Goal: Task Accomplishment & Management: Complete application form

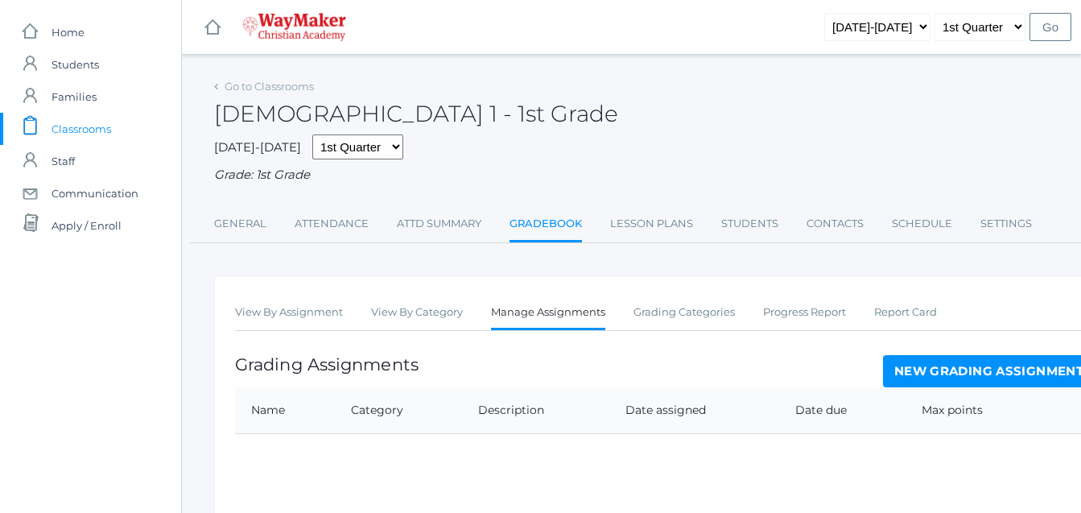
click at [97, 127] on span "Classrooms" at bounding box center [82, 129] width 60 height 32
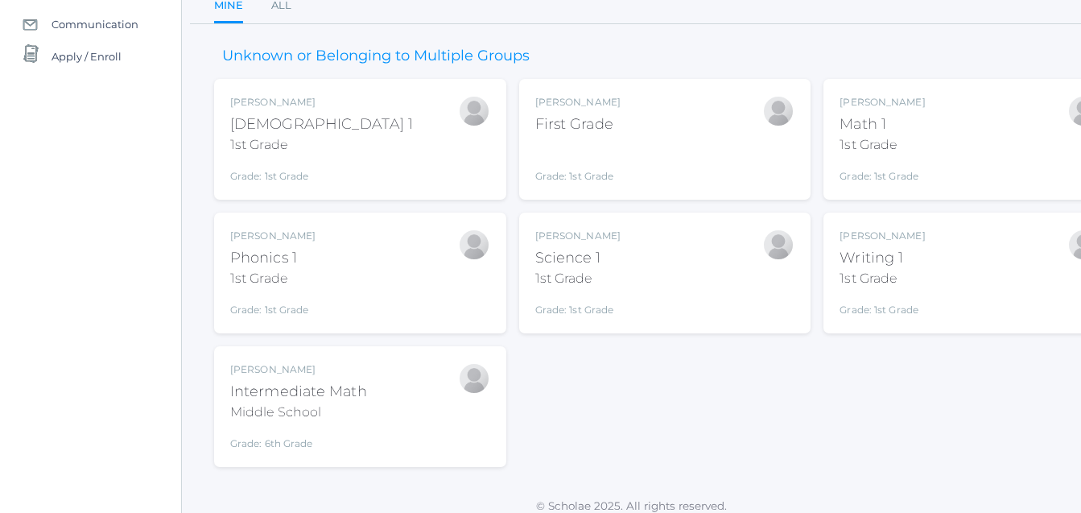
scroll to position [176, 0]
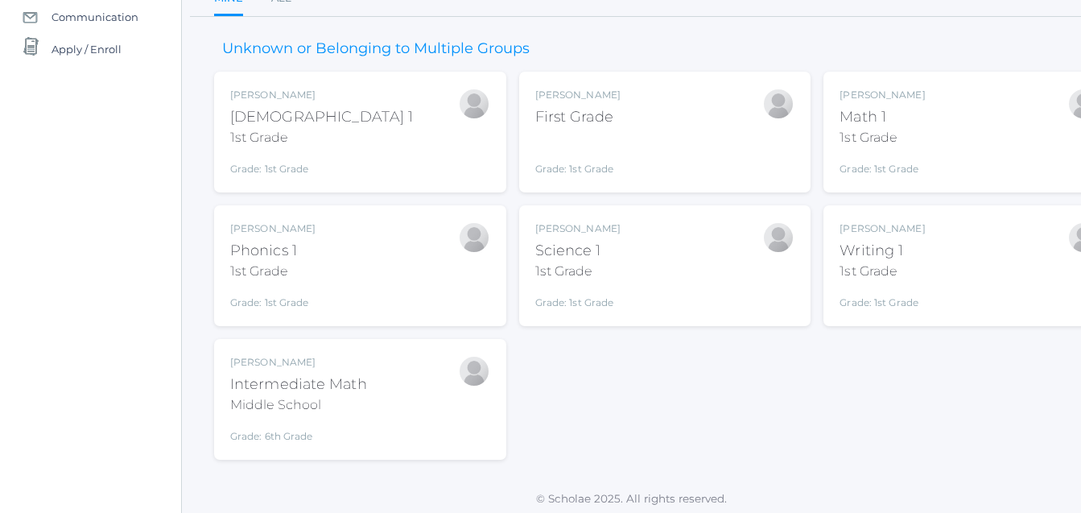
click at [305, 376] on div "Intermediate Math" at bounding box center [298, 384] width 137 height 22
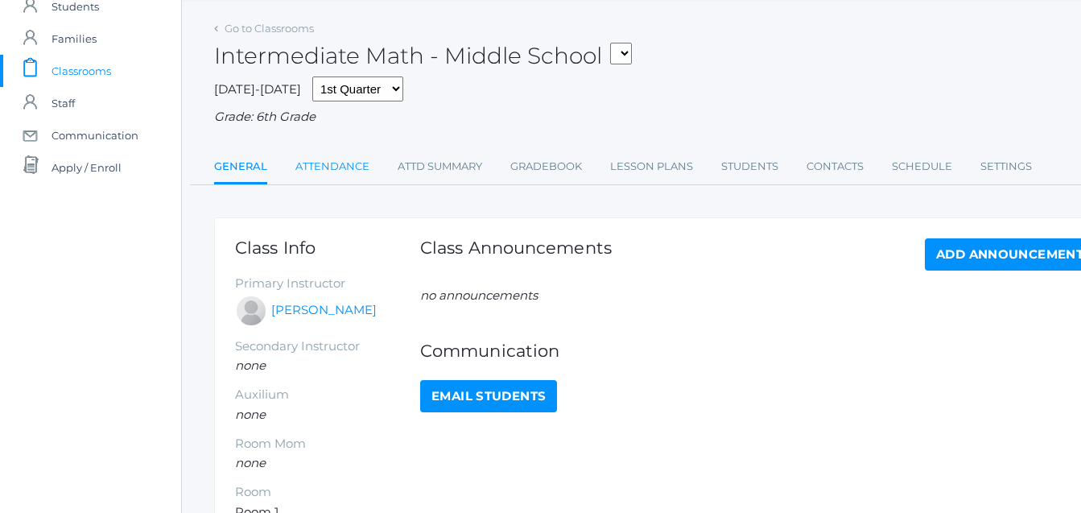
scroll to position [56, 0]
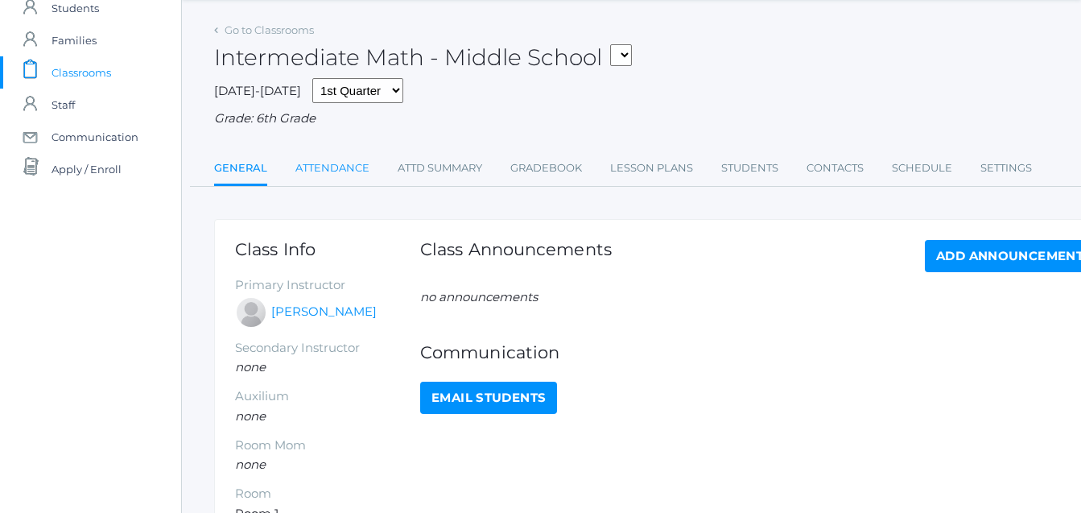
click at [336, 155] on link "Attendance" at bounding box center [332, 168] width 74 height 32
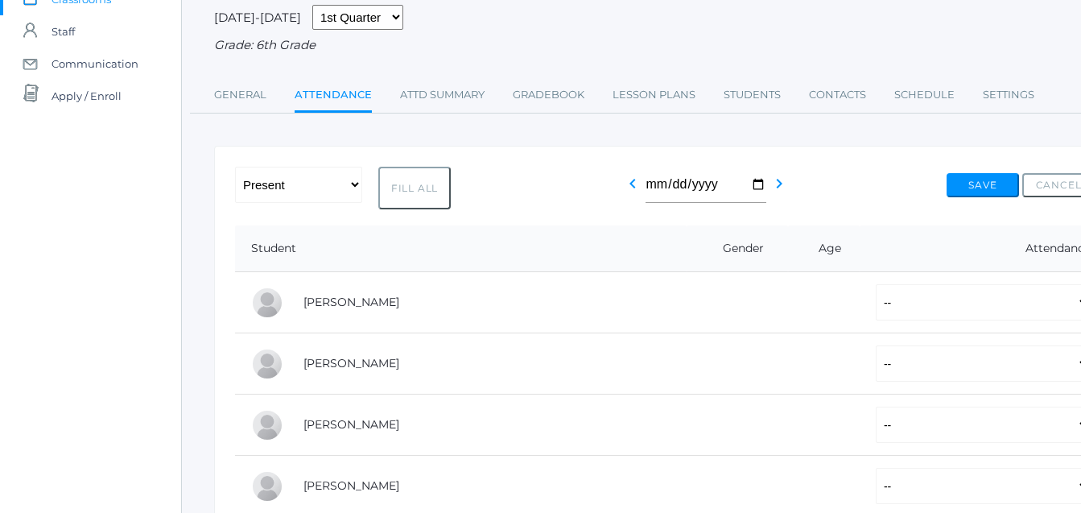
scroll to position [134, 0]
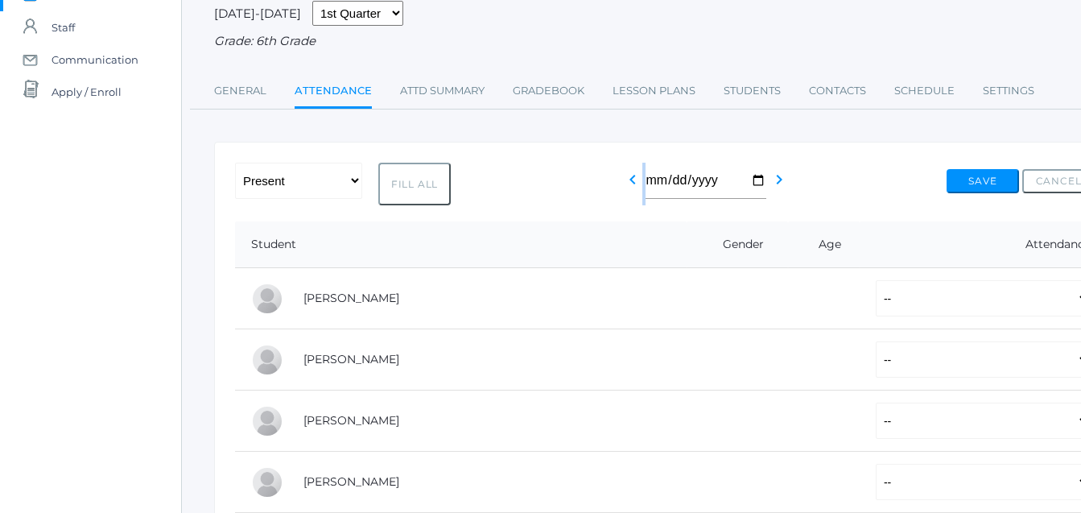
click at [642, 185] on div "chevron_left 2025-09-17 chevron_right" at bounding box center [699, 184] width 152 height 43
click at [636, 180] on icon "chevron_left" at bounding box center [632, 179] width 19 height 19
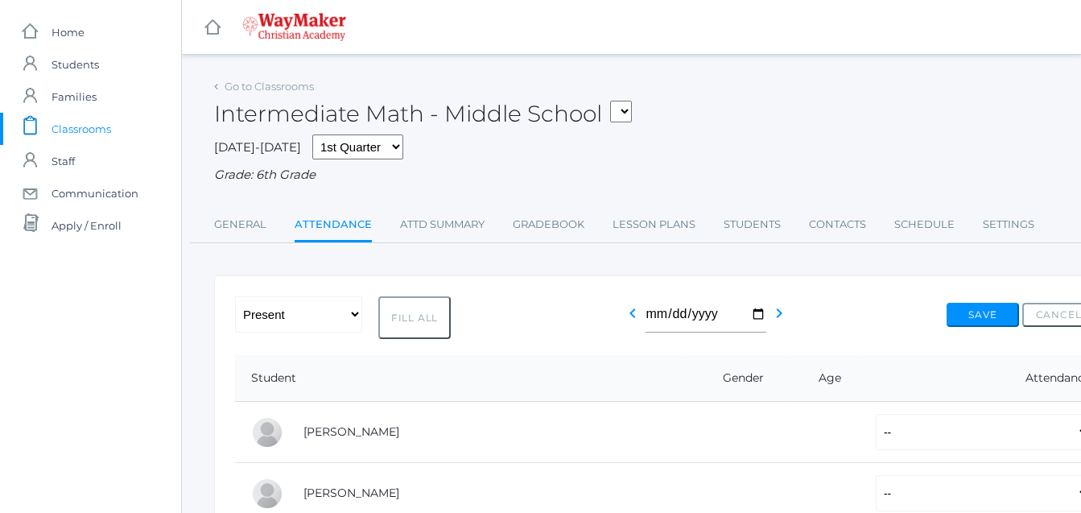
click at [632, 179] on div "Grade: 6th Grade" at bounding box center [664, 175] width 901 height 19
click at [755, 316] on input "2025-09-16" at bounding box center [706, 314] width 121 height 36
type input "[DATE]"
click at [1067, 435] on select "-- Present Tardy Excused Tardy Unexcused Absent Excused Absent Unexcused" at bounding box center [983, 432] width 215 height 36
select select "P"
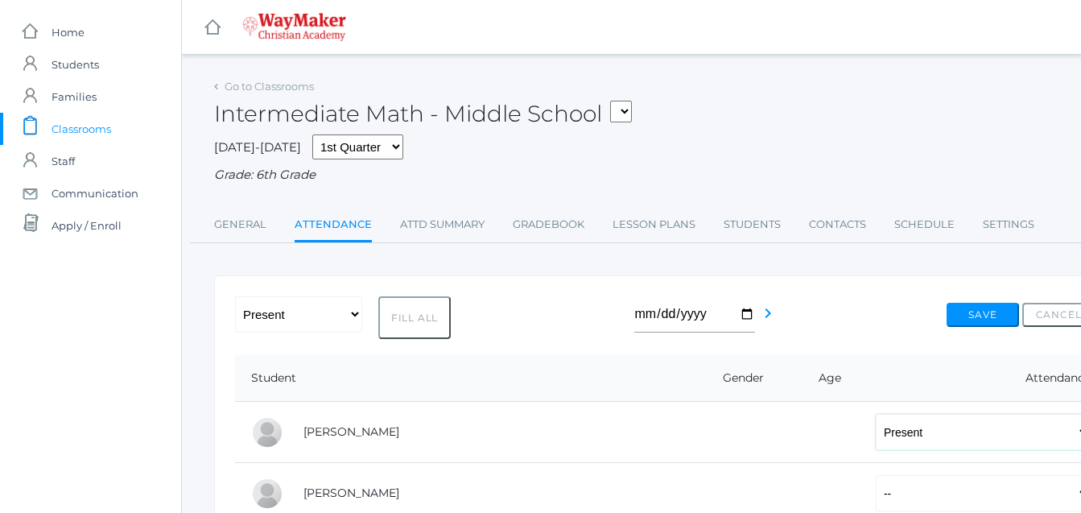
click at [876, 415] on select "-- Present Tardy Excused Tardy Unexcused Absent Excused Absent Unexcused" at bounding box center [983, 432] width 215 height 36
click at [1059, 435] on select "-- Present Tardy Excused Tardy Unexcused Absent Excused Absent Unexcused" at bounding box center [983, 432] width 215 height 36
click at [885, 501] on select "-- Present Tardy Excused Tardy Unexcused Absent Excused Absent Unexcused" at bounding box center [983, 493] width 215 height 36
click at [876, 497] on select "-- Present Tardy Excused Tardy Unexcused Absent Excused Absent Unexcused" at bounding box center [983, 493] width 215 height 36
click at [1040, 489] on select "-- Present Tardy Excused Tardy Unexcused Absent Excused Absent Unexcused" at bounding box center [983, 493] width 215 height 36
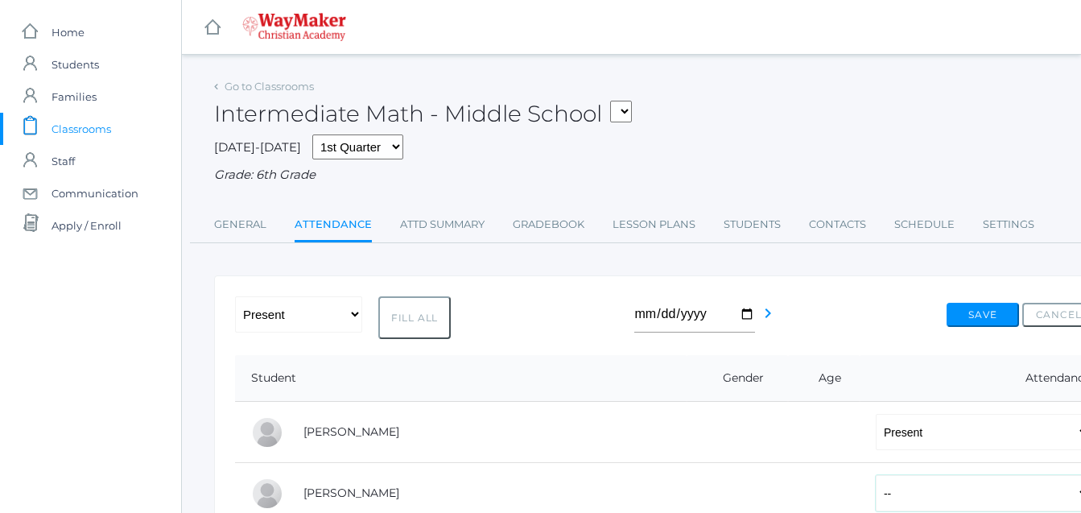
select select "P"
click at [876, 477] on select "-- Present Tardy Excused Tardy Unexcused Absent Excused Absent Unexcused" at bounding box center [983, 493] width 215 height 36
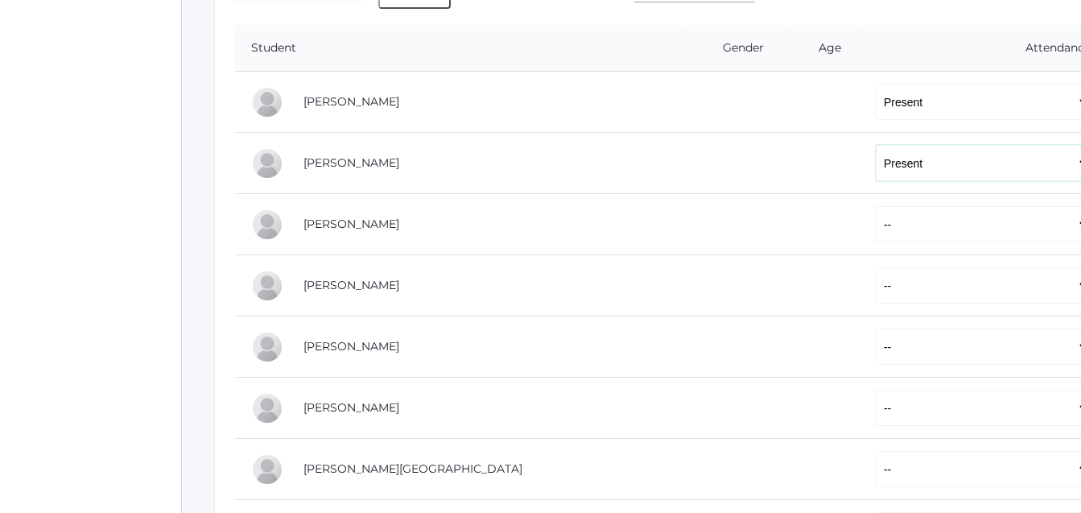
scroll to position [331, 0]
click at [876, 226] on select "-- Present Tardy Excused Tardy Unexcused Absent Excused Absent Unexcused" at bounding box center [983, 223] width 215 height 36
select select "AE"
click at [876, 207] on select "-- Present Tardy Excused Tardy Unexcused Absent Excused Absent Unexcused" at bounding box center [983, 223] width 215 height 36
click at [876, 291] on select "-- Present Tardy Excused Tardy Unexcused Absent Excused Absent Unexcused" at bounding box center [983, 284] width 215 height 36
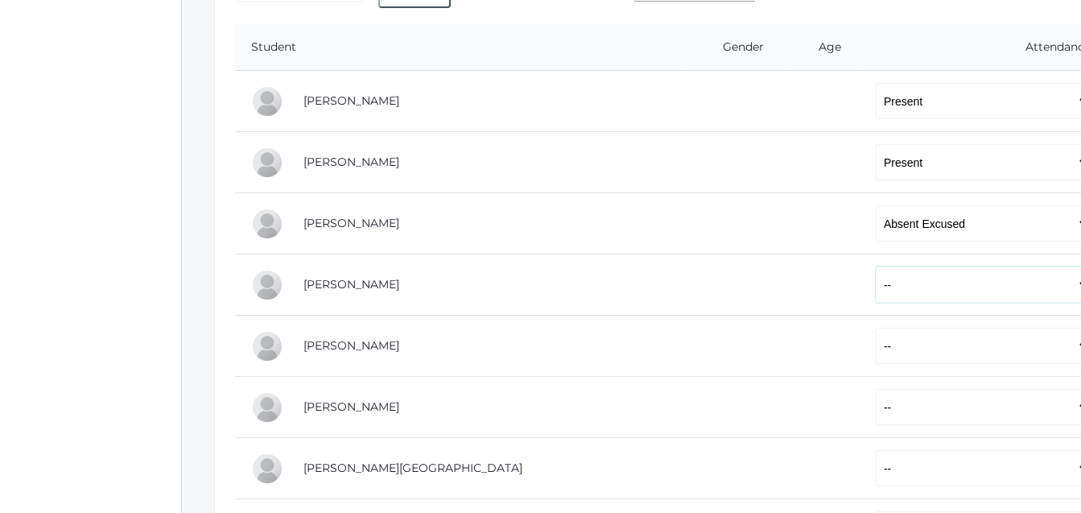
select select "P"
click at [876, 268] on select "-- Present Tardy Excused Tardy Unexcused Absent Excused Absent Unexcused" at bounding box center [983, 284] width 215 height 36
click at [876, 339] on select "-- Present Tardy Excused Tardy Unexcused Absent Excused Absent Unexcused" at bounding box center [983, 346] width 215 height 36
select select "AE"
click at [876, 329] on select "-- Present Tardy Excused Tardy Unexcused Absent Excused Absent Unexcused" at bounding box center [983, 346] width 215 height 36
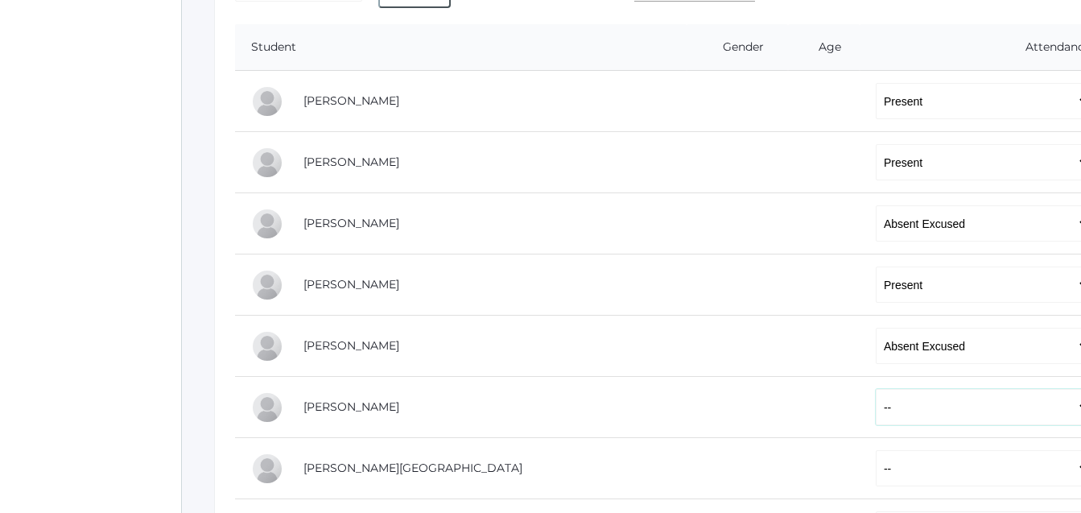
click at [876, 425] on select "-- Present Tardy Excused Tardy Unexcused Absent Excused Absent Unexcused" at bounding box center [983, 407] width 215 height 36
select select "P"
click at [876, 390] on select "-- Present Tardy Excused Tardy Unexcused Absent Excused Absent Unexcused" at bounding box center [983, 407] width 215 height 36
click at [876, 472] on select "-- Present Tardy Excused Tardy Unexcused Absent Excused Absent Unexcused" at bounding box center [983, 468] width 215 height 36
select select "P"
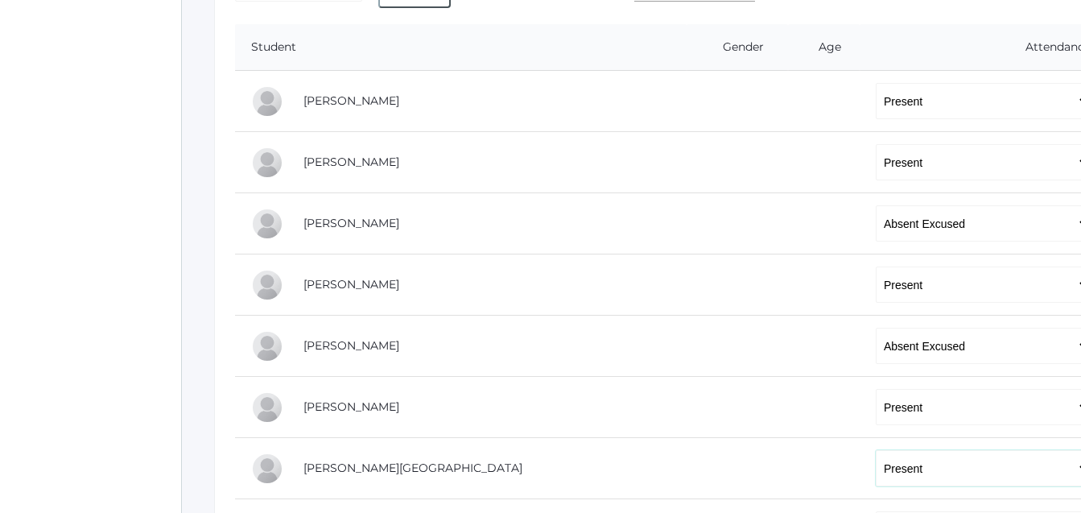
click at [876, 452] on select "-- Present Tardy Excused Tardy Unexcused Absent Excused Absent Unexcused" at bounding box center [983, 468] width 215 height 36
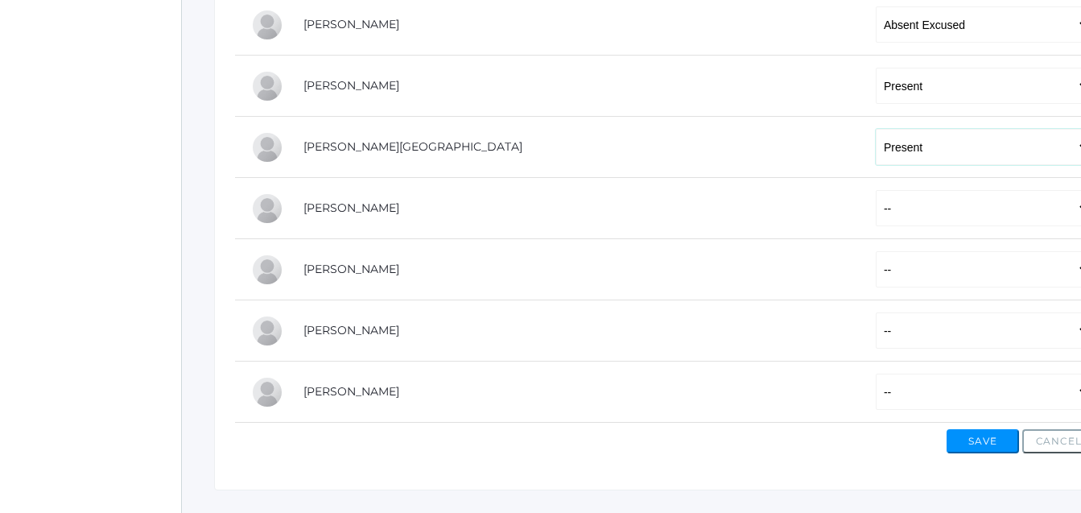
scroll to position [662, 0]
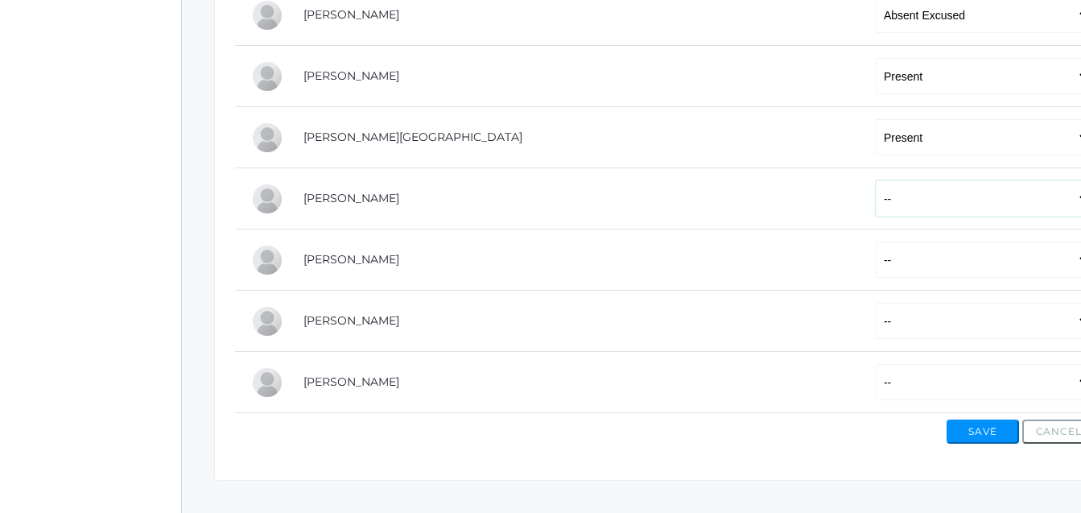
click at [876, 212] on select "-- Present Tardy Excused Tardy Unexcused Absent Excused Absent Unexcused" at bounding box center [983, 198] width 215 height 36
select select "P"
click at [876, 182] on select "-- Present Tardy Excused Tardy Unexcused Absent Excused Absent Unexcused" at bounding box center [983, 198] width 215 height 36
click at [876, 256] on select "-- Present Tardy Excused Tardy Unexcused Absent Excused Absent Unexcused" at bounding box center [983, 259] width 215 height 36
select select "P"
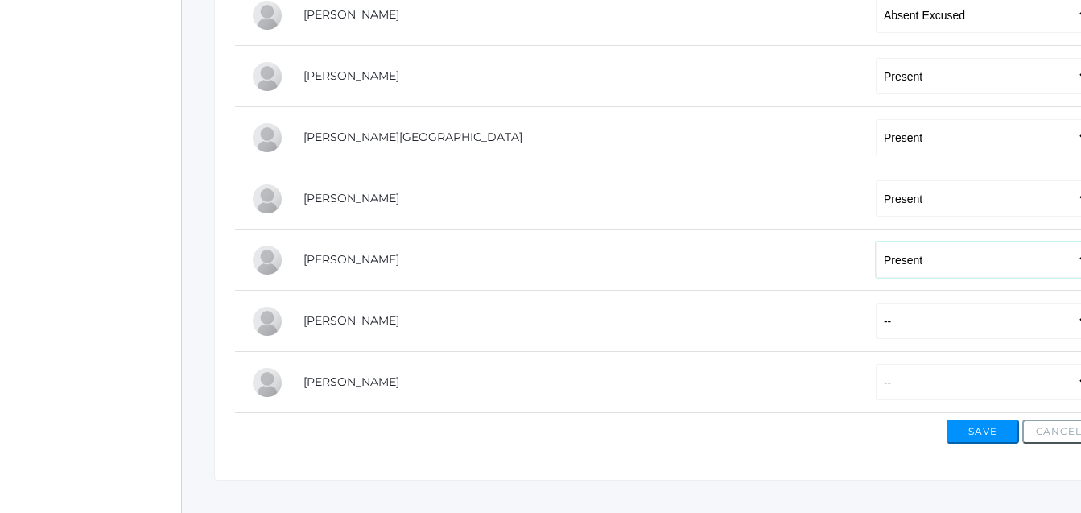
click at [876, 243] on select "-- Present Tardy Excused Tardy Unexcused Absent Excused Absent Unexcused" at bounding box center [983, 259] width 215 height 36
click at [876, 315] on select "-- Present Tardy Excused Tardy Unexcused Absent Excused Absent Unexcused" at bounding box center [983, 321] width 215 height 36
select select "AE"
click at [876, 304] on select "-- Present Tardy Excused Tardy Unexcused Absent Excused Absent Unexcused" at bounding box center [983, 321] width 215 height 36
click at [876, 380] on select "-- Present Tardy Excused Tardy Unexcused Absent Excused Absent Unexcused" at bounding box center [983, 382] width 215 height 36
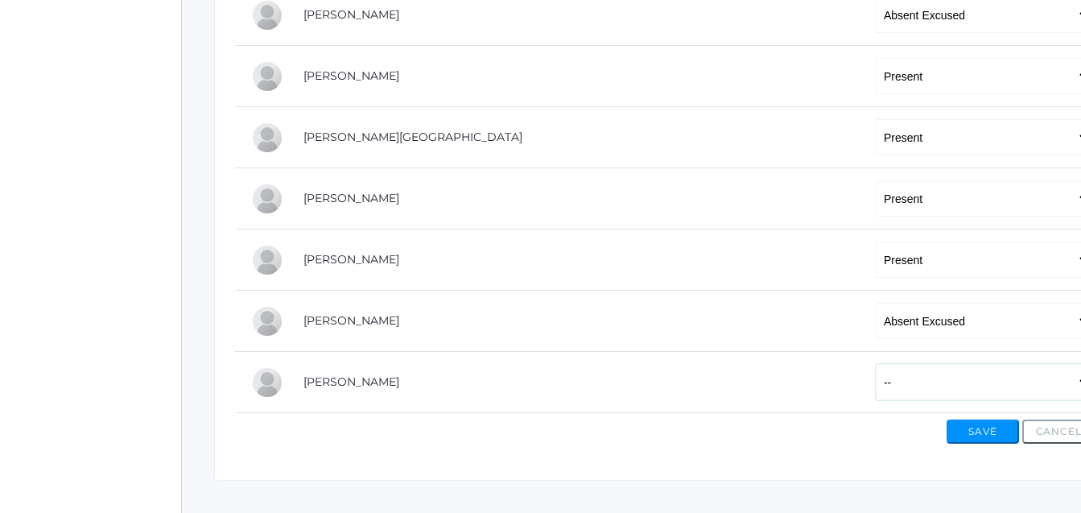
select select "P"
click at [876, 365] on select "-- Present Tardy Excused Tardy Unexcused Absent Excused Absent Unexcused" at bounding box center [983, 382] width 215 height 36
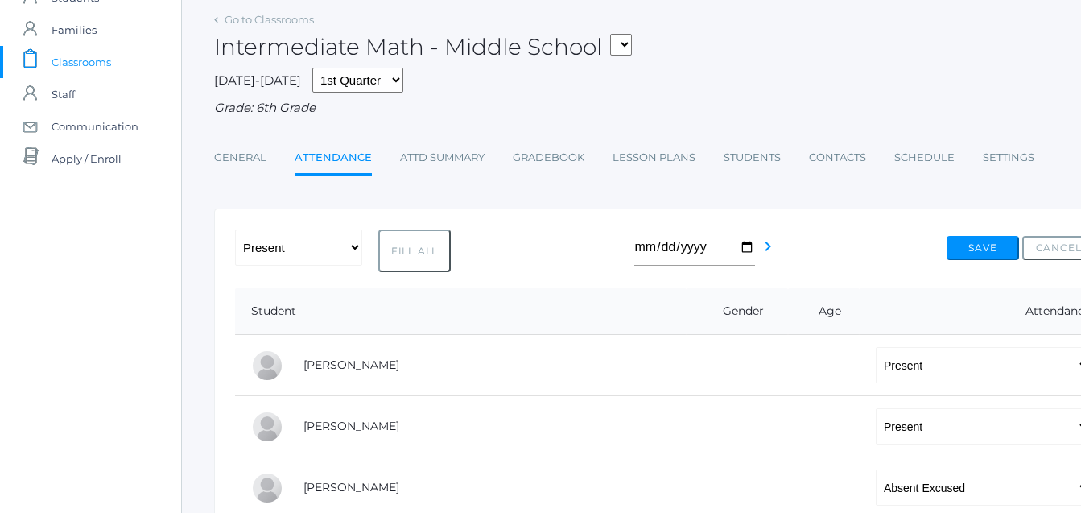
scroll to position [65, 0]
click at [765, 251] on icon "chevron_right" at bounding box center [767, 247] width 19 height 19
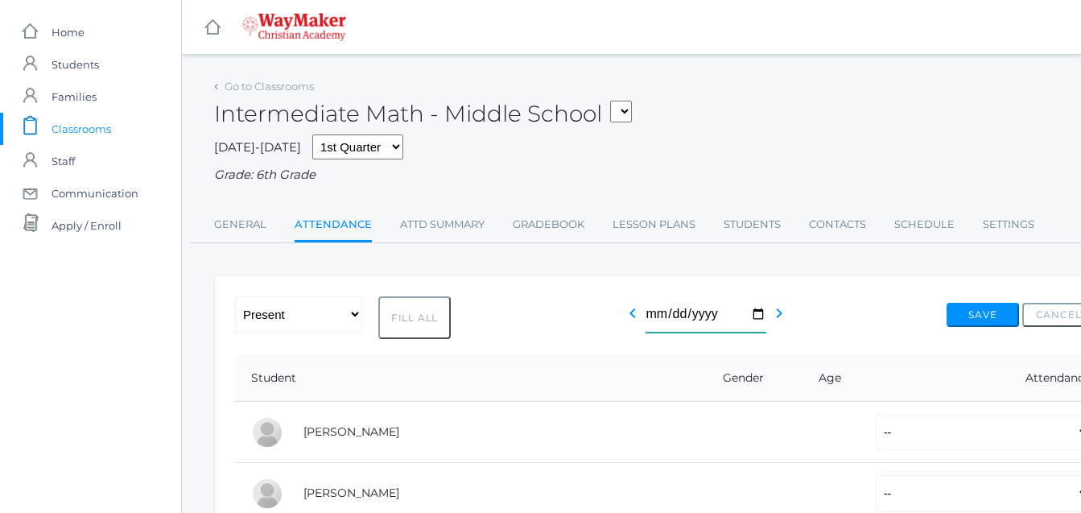
click at [757, 319] on input "2025-09-03" at bounding box center [706, 314] width 121 height 36
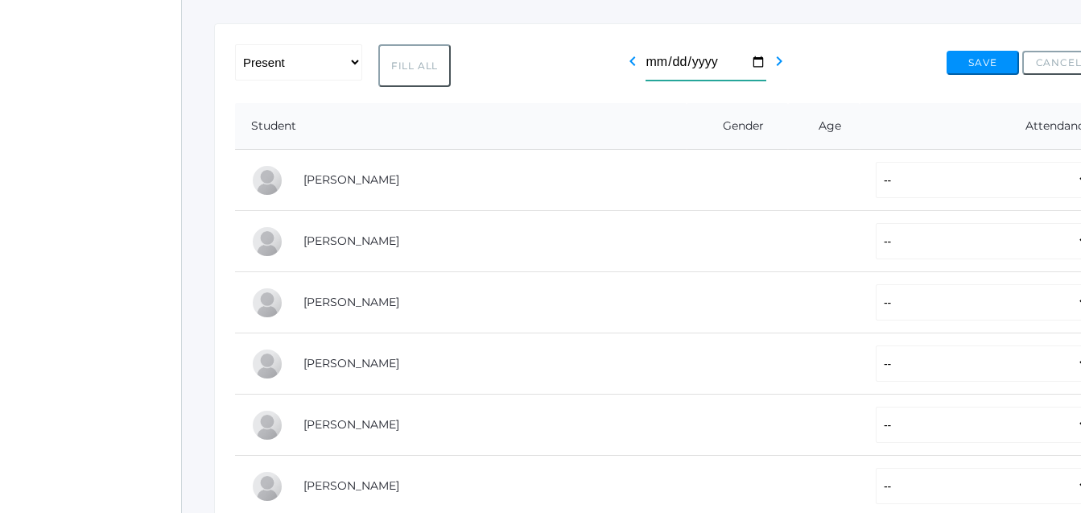
scroll to position [254, 0]
click at [878, 188] on select "-- Present Tardy Excused Tardy Unexcused Absent Excused Absent Unexcused" at bounding box center [983, 178] width 215 height 36
click at [876, 186] on select "-- Present Tardy Excused Tardy Unexcused Absent Excused Absent Unexcused" at bounding box center [983, 178] width 215 height 36
click at [876, 178] on select "-- Present Tardy Excused Tardy Unexcused Absent Excused Absent Unexcused" at bounding box center [983, 178] width 215 height 36
select select "P"
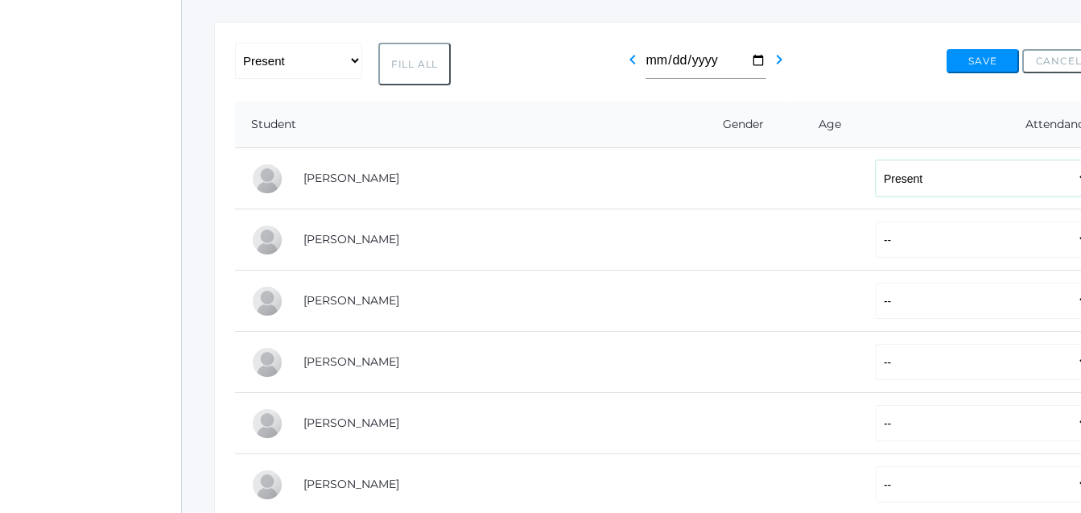
click at [876, 162] on select "-- Present Tardy Excused Tardy Unexcused Absent Excused Absent Unexcused" at bounding box center [983, 178] width 215 height 36
click at [876, 242] on select "-- Present Tardy Excused Tardy Unexcused Absent Excused Absent Unexcused" at bounding box center [983, 239] width 215 height 36
select select "P"
click at [876, 223] on select "-- Present Tardy Excused Tardy Unexcused Absent Excused Absent Unexcused" at bounding box center [983, 239] width 215 height 36
click at [876, 291] on select "-- Present Tardy Excused Tardy Unexcused Absent Excused Absent Unexcused" at bounding box center [983, 301] width 215 height 36
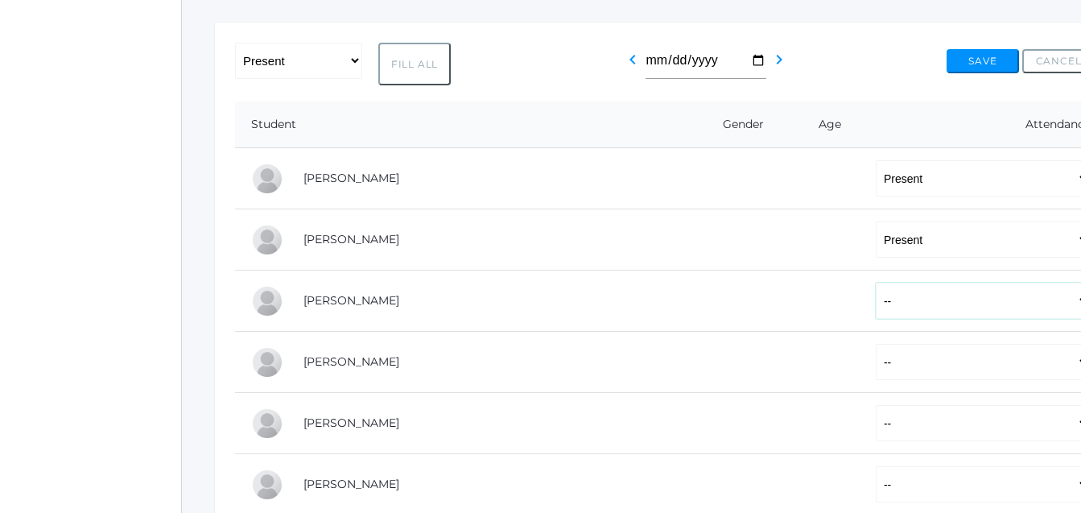
click at [876, 291] on select "-- Present Tardy Excused Tardy Unexcused Absent Excused Absent Unexcused" at bounding box center [983, 301] width 215 height 36
click at [876, 300] on select "-- Present Tardy Excused Tardy Unexcused Absent Excused Absent Unexcused" at bounding box center [983, 301] width 215 height 36
select select "AE"
click at [876, 284] on select "-- Present Tardy Excused Tardy Unexcused Absent Excused Absent Unexcused" at bounding box center [983, 301] width 215 height 36
click at [876, 357] on select "-- Present Tardy Excused Tardy Unexcused Absent Excused Absent Unexcused" at bounding box center [983, 362] width 215 height 36
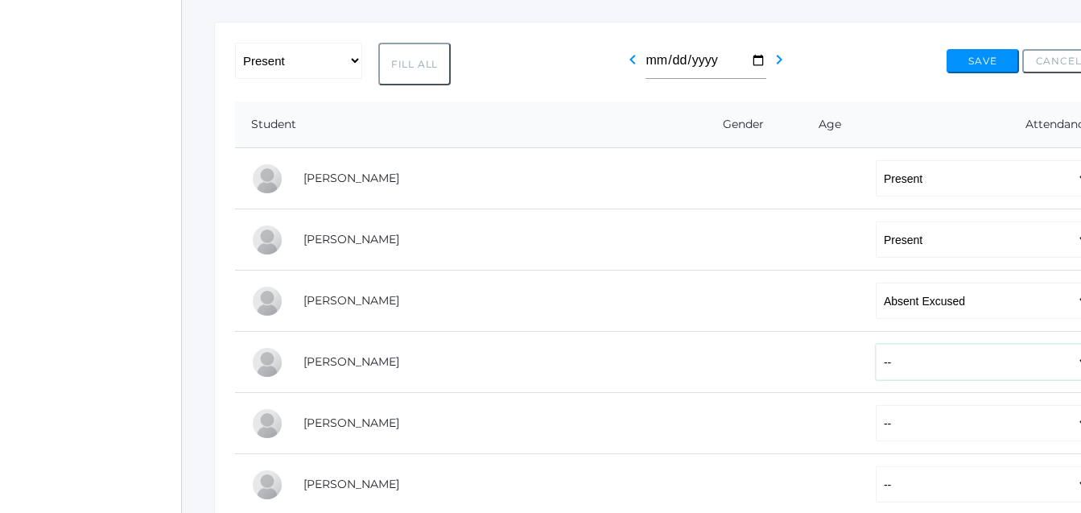
click at [876, 357] on select "-- Present Tardy Excused Tardy Unexcused Absent Excused Absent Unexcused" at bounding box center [983, 362] width 215 height 36
click at [876, 364] on select "-- Present Tardy Excused Tardy Unexcused Absent Excused Absent Unexcused" at bounding box center [983, 362] width 215 height 36
select select "P"
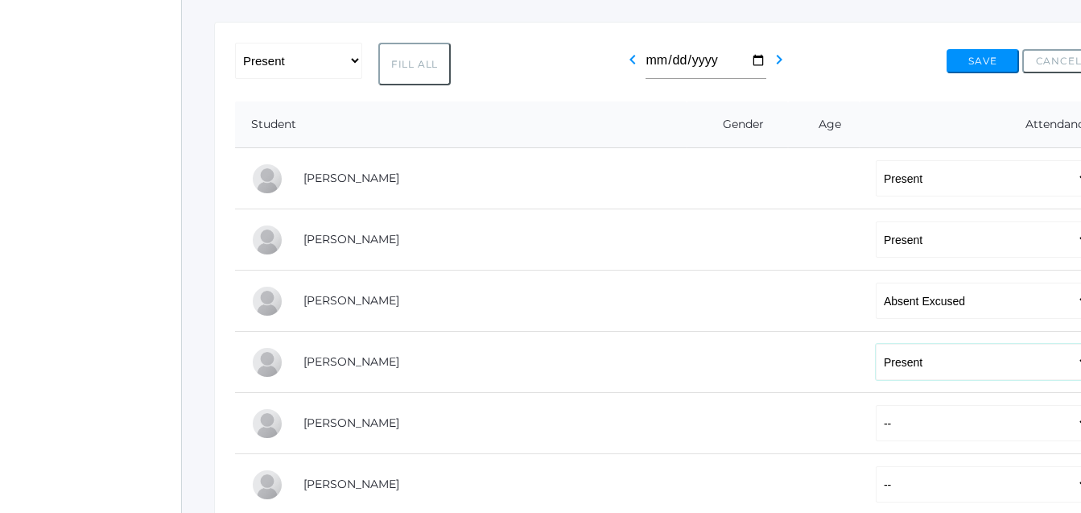
click at [876, 345] on select "-- Present Tardy Excused Tardy Unexcused Absent Excused Absent Unexcused" at bounding box center [983, 362] width 215 height 36
click at [876, 415] on select "-- Present Tardy Excused Tardy Unexcused Absent Excused Absent Unexcused" at bounding box center [983, 423] width 215 height 36
click at [876, 406] on select "-- Present Tardy Excused Tardy Unexcused Absent Excused Absent Unexcused" at bounding box center [983, 423] width 215 height 36
click at [876, 308] on select "-- Present Tardy Excused Tardy Unexcused Absent Excused Absent Unexcused" at bounding box center [983, 301] width 215 height 36
click at [860, 407] on td "-- Present Tardy Excused Tardy Unexcused Absent Excused Absent Unexcused" at bounding box center [977, 423] width 235 height 61
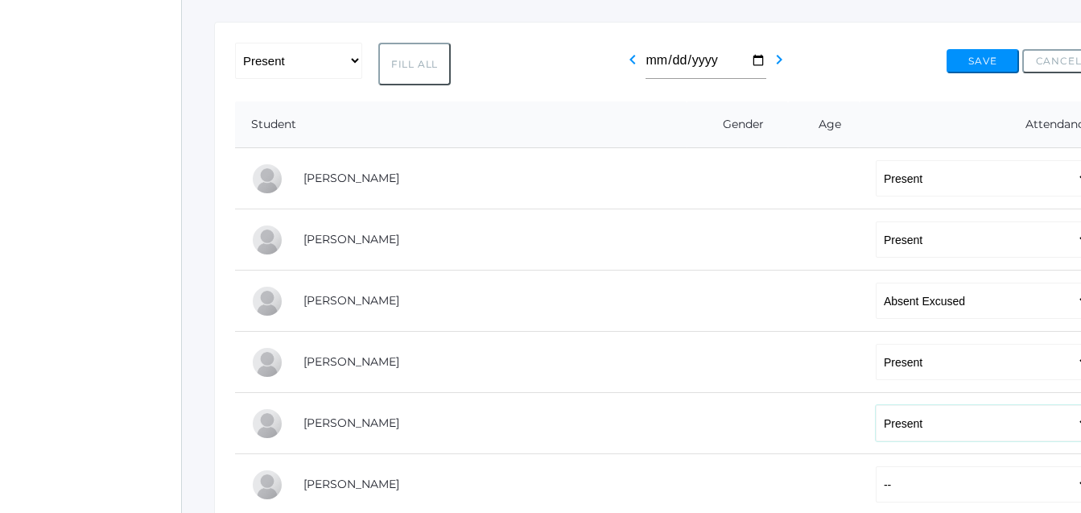
click at [904, 410] on select "-- Present Tardy Excused Tardy Unexcused Absent Excused Absent Unexcused" at bounding box center [983, 423] width 215 height 36
select select "AE"
click at [876, 406] on select "-- Present Tardy Excused Tardy Unexcused Absent Excused Absent Unexcused" at bounding box center [983, 423] width 215 height 36
click at [876, 485] on select "-- Present Tardy Excused Tardy Unexcused Absent Excused Absent Unexcused" at bounding box center [983, 484] width 215 height 36
select select "P"
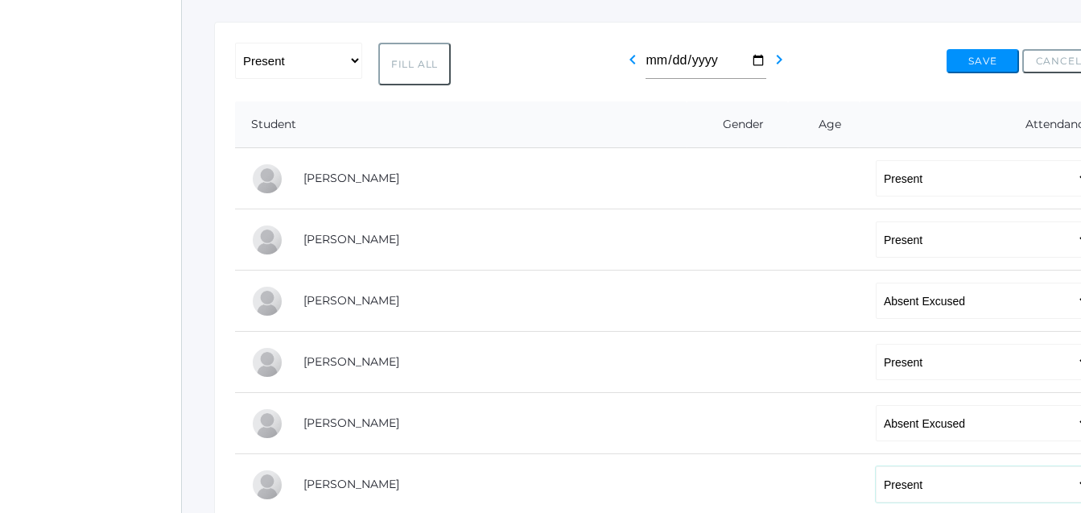
click at [876, 468] on select "-- Present Tardy Excused Tardy Unexcused Absent Excused Absent Unexcused" at bounding box center [983, 484] width 215 height 36
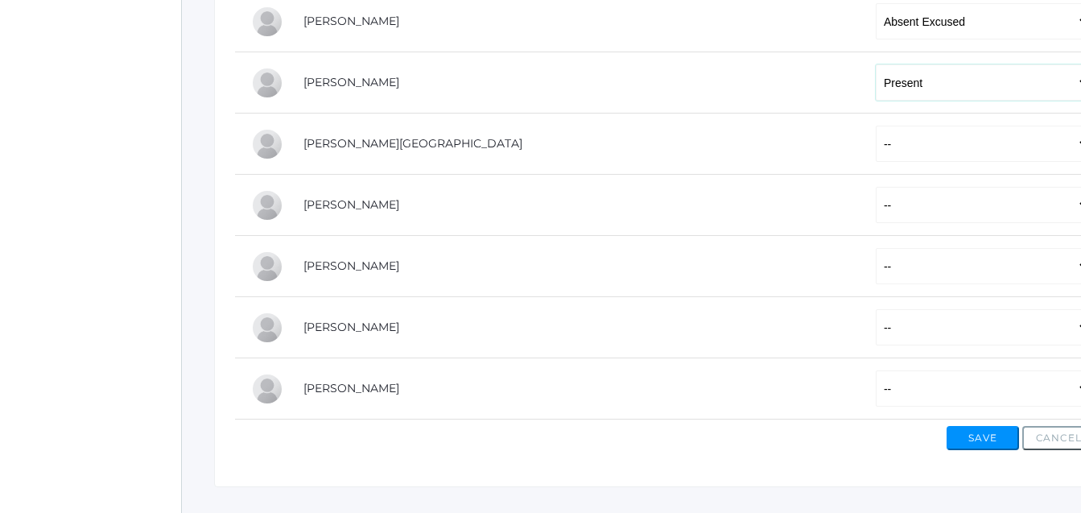
scroll to position [657, 0]
drag, startPoint x: 854, startPoint y: 144, endPoint x: 849, endPoint y: 151, distance: 8.7
click at [876, 151] on select "-- Present Tardy Excused Tardy Unexcused Absent Excused Absent Unexcused" at bounding box center [983, 142] width 215 height 36
select select "P"
click at [876, 126] on select "-- Present Tardy Excused Tardy Unexcused Absent Excused Absent Unexcused" at bounding box center [983, 142] width 215 height 36
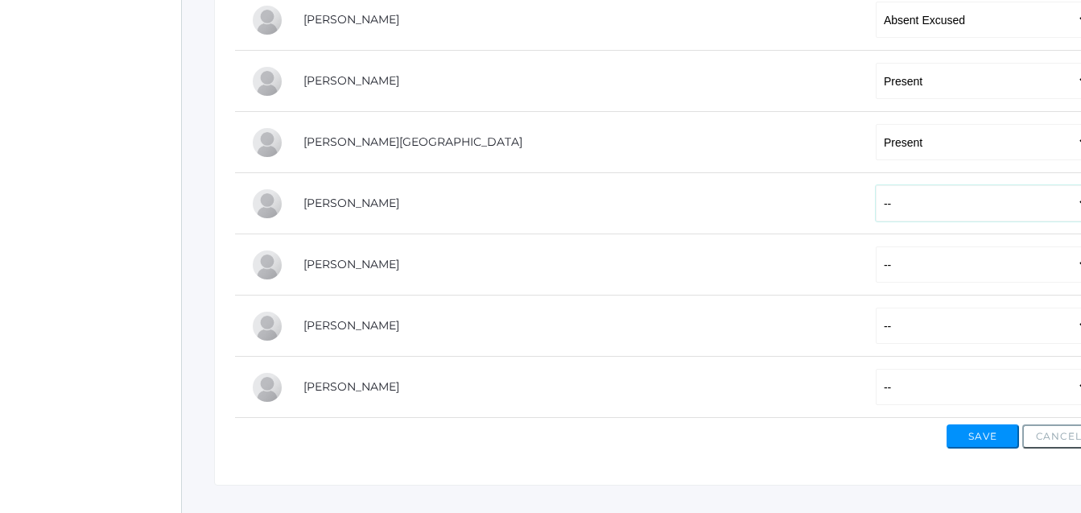
click at [876, 199] on select "-- Present Tardy Excused Tardy Unexcused Absent Excused Absent Unexcused" at bounding box center [983, 203] width 215 height 36
select select "P"
click at [876, 187] on select "-- Present Tardy Excused Tardy Unexcused Absent Excused Absent Unexcused" at bounding box center [983, 203] width 215 height 36
drag, startPoint x: 840, startPoint y: 266, endPoint x: 898, endPoint y: 262, distance: 58.9
click at [898, 262] on select "-- Present Tardy Excused Tardy Unexcused Absent Excused Absent Unexcused" at bounding box center [983, 264] width 215 height 36
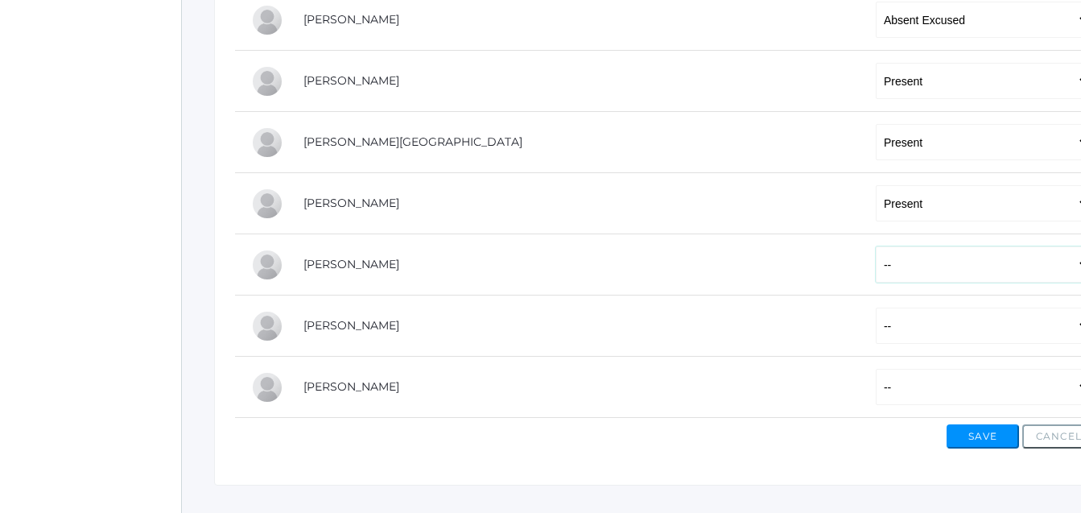
select select "P"
click at [876, 248] on select "-- Present Tardy Excused Tardy Unexcused Absent Excused Absent Unexcused" at bounding box center [983, 264] width 215 height 36
click at [876, 321] on select "-- Present Tardy Excused Tardy Unexcused Absent Excused Absent Unexcused" at bounding box center [983, 325] width 215 height 36
select select "AE"
click at [876, 309] on select "-- Present Tardy Excused Tardy Unexcused Absent Excused Absent Unexcused" at bounding box center [983, 325] width 215 height 36
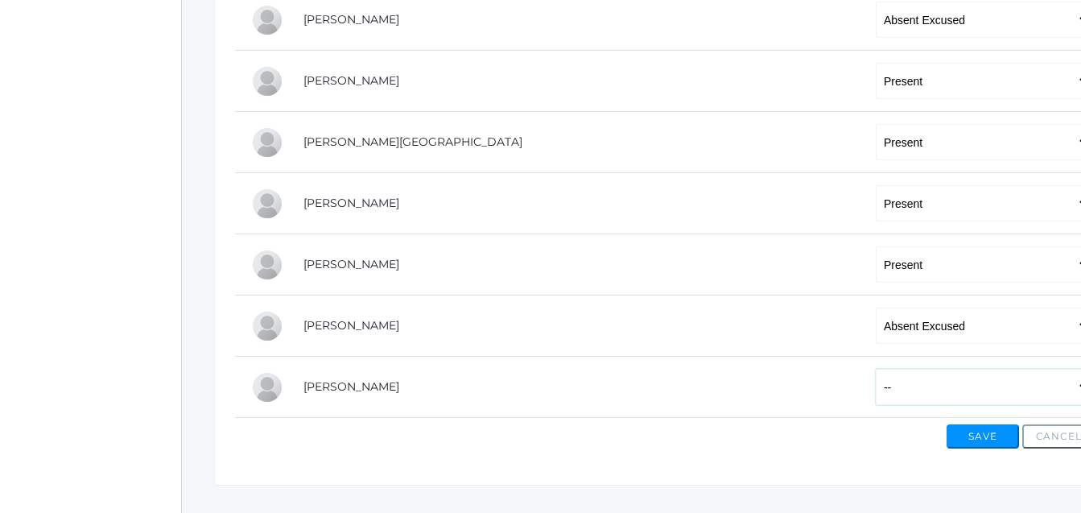
click at [876, 386] on select "-- Present Tardy Excused Tardy Unexcused Absent Excused Absent Unexcused" at bounding box center [983, 387] width 215 height 36
select select "P"
click at [876, 370] on select "-- Present Tardy Excused Tardy Unexcused Absent Excused Absent Unexcused" at bounding box center [983, 387] width 215 height 36
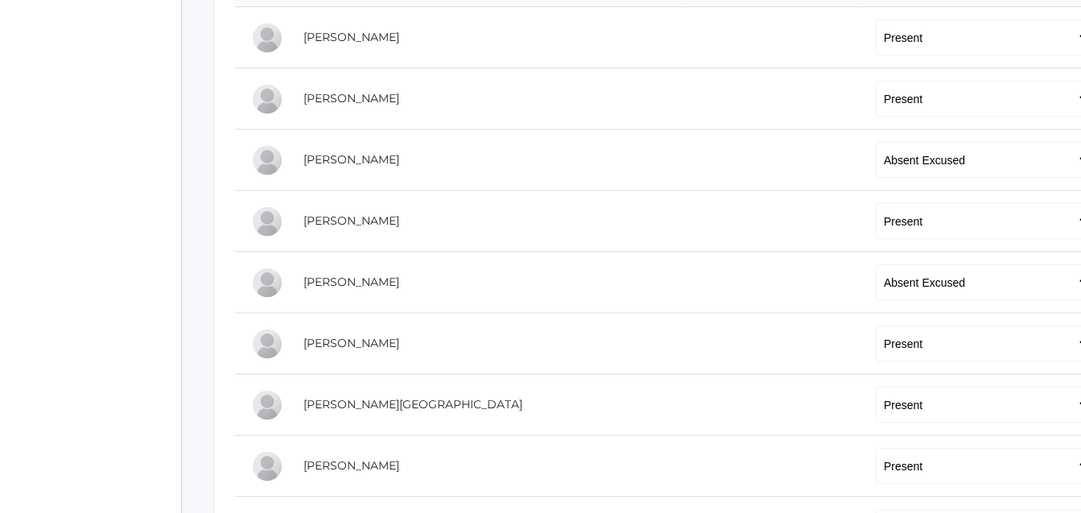
scroll to position [393, 0]
click at [927, 404] on select "-- Present Tardy Excused Tardy Unexcused Absent Excused Absent Unexcused" at bounding box center [983, 406] width 215 height 36
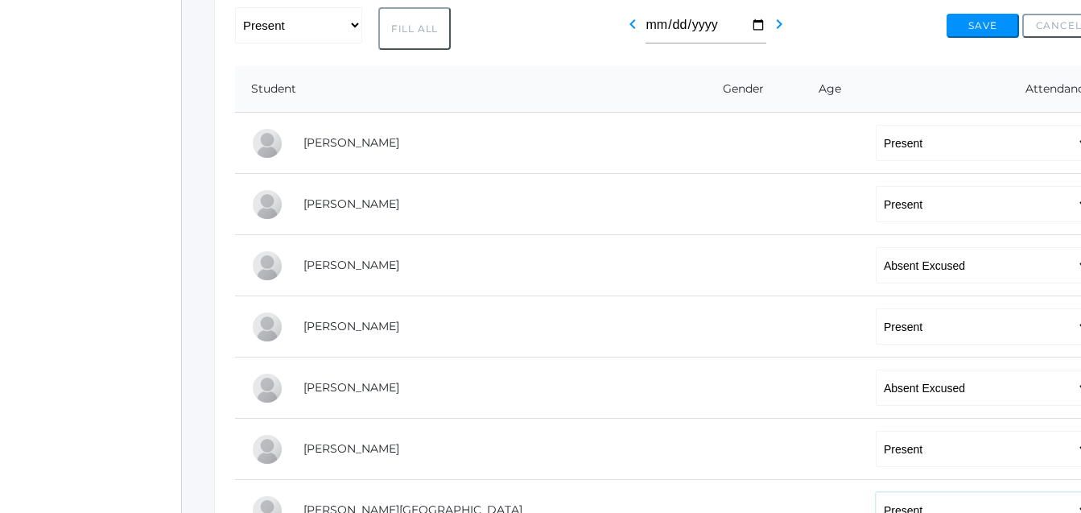
scroll to position [305, 0]
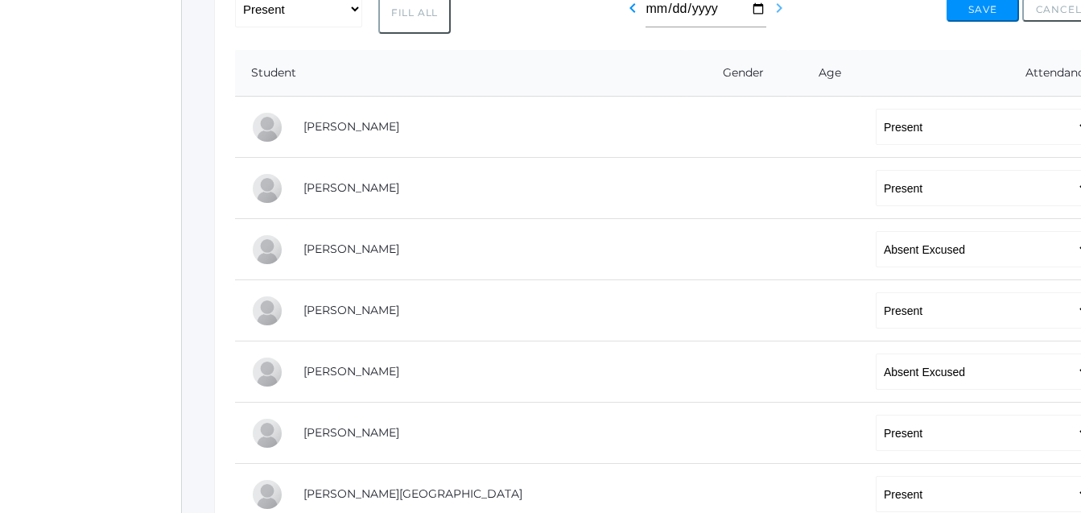
click at [775, 14] on icon "chevron_right" at bounding box center [778, 7] width 19 height 19
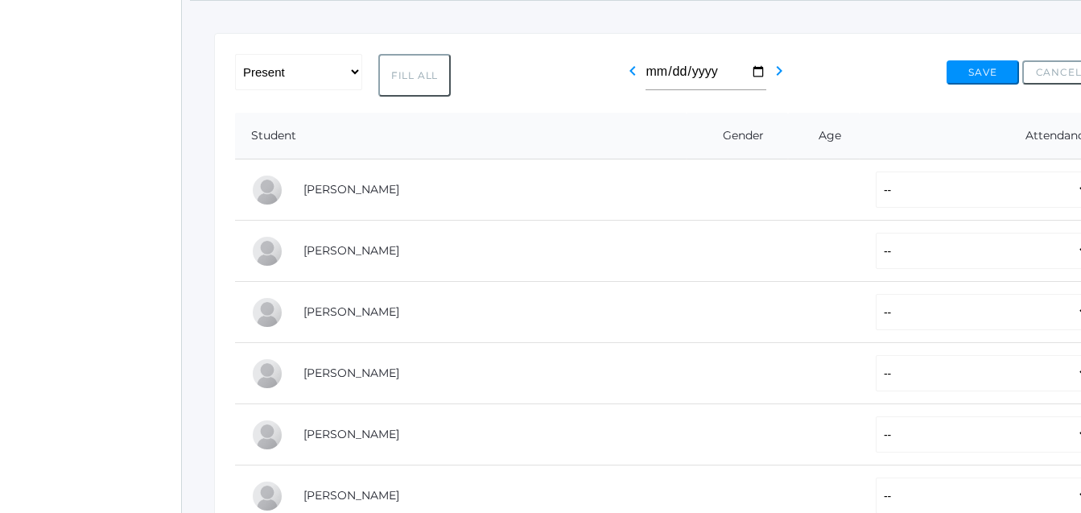
scroll to position [245, 0]
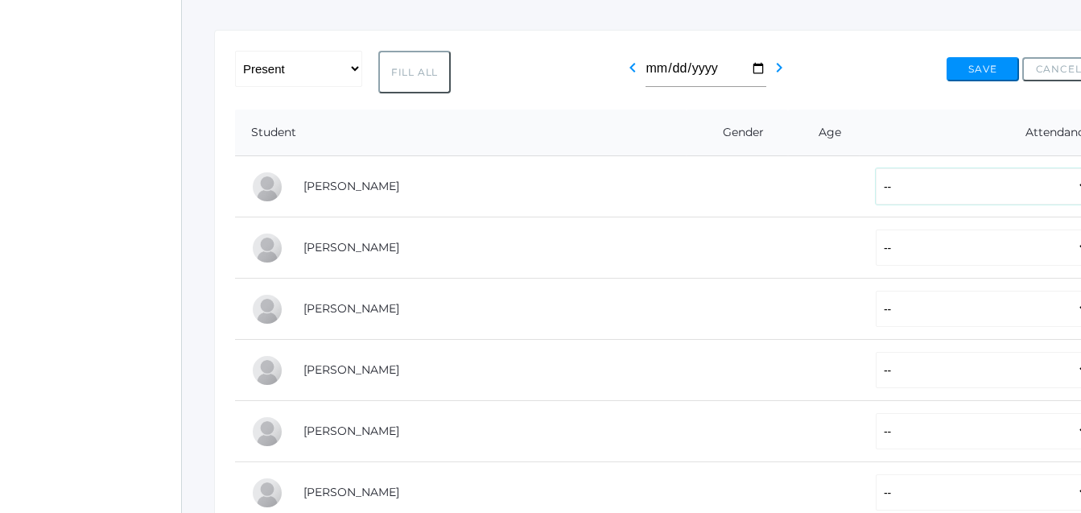
click at [943, 196] on select "-- Present Tardy Excused Tardy Unexcused Absent Excused Absent Unexcused" at bounding box center [983, 186] width 215 height 36
click at [942, 196] on select "-- Present Tardy Excused Tardy Unexcused Absent Excused Absent Unexcused" at bounding box center [983, 186] width 215 height 36
click at [752, 71] on input "[DATE]" at bounding box center [706, 69] width 121 height 36
click at [876, 181] on select "-- Present Tardy Excused Tardy Unexcused Absent Excused Absent Unexcused" at bounding box center [983, 186] width 215 height 36
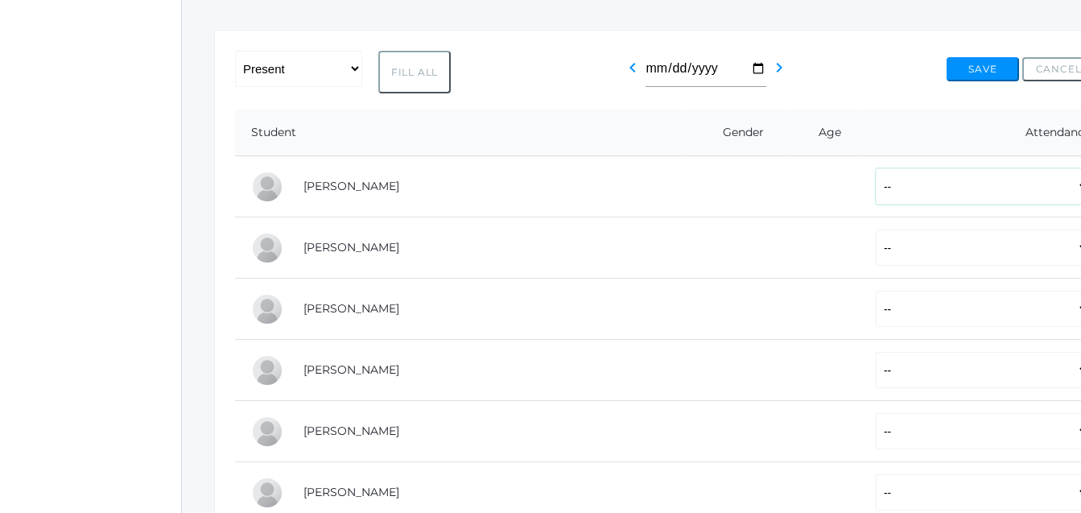
click at [876, 181] on select "-- Present Tardy Excused Tardy Unexcused Absent Excused Absent Unexcused" at bounding box center [983, 186] width 215 height 36
select select "P"
click at [876, 170] on select "-- Present Tardy Excused Tardy Unexcused Absent Excused Absent Unexcused" at bounding box center [983, 186] width 215 height 36
click at [876, 245] on select "-- Present Tardy Excused Tardy Unexcused Absent Excused Absent Unexcused" at bounding box center [983, 247] width 215 height 36
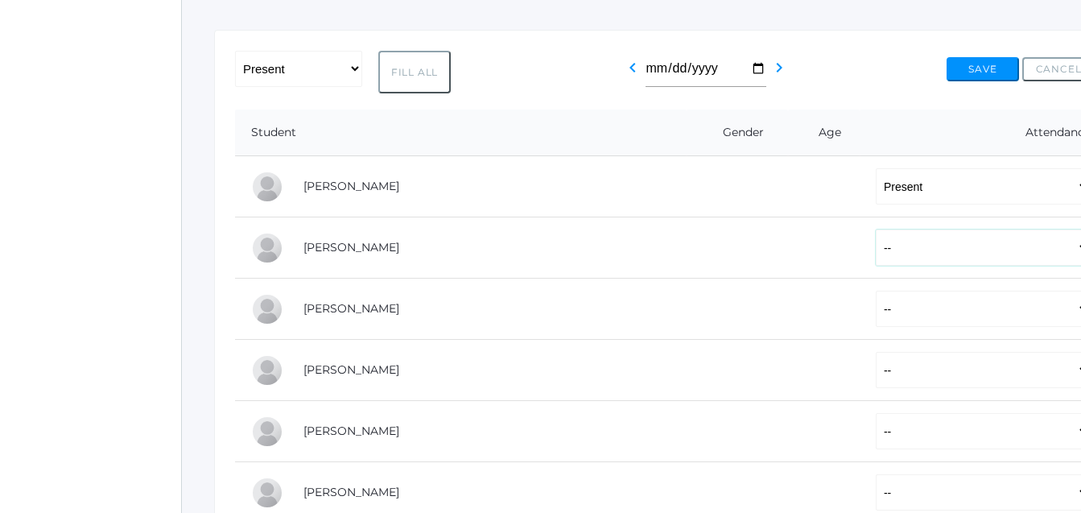
click at [876, 250] on select "-- Present Tardy Excused Tardy Unexcused Absent Excused Absent Unexcused" at bounding box center [983, 247] width 215 height 36
select select "P"
click at [876, 231] on select "-- Present Tardy Excused Tardy Unexcused Absent Excused Absent Unexcused" at bounding box center [983, 247] width 215 height 36
click at [876, 307] on select "-- Present Tardy Excused Tardy Unexcused Absent Excused Absent Unexcused" at bounding box center [983, 309] width 215 height 36
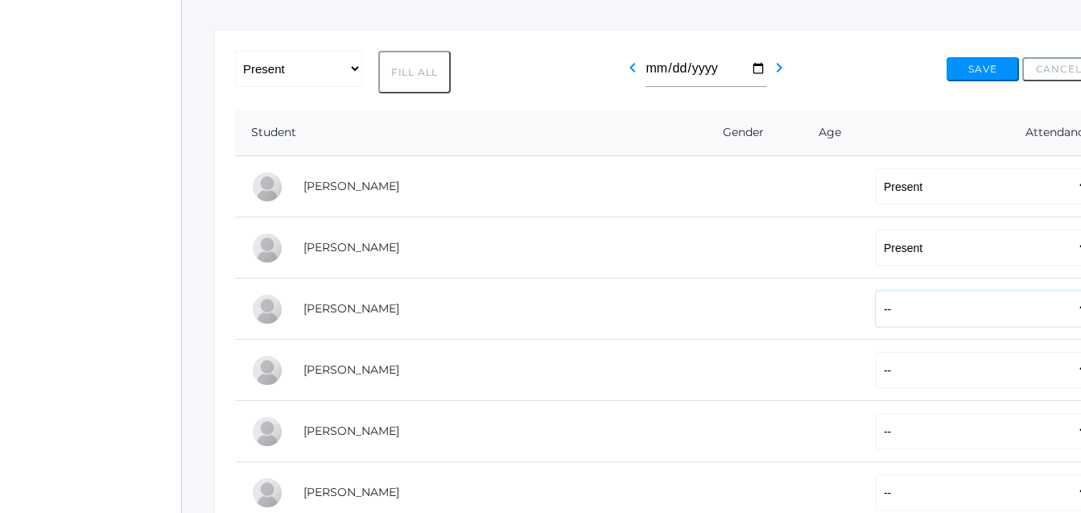
click at [876, 315] on select "-- Present Tardy Excused Tardy Unexcused Absent Excused Absent Unexcused" at bounding box center [983, 309] width 215 height 36
select select "AE"
click at [876, 292] on select "-- Present Tardy Excused Tardy Unexcused Absent Excused Absent Unexcused" at bounding box center [983, 309] width 215 height 36
click at [876, 369] on select "-- Present Tardy Excused Tardy Unexcused Absent Excused Absent Unexcused" at bounding box center [983, 370] width 215 height 36
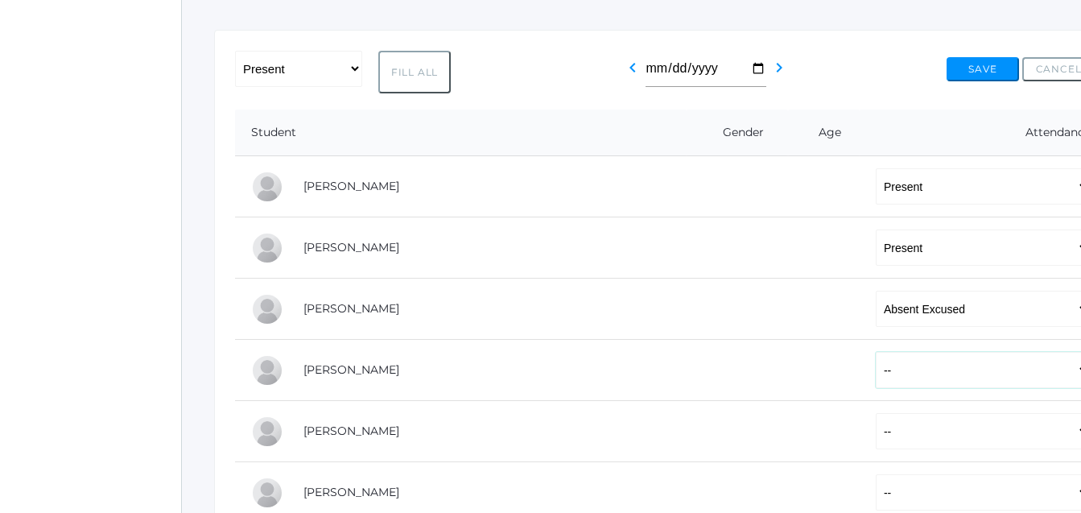
select select "P"
click at [876, 353] on select "-- Present Tardy Excused Tardy Unexcused Absent Excused Absent Unexcused" at bounding box center [983, 370] width 215 height 36
click at [876, 432] on select "-- Present Tardy Excused Tardy Unexcused Absent Excused Absent Unexcused" at bounding box center [983, 431] width 215 height 36
click at [876, 437] on select "-- Present Tardy Excused Tardy Unexcused Absent Excused Absent Unexcused" at bounding box center [983, 431] width 215 height 36
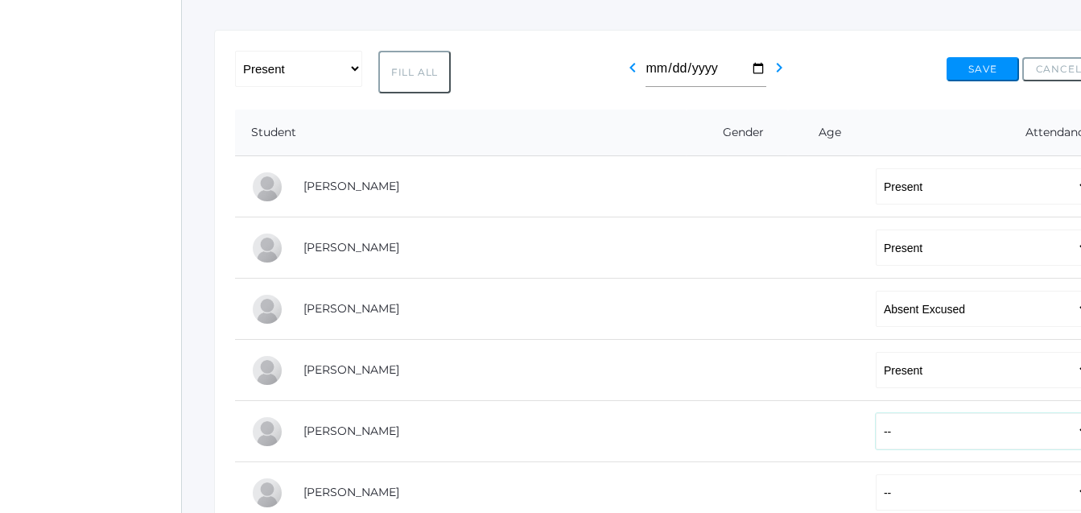
select select "AE"
click at [876, 415] on select "-- Present Tardy Excused Tardy Unexcused Absent Excused Absent Unexcused" at bounding box center [983, 431] width 215 height 36
click at [876, 378] on select "-- Present Tardy Excused Tardy Unexcused Absent Excused Absent Unexcused" at bounding box center [983, 370] width 215 height 36
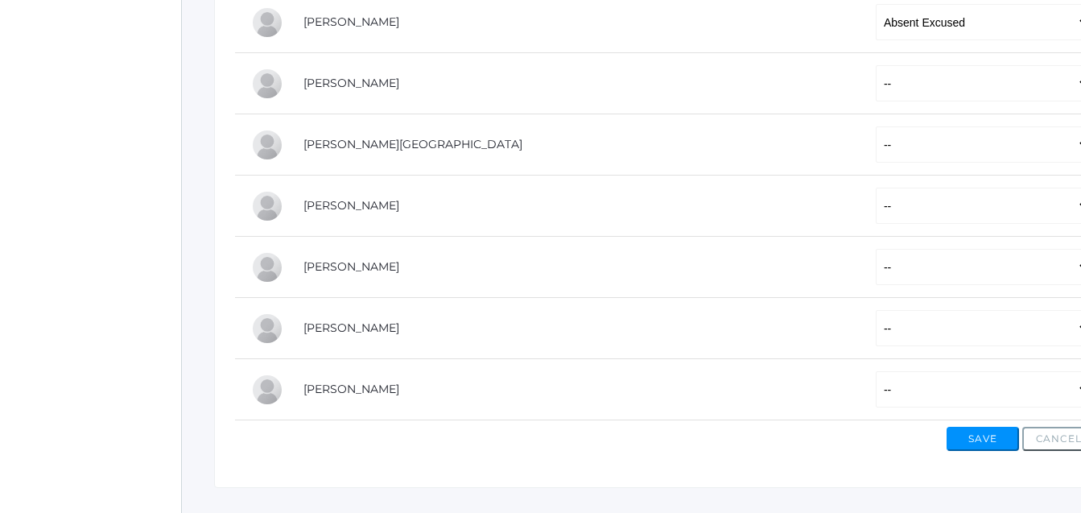
scroll to position [666, 0]
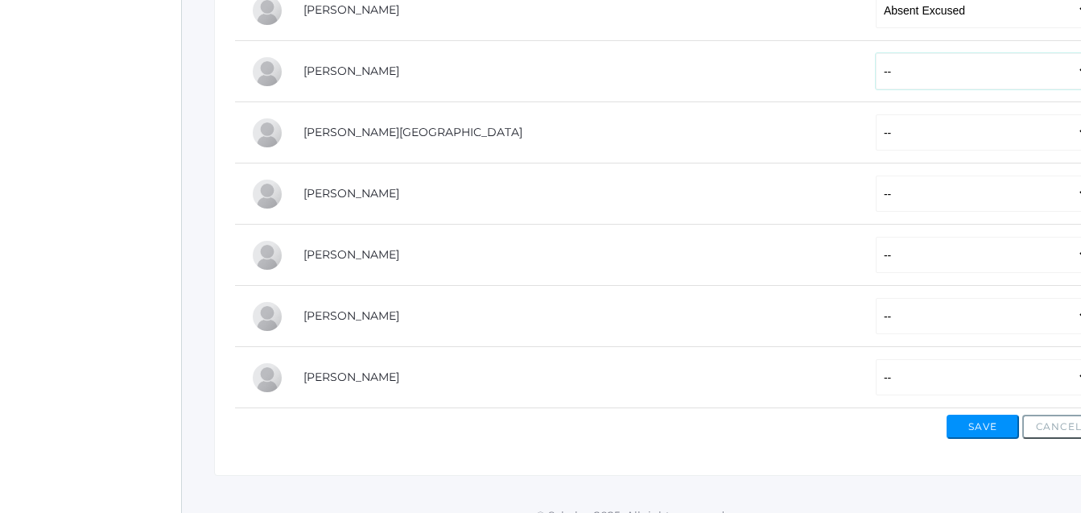
click at [876, 80] on select "-- Present Tardy Excused Tardy Unexcused Absent Excused Absent Unexcused" at bounding box center [983, 71] width 215 height 36
select select "P"
click at [876, 55] on select "-- Present Tardy Excused Tardy Unexcused Absent Excused Absent Unexcused" at bounding box center [983, 71] width 215 height 36
click at [876, 134] on select "-- Present Tardy Excused Tardy Unexcused Absent Excused Absent Unexcused" at bounding box center [983, 132] width 215 height 36
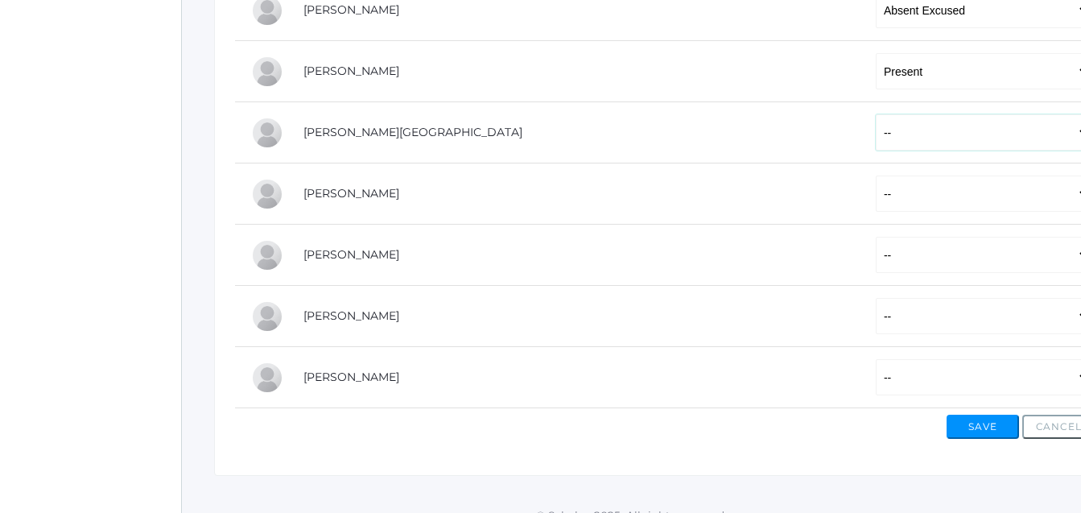
click at [876, 141] on select "-- Present Tardy Excused Tardy Unexcused Absent Excused Absent Unexcused" at bounding box center [983, 132] width 215 height 36
select select "P"
click at [876, 116] on select "-- Present Tardy Excused Tardy Unexcused Absent Excused Absent Unexcused" at bounding box center [983, 132] width 215 height 36
click at [876, 197] on select "-- Present Tardy Excused Tardy Unexcused Absent Excused Absent Unexcused" at bounding box center [983, 193] width 215 height 36
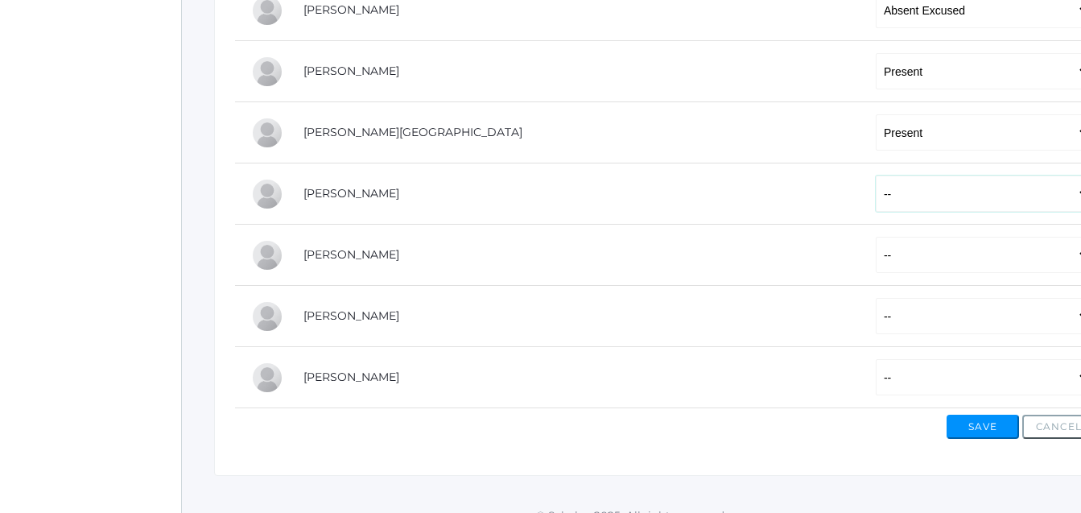
click at [876, 197] on select "-- Present Tardy Excused Tardy Unexcused Absent Excused Absent Unexcused" at bounding box center [983, 193] width 215 height 36
click at [876, 189] on select "-- Present Tardy Excused Tardy Unexcused Absent Excused Absent Unexcused" at bounding box center [983, 193] width 215 height 36
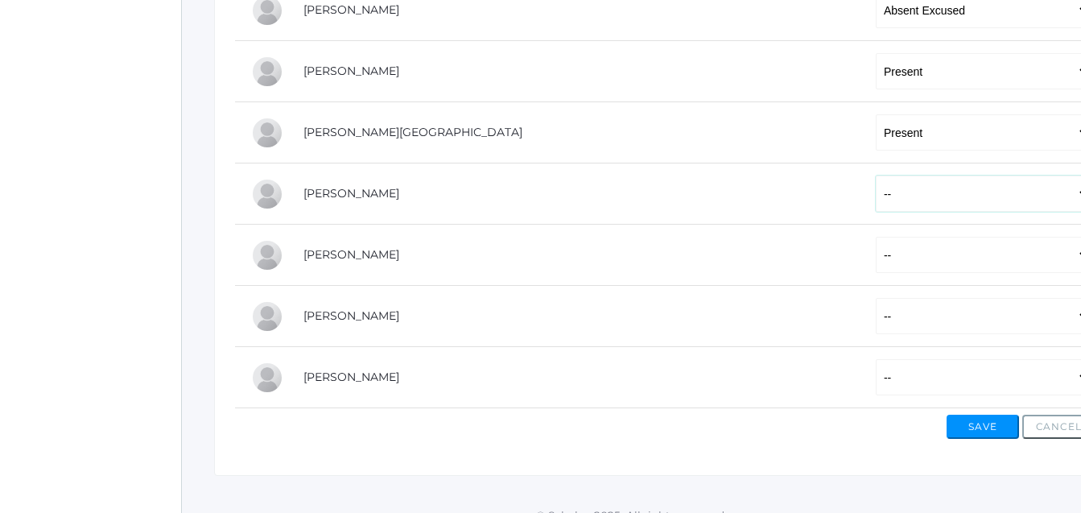
click at [876, 189] on select "-- Present Tardy Excused Tardy Unexcused Absent Excused Absent Unexcused" at bounding box center [983, 193] width 215 height 36
select select "P"
click at [876, 177] on select "-- Present Tardy Excused Tardy Unexcused Absent Excused Absent Unexcused" at bounding box center [983, 193] width 215 height 36
click at [876, 254] on select "-- Present Tardy Excused Tardy Unexcused Absent Excused Absent Unexcused" at bounding box center [983, 255] width 215 height 36
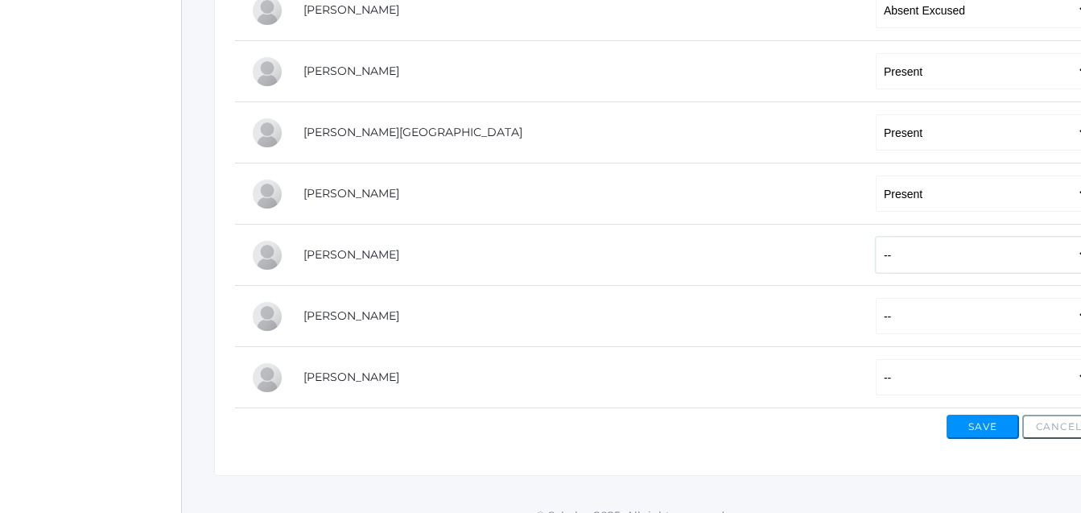
click at [876, 254] on select "-- Present Tardy Excused Tardy Unexcused Absent Excused Absent Unexcused" at bounding box center [983, 255] width 215 height 36
select select "P"
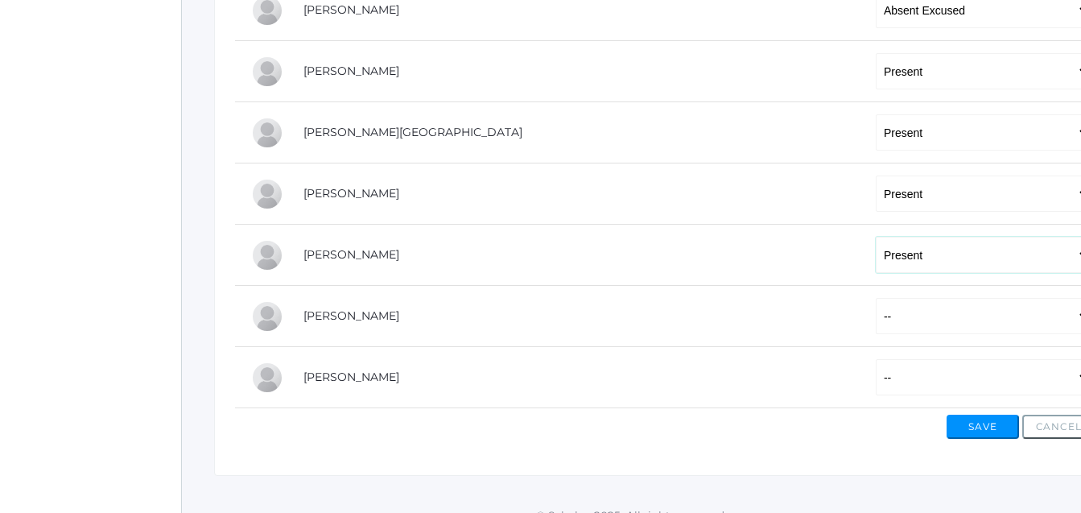
click at [876, 238] on select "-- Present Tardy Excused Tardy Unexcused Absent Excused Absent Unexcused" at bounding box center [983, 255] width 215 height 36
click at [876, 321] on select "-- Present Tardy Excused Tardy Unexcused Absent Excused Absent Unexcused" at bounding box center [983, 316] width 215 height 36
select select "AE"
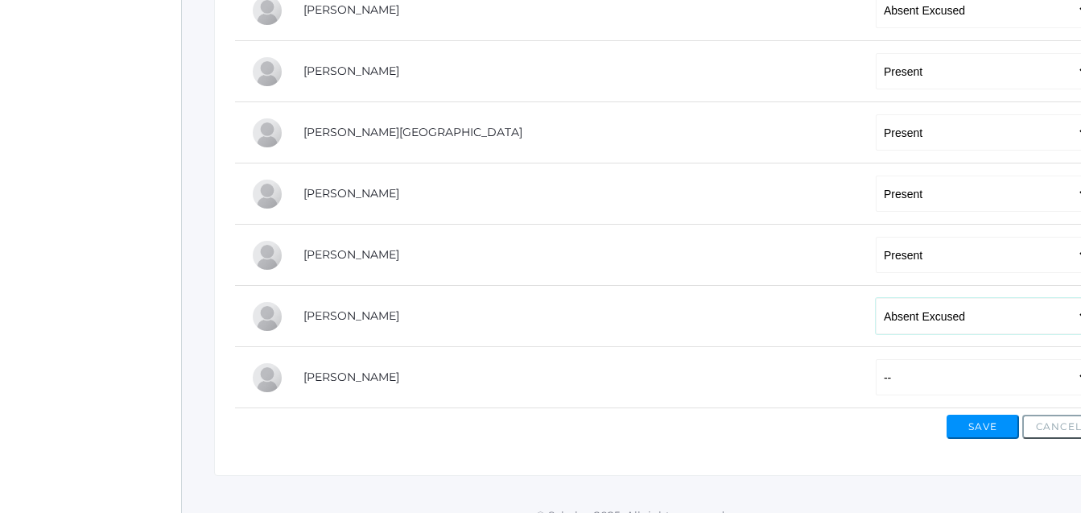
click at [876, 299] on select "-- Present Tardy Excused Tardy Unexcused Absent Excused Absent Unexcused" at bounding box center [983, 316] width 215 height 36
click at [846, 433] on div "Save Cancel" at bounding box center [665, 423] width 860 height 31
click at [876, 373] on select "-- Present Tardy Excused Tardy Unexcused Absent Excused Absent Unexcused" at bounding box center [983, 377] width 215 height 36
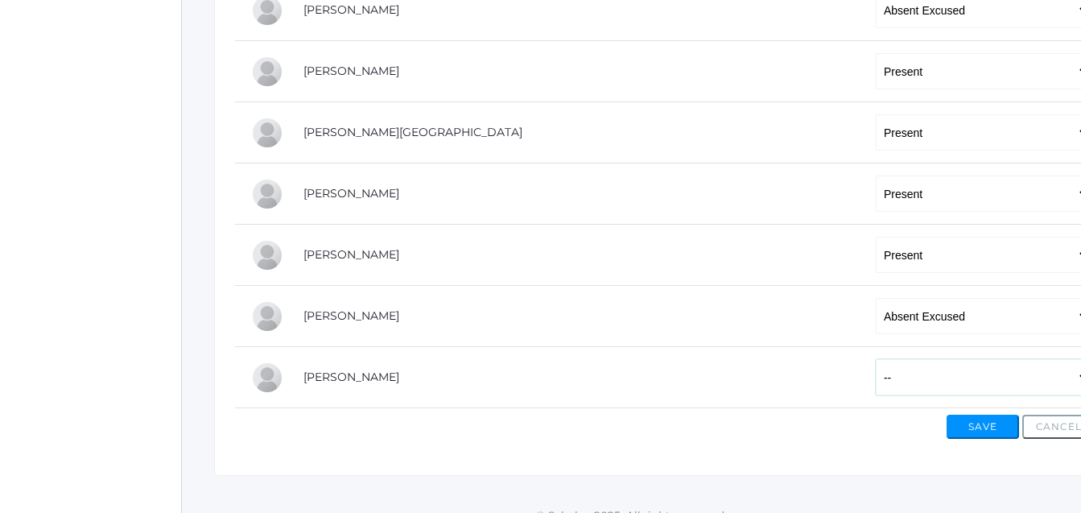
click at [876, 373] on select "-- Present Tardy Excused Tardy Unexcused Absent Excused Absent Unexcused" at bounding box center [983, 377] width 215 height 36
click at [876, 386] on select "-- Present Tardy Excused Tardy Unexcused Absent Excused Absent Unexcused" at bounding box center [983, 377] width 215 height 36
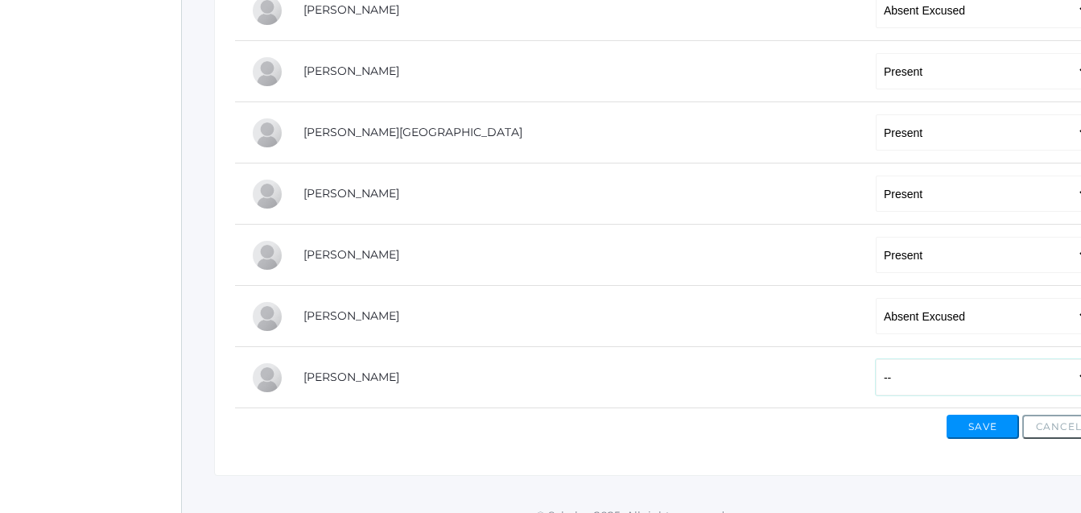
click at [876, 379] on select "-- Present Tardy Excused Tardy Unexcused Absent Excused Absent Unexcused" at bounding box center [983, 377] width 215 height 36
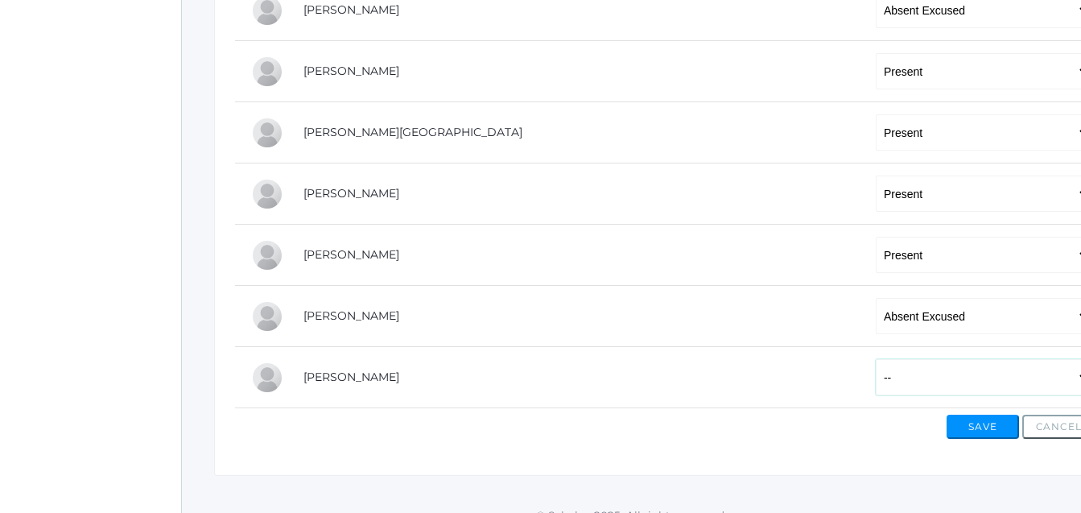
select select "P"
click at [876, 361] on select "-- Present Tardy Excused Tardy Unexcused Absent Excused Absent Unexcused" at bounding box center [983, 377] width 215 height 36
click at [876, 264] on select "-- Present Tardy Excused Tardy Unexcused Absent Excused Absent Unexcused" at bounding box center [983, 255] width 215 height 36
click at [985, 428] on button "Save" at bounding box center [983, 427] width 72 height 24
click at [984, 428] on button "Save" at bounding box center [983, 427] width 72 height 24
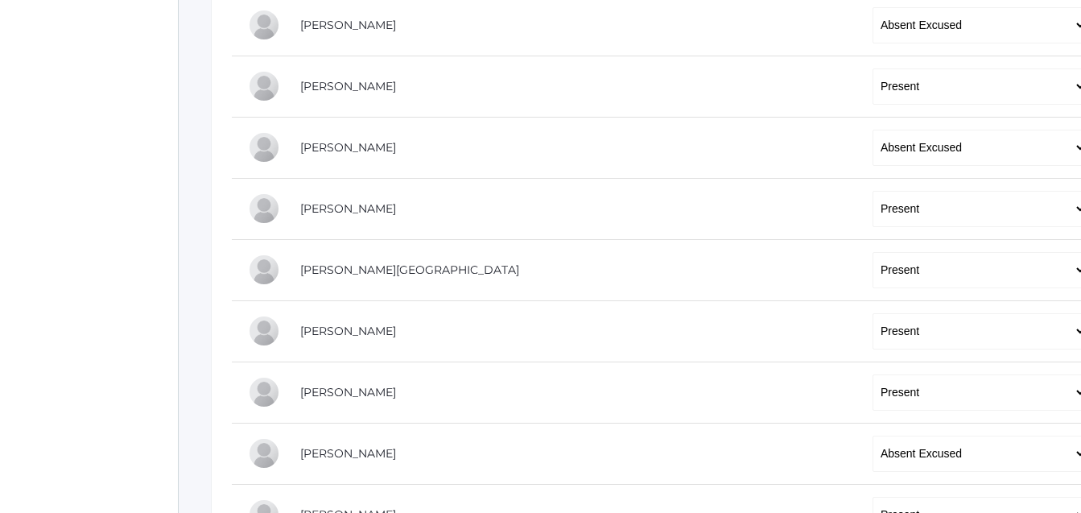
scroll to position [728, 3]
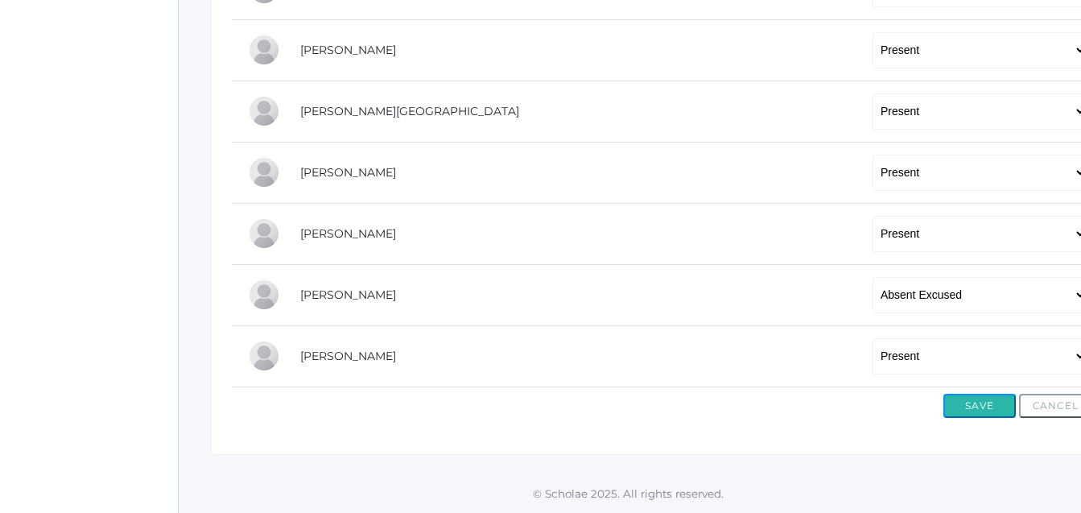
click at [984, 403] on button "Save" at bounding box center [979, 406] width 72 height 24
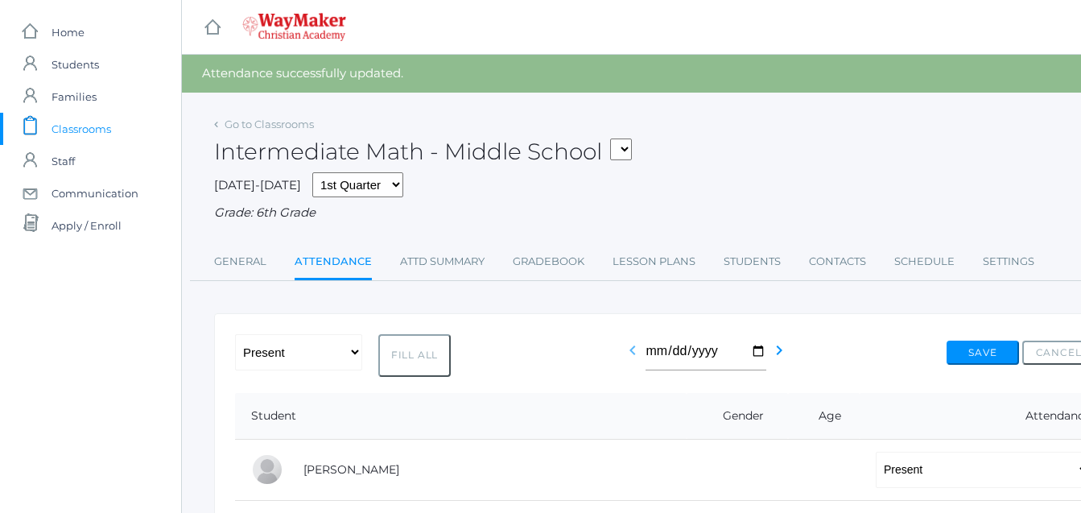
click at [632, 356] on icon "chevron_left" at bounding box center [632, 349] width 19 height 19
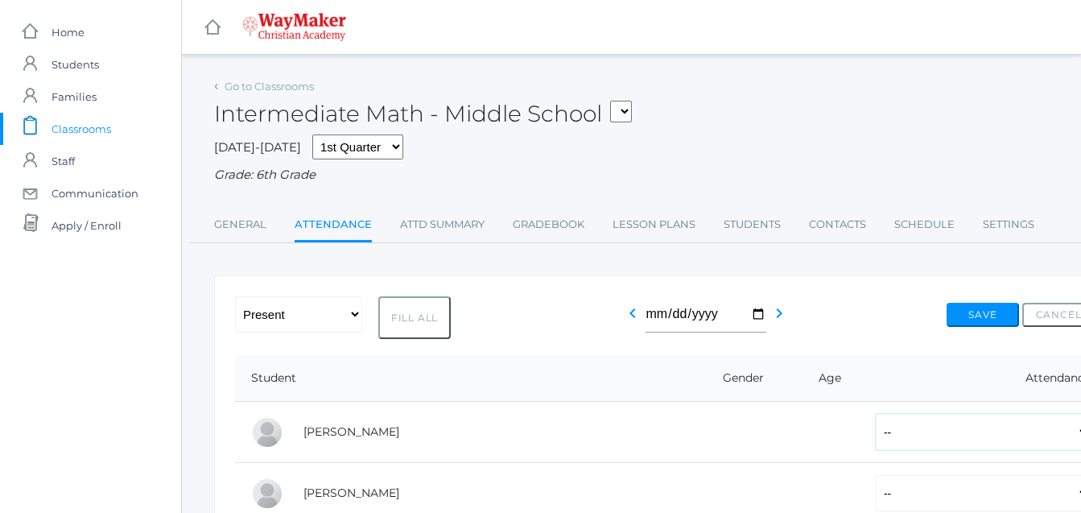
click at [909, 439] on select "-- Present Tardy Excused Tardy Unexcused Absent Excused Absent Unexcused" at bounding box center [983, 432] width 215 height 36
select select "P"
click at [876, 415] on select "-- Present Tardy Excused Tardy Unexcused Absent Excused Absent Unexcused" at bounding box center [983, 432] width 215 height 36
click at [876, 477] on select "-- Present Tardy Excused Tardy Unexcused Absent Excused Absent Unexcused" at bounding box center [983, 493] width 215 height 36
select select "P"
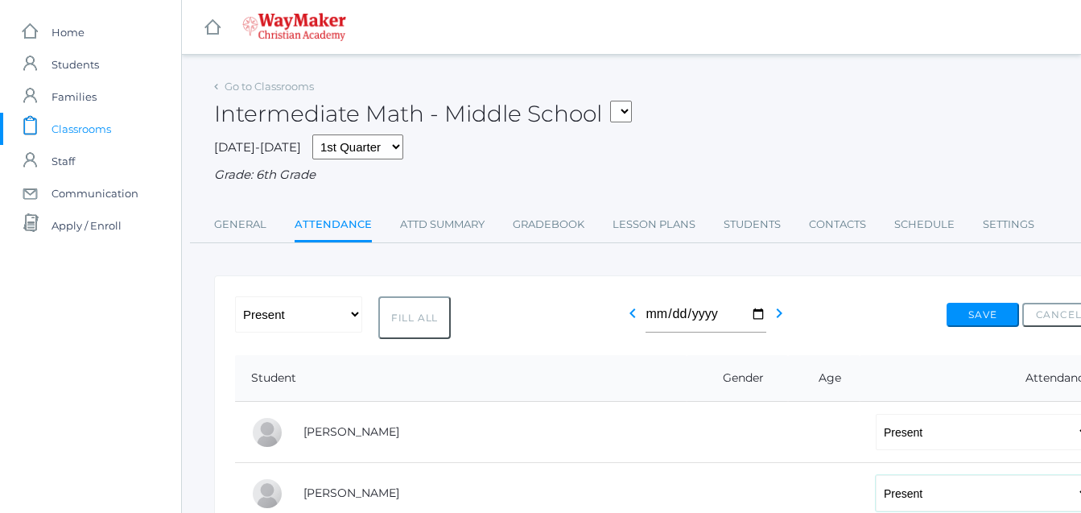
click at [876, 477] on select "-- Present Tardy Excused Tardy Unexcused Absent Excused Absent Unexcused" at bounding box center [983, 493] width 215 height 36
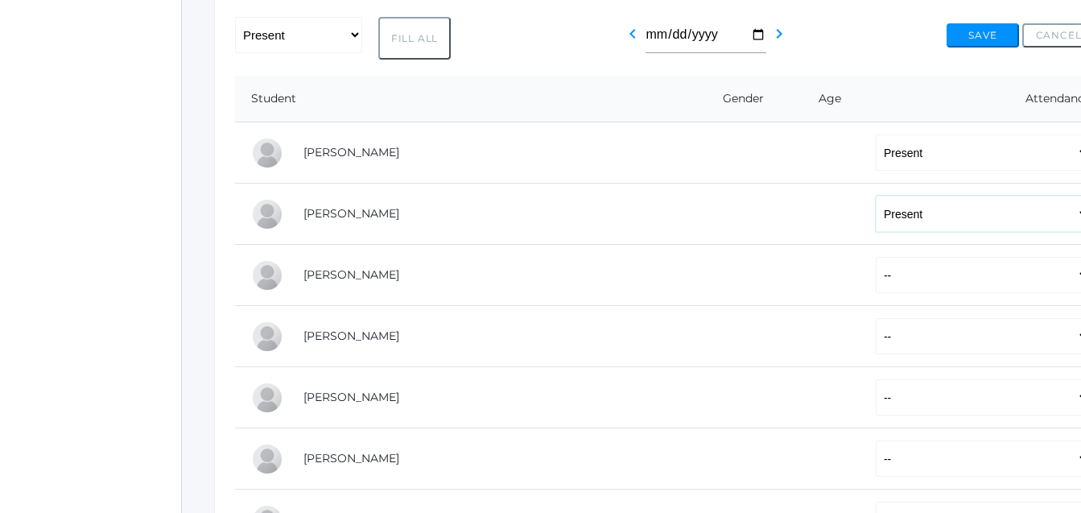
scroll to position [283, 0]
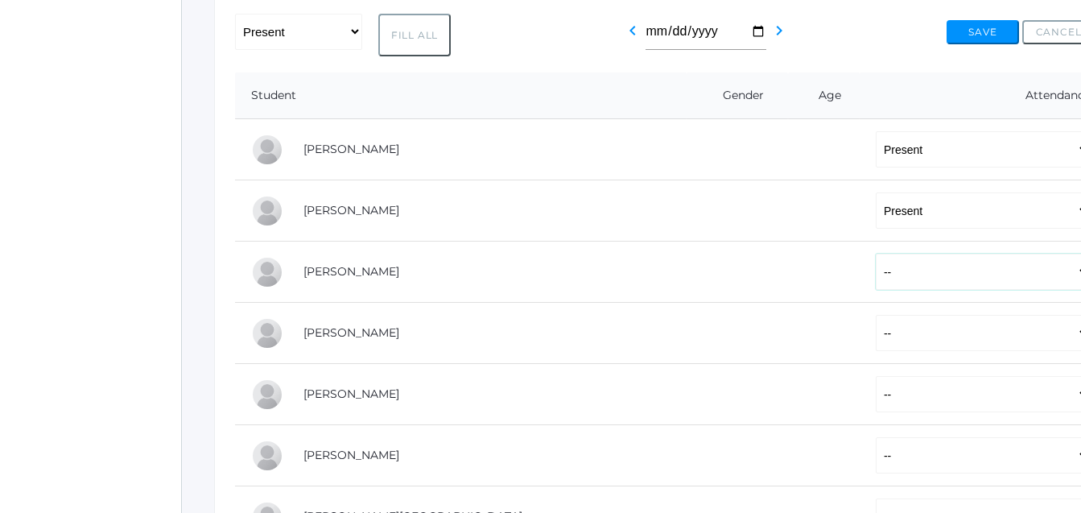
click at [876, 268] on select "-- Present Tardy Excused Tardy Unexcused Absent Excused Absent Unexcused" at bounding box center [983, 272] width 215 height 36
select select "AE"
click at [876, 255] on select "-- Present Tardy Excused Tardy Unexcused Absent Excused Absent Unexcused" at bounding box center [983, 272] width 215 height 36
click at [876, 317] on select "-- Present Tardy Excused Tardy Unexcused Absent Excused Absent Unexcused" at bounding box center [983, 333] width 215 height 36
select select "P"
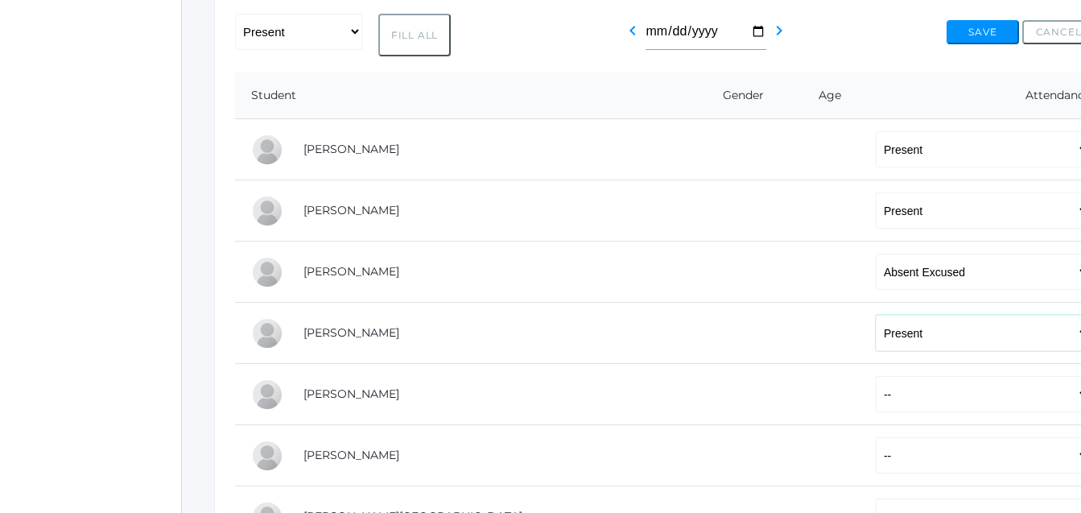
click at [876, 316] on select "-- Present Tardy Excused Tardy Unexcused Absent Excused Absent Unexcused" at bounding box center [983, 333] width 215 height 36
click at [876, 390] on select "-- Present Tardy Excused Tardy Unexcused Absent Excused Absent Unexcused" at bounding box center [983, 394] width 215 height 36
select select "P"
click at [876, 378] on select "-- Present Tardy Excused Tardy Unexcused Absent Excused Absent Unexcused" at bounding box center [983, 394] width 215 height 36
click at [876, 448] on select "-- Present Tardy Excused Tardy Unexcused Absent Excused Absent Unexcused" at bounding box center [983, 455] width 215 height 36
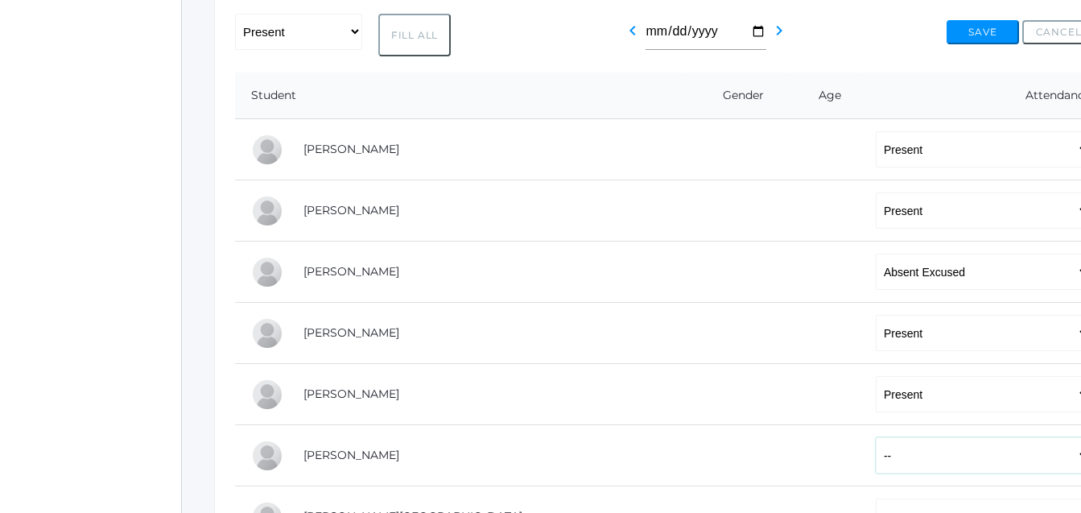
select select "P"
click at [876, 439] on select "-- Present Tardy Excused Tardy Unexcused Absent Excused Absent Unexcused" at bounding box center [983, 455] width 215 height 36
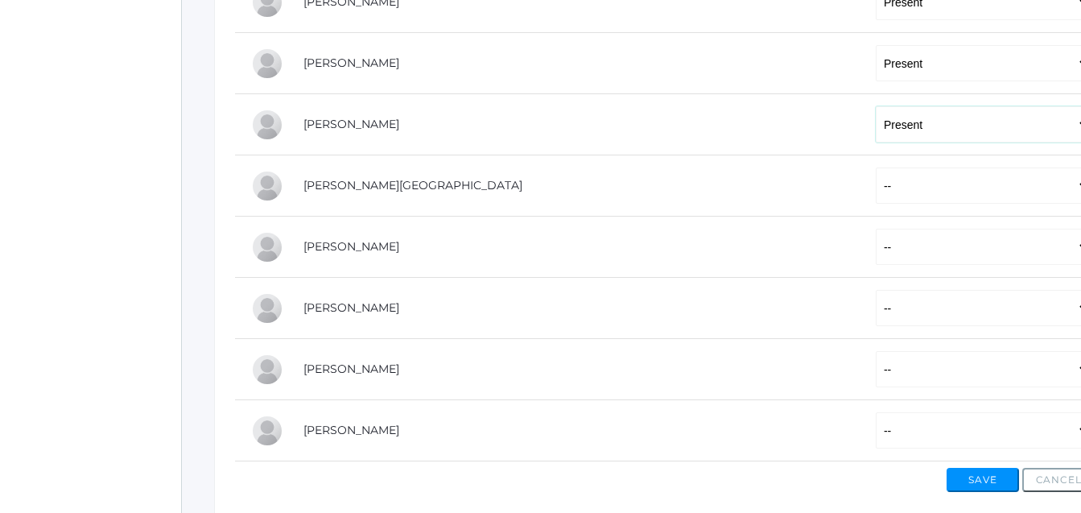
scroll to position [622, 0]
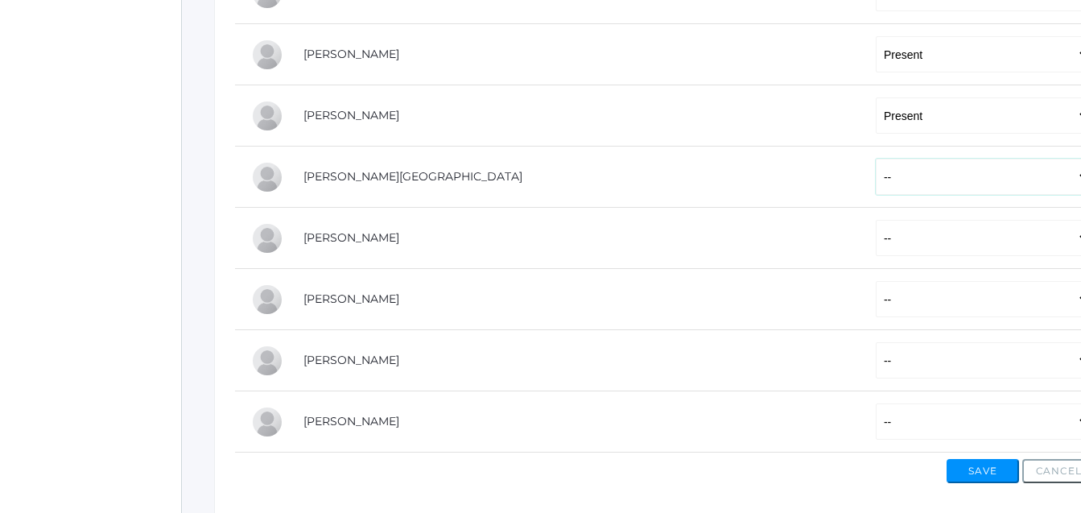
click at [876, 177] on select "-- Present Tardy Excused Tardy Unexcused Absent Excused Absent Unexcused" at bounding box center [983, 177] width 215 height 36
click at [876, 160] on select "-- Present Tardy Excused Tardy Unexcused Absent Excused Absent Unexcused" at bounding box center [983, 177] width 215 height 36
click at [876, 188] on select "-- Present Tardy Excused Tardy Unexcused Absent Excused Absent Unexcused" at bounding box center [983, 177] width 215 height 36
select select "P"
click at [876, 160] on select "-- Present Tardy Excused Tardy Unexcused Absent Excused Absent Unexcused" at bounding box center [983, 177] width 215 height 36
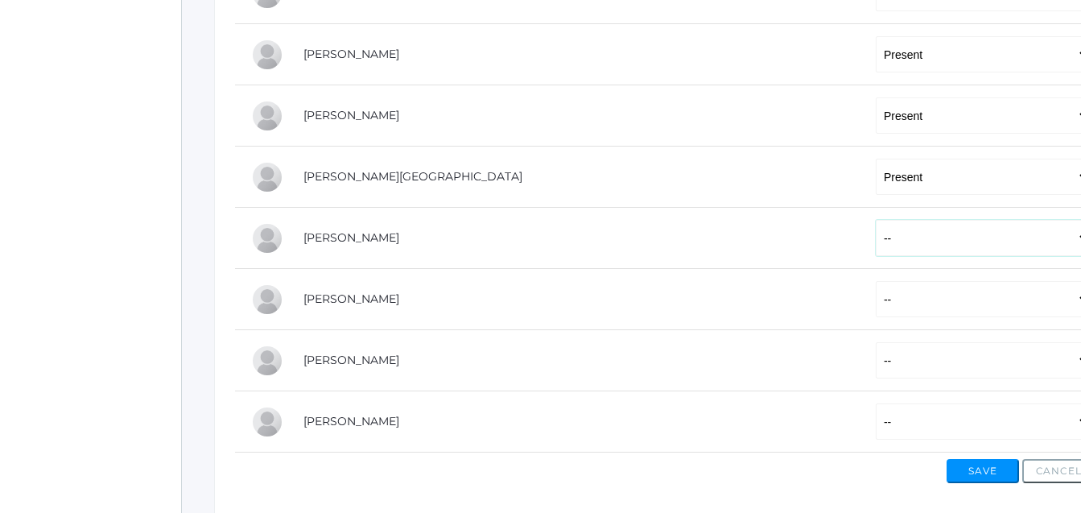
click at [876, 237] on select "-- Present Tardy Excused Tardy Unexcused Absent Excused Absent Unexcused" at bounding box center [983, 238] width 215 height 36
select select "P"
click at [876, 221] on select "-- Present Tardy Excused Tardy Unexcused Absent Excused Absent Unexcused" at bounding box center [983, 238] width 215 height 36
click at [876, 283] on select "-- Present Tardy Excused Tardy Unexcused Absent Excused Absent Unexcused" at bounding box center [983, 299] width 215 height 36
select select "P"
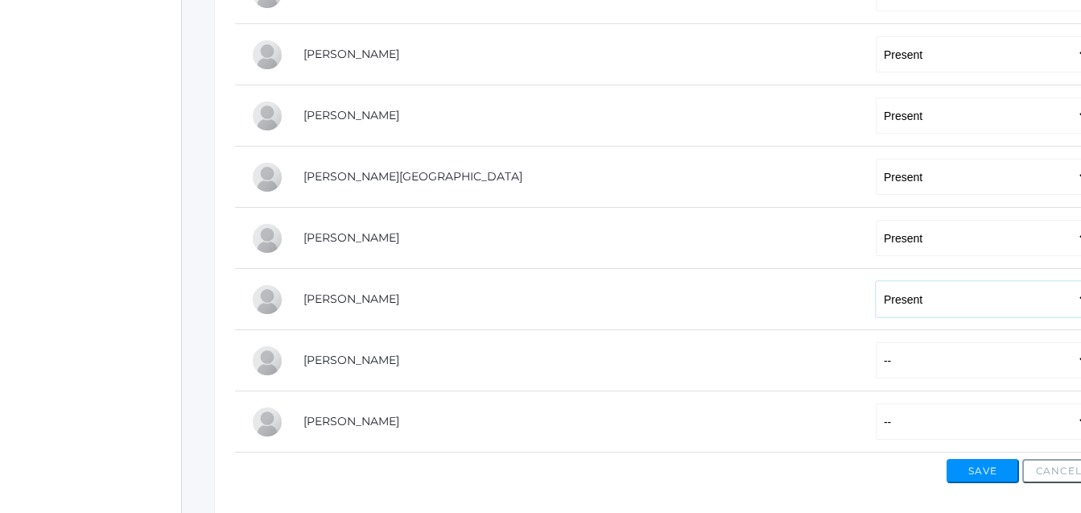
click at [876, 283] on select "-- Present Tardy Excused Tardy Unexcused Absent Excused Absent Unexcused" at bounding box center [983, 299] width 215 height 36
click at [876, 358] on select "-- Present Tardy Excused Tardy Unexcused Absent Excused Absent Unexcused" at bounding box center [983, 360] width 215 height 36
select select "AE"
click at [876, 344] on select "-- Present Tardy Excused Tardy Unexcused Absent Excused Absent Unexcused" at bounding box center [983, 360] width 215 height 36
click at [876, 406] on select "-- Present Tardy Excused Tardy Unexcused Absent Excused Absent Unexcused" at bounding box center [983, 421] width 215 height 36
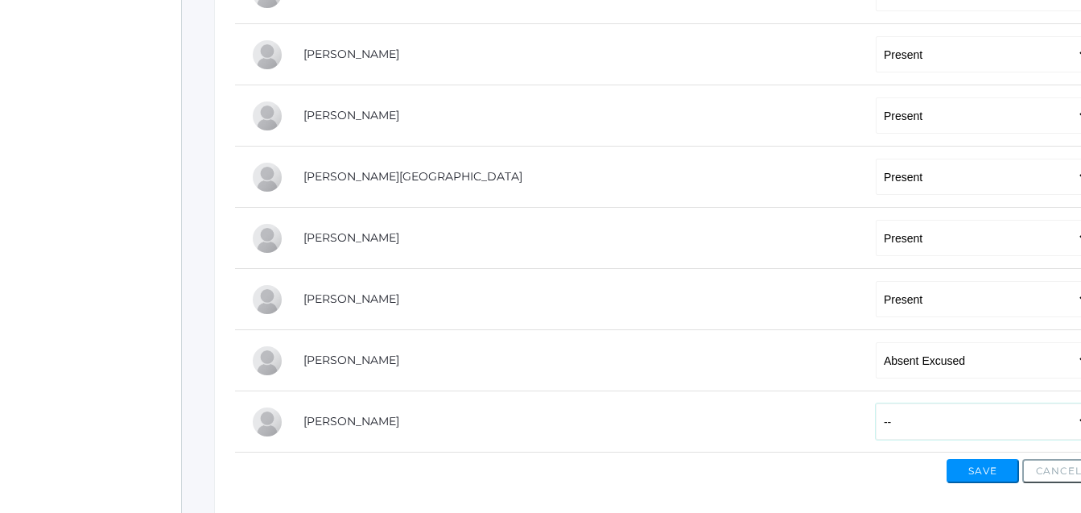
click at [876, 431] on select "-- Present Tardy Excused Tardy Unexcused Absent Excused Absent Unexcused" at bounding box center [983, 421] width 215 height 36
select select "P"
click at [876, 405] on select "-- Present Tardy Excused Tardy Unexcused Absent Excused Absent Unexcused" at bounding box center [983, 421] width 215 height 36
click at [984, 467] on button "Save" at bounding box center [983, 471] width 72 height 24
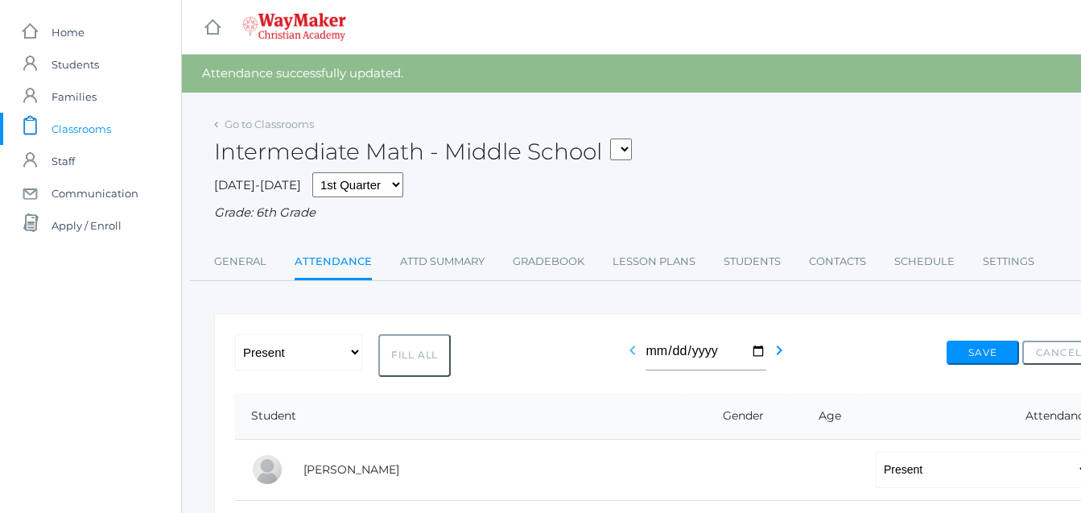
click at [631, 353] on icon "chevron_left" at bounding box center [632, 349] width 19 height 19
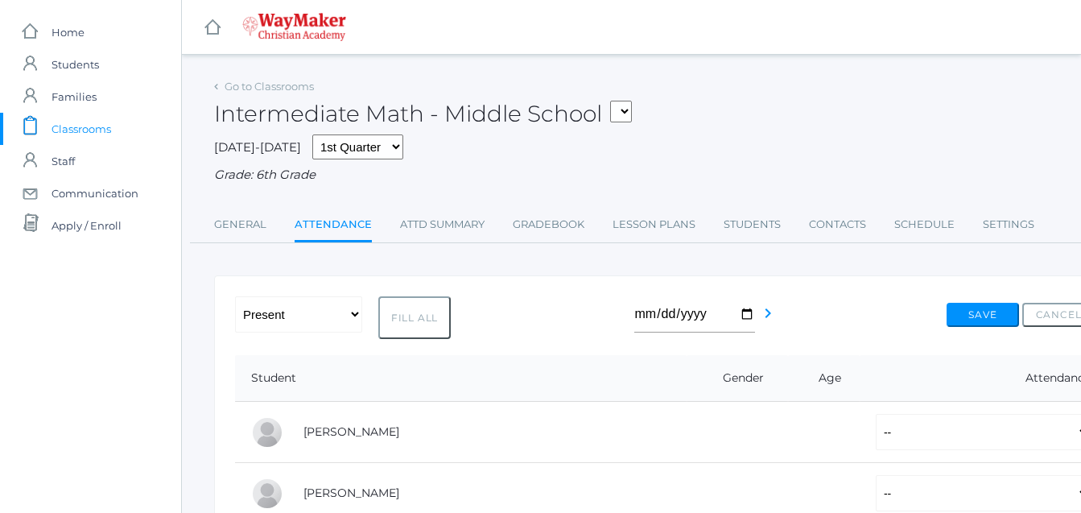
click at [900, 431] on select "-- Present Tardy Excused Tardy Unexcused Absent Excused Absent Unexcused" at bounding box center [983, 432] width 215 height 36
select select "P"
click at [876, 415] on select "-- Present Tardy Excused Tardy Unexcused Absent Excused Absent Unexcused" at bounding box center [983, 432] width 215 height 36
click at [876, 492] on select "-- Present Tardy Excused Tardy Unexcused Absent Excused Absent Unexcused" at bounding box center [983, 493] width 215 height 36
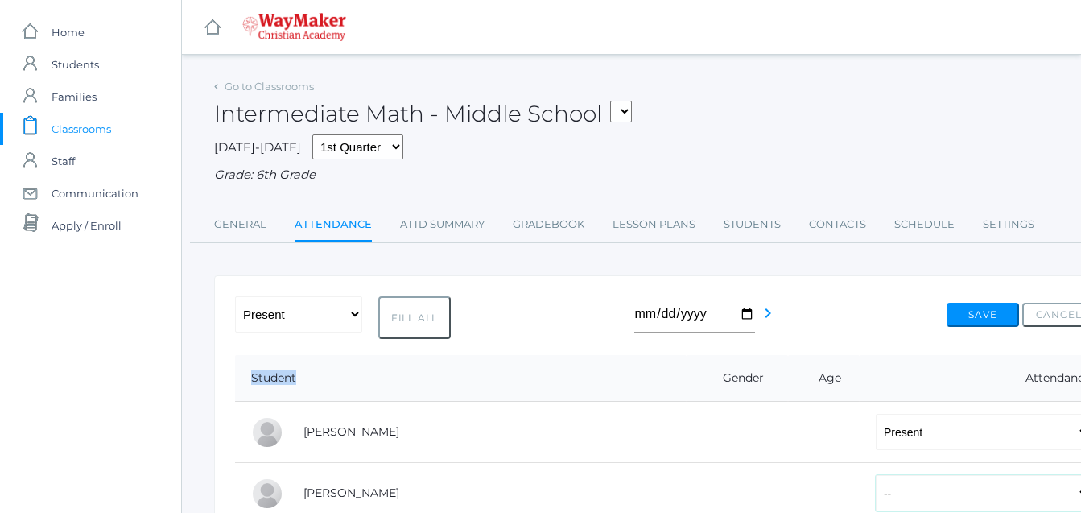
select select "P"
click at [876, 477] on select "-- Present Tardy Excused Tardy Unexcused Absent Excused Absent Unexcused" at bounding box center [983, 493] width 215 height 36
click at [860, 384] on th "Attendance" at bounding box center [977, 378] width 235 height 47
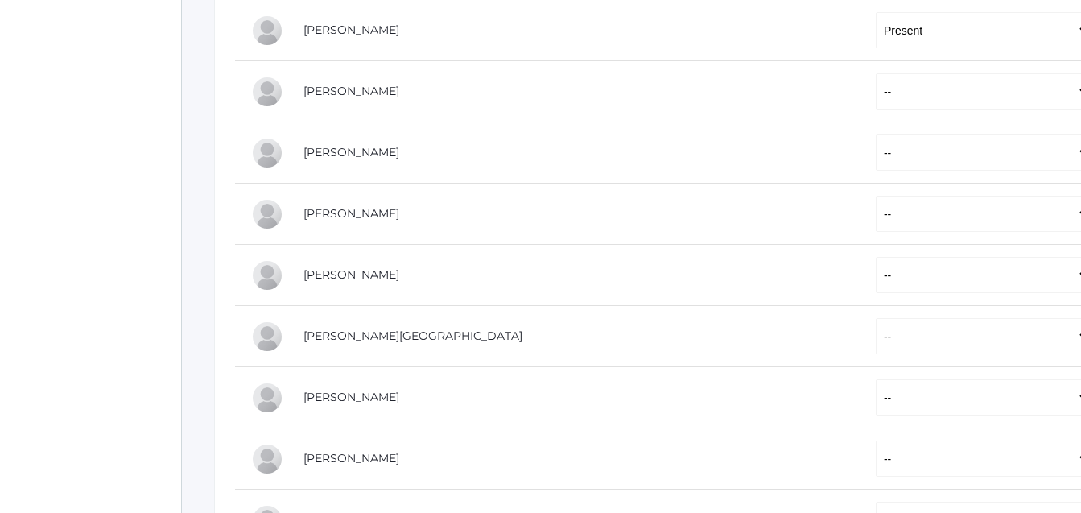
scroll to position [464, 0]
click at [876, 97] on select "-- Present Tardy Excused Tardy Unexcused Absent Excused Absent Unexcused" at bounding box center [983, 90] width 215 height 36
select select "AE"
click at [876, 74] on select "-- Present Tardy Excused Tardy Unexcused Absent Excused Absent Unexcused" at bounding box center [983, 90] width 215 height 36
click at [876, 159] on select "-- Present Tardy Excused Tardy Unexcused Absent Excused Absent Unexcused" at bounding box center [983, 152] width 215 height 36
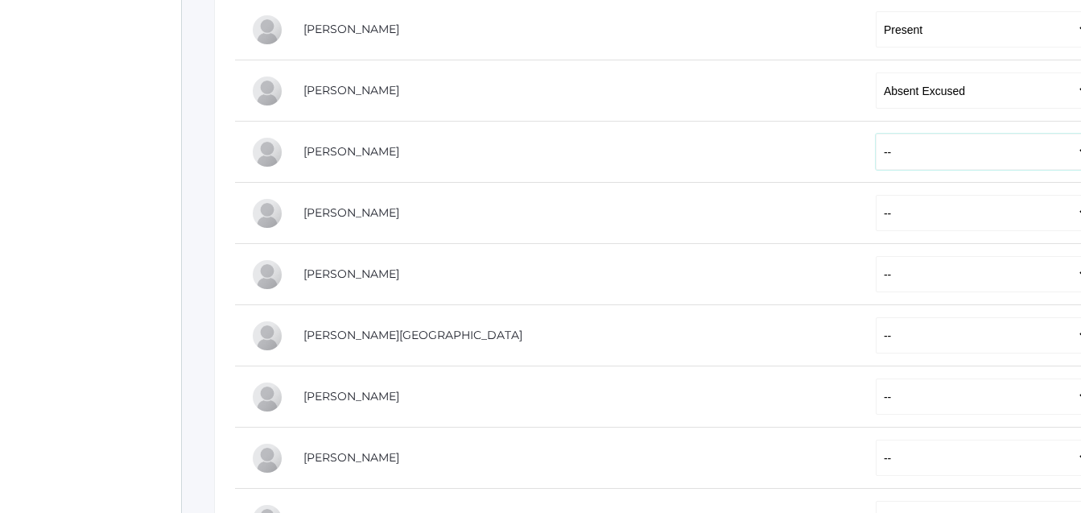
select select "P"
click at [876, 135] on select "-- Present Tardy Excused Tardy Unexcused Absent Excused Absent Unexcused" at bounding box center [983, 152] width 215 height 36
click at [876, 222] on select "-- Present Tardy Excused Tardy Unexcused Absent Excused Absent Unexcused" at bounding box center [983, 213] width 215 height 36
click at [876, 196] on select "-- Present Tardy Excused Tardy Unexcused Absent Excused Absent Unexcused" at bounding box center [983, 213] width 215 height 36
click at [876, 207] on select "-- Present Tardy Excused Tardy Unexcused Absent Excused Absent Unexcused" at bounding box center [983, 213] width 215 height 36
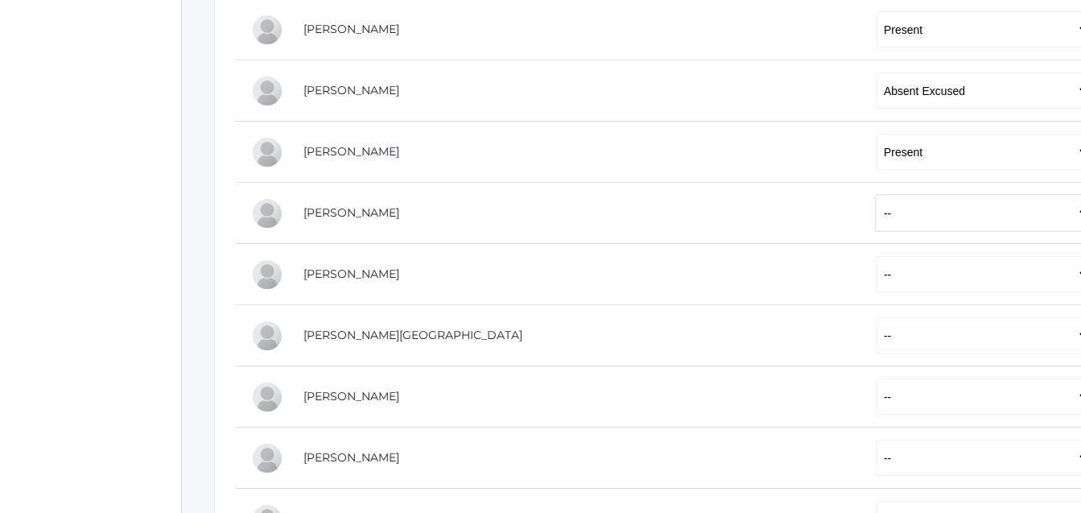
select select "P"
click at [876, 196] on select "-- Present Tardy Excused Tardy Unexcused Absent Excused Absent Unexcused" at bounding box center [983, 213] width 215 height 36
click at [884, 264] on select "-- Present Tardy Excused Tardy Unexcused Absent Excused Absent Unexcused" at bounding box center [983, 274] width 215 height 36
click at [876, 258] on select "-- Present Tardy Excused Tardy Unexcused Absent Excused Absent Unexcused" at bounding box center [983, 274] width 215 height 36
click at [876, 266] on select "-- Present Tardy Excused Tardy Unexcused Absent Excused Absent Unexcused" at bounding box center [983, 274] width 215 height 36
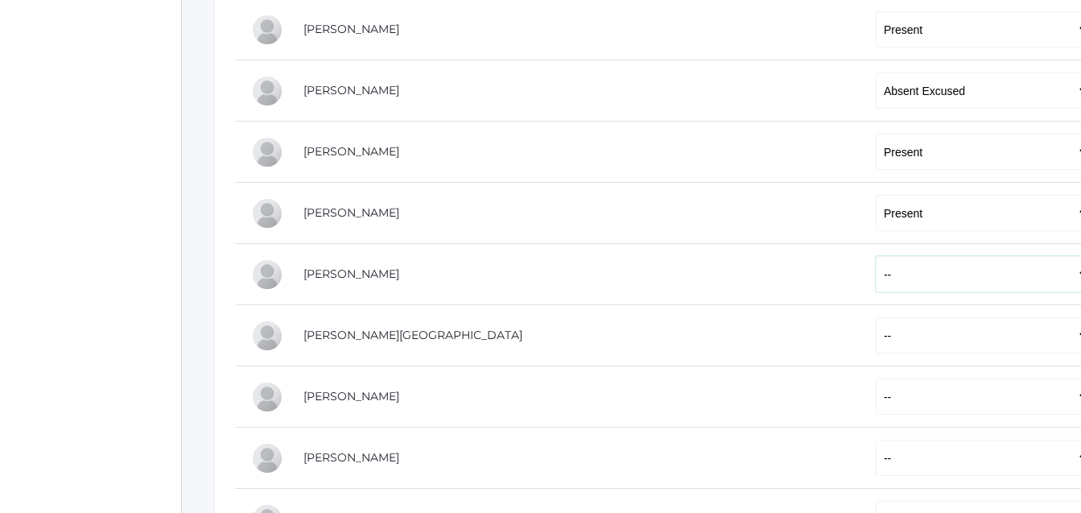
click at [876, 258] on select "-- Present Tardy Excused Tardy Unexcused Absent Excused Absent Unexcused" at bounding box center [983, 274] width 215 height 36
click at [876, 273] on select "-- Present Tardy Excused Tardy Unexcused Absent Excused Absent Unexcused" at bounding box center [983, 274] width 215 height 36
select select "P"
click at [876, 258] on select "-- Present Tardy Excused Tardy Unexcused Absent Excused Absent Unexcused" at bounding box center [983, 274] width 215 height 36
click at [876, 348] on select "-- Present Tardy Excused Tardy Unexcused Absent Excused Absent Unexcused" at bounding box center [983, 335] width 215 height 36
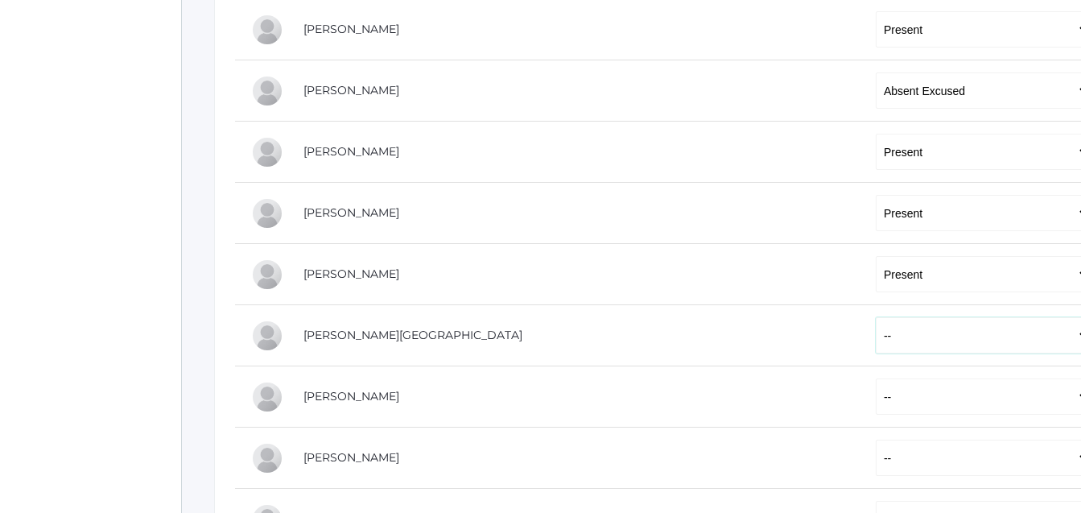
select select "P"
click at [876, 319] on select "-- Present Tardy Excused Tardy Unexcused Absent Excused Absent Unexcused" at bounding box center [983, 335] width 215 height 36
click at [876, 404] on select "-- Present Tardy Excused Tardy Unexcused Absent Excused Absent Unexcused" at bounding box center [983, 396] width 215 height 36
select select "P"
click at [876, 380] on select "-- Present Tardy Excused Tardy Unexcused Absent Excused Absent Unexcused" at bounding box center [983, 396] width 215 height 36
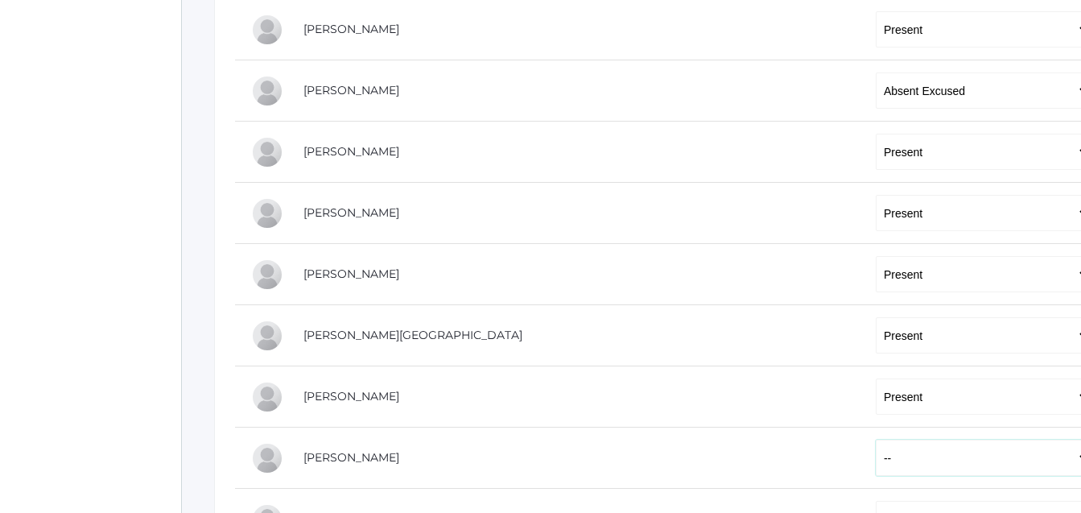
click at [876, 457] on select "-- Present Tardy Excused Tardy Unexcused Absent Excused Absent Unexcused" at bounding box center [983, 457] width 215 height 36
select select "P"
click at [876, 441] on select "-- Present Tardy Excused Tardy Unexcused Absent Excused Absent Unexcused" at bounding box center [983, 457] width 215 height 36
click at [876, 345] on select "-- Present Tardy Excused Tardy Unexcused Absent Excused Absent Unexcused" at bounding box center [983, 335] width 215 height 36
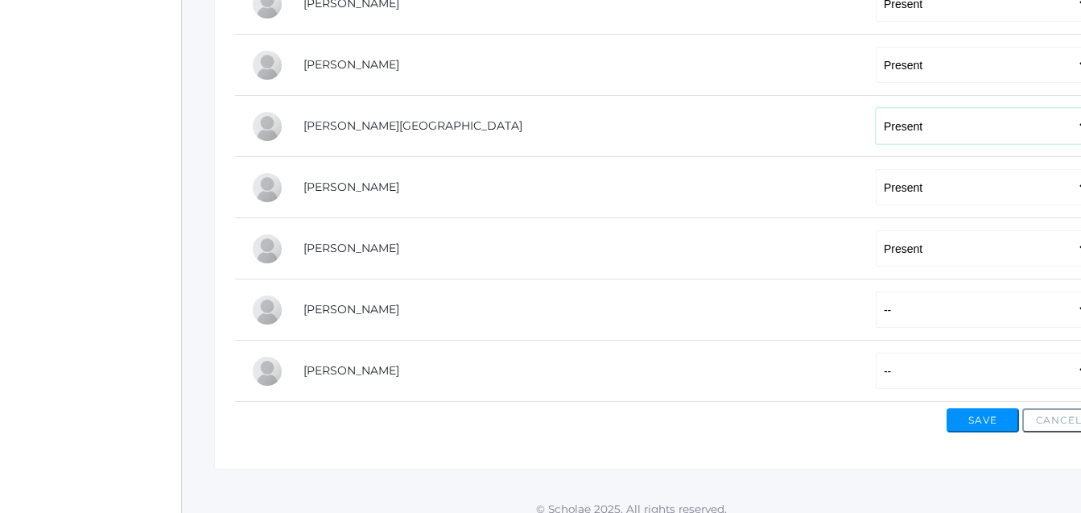
scroll to position [690, 0]
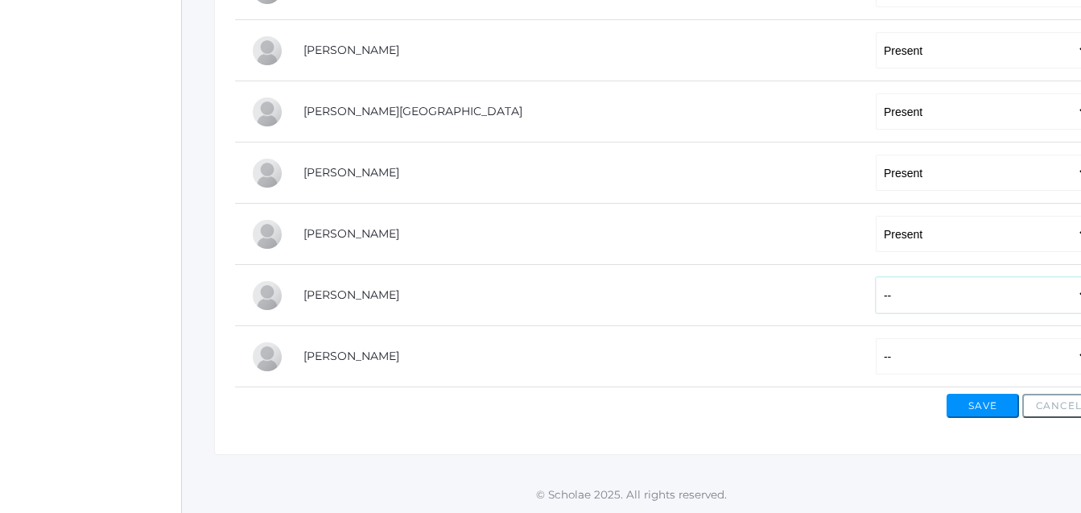
click at [876, 299] on select "-- Present Tardy Excused Tardy Unexcused Absent Excused Absent Unexcused" at bounding box center [983, 295] width 215 height 36
select select "TU"
click at [876, 277] on select "-- Present Tardy Excused Tardy Unexcused Absent Excused Absent Unexcused" at bounding box center [983, 295] width 215 height 36
click at [876, 355] on select "-- Present Tardy Excused Tardy Unexcused Absent Excused Absent Unexcused" at bounding box center [983, 356] width 215 height 36
select select "P"
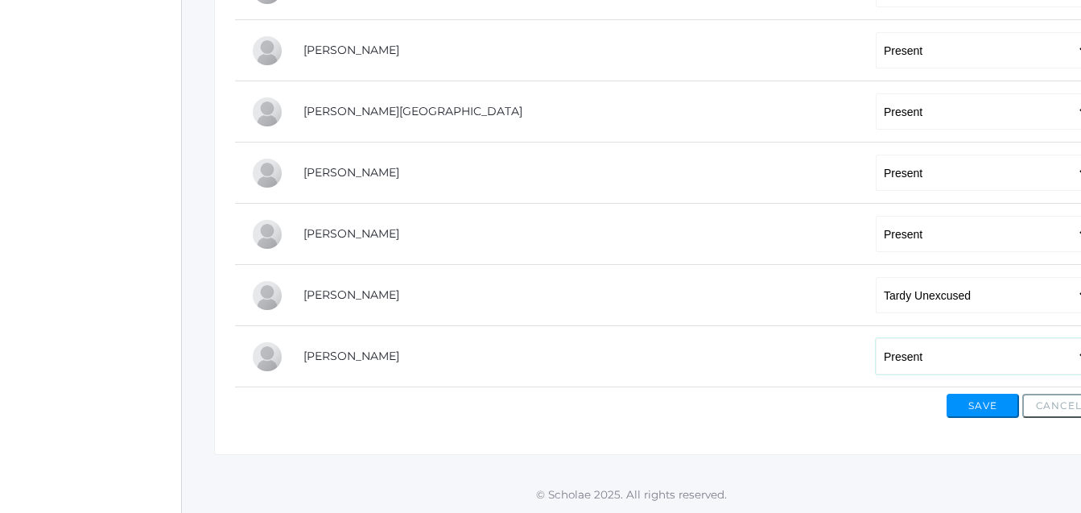
click at [876, 338] on select "-- Present Tardy Excused Tardy Unexcused Absent Excused Absent Unexcused" at bounding box center [983, 356] width 215 height 36
click at [980, 401] on button "Save" at bounding box center [983, 406] width 72 height 24
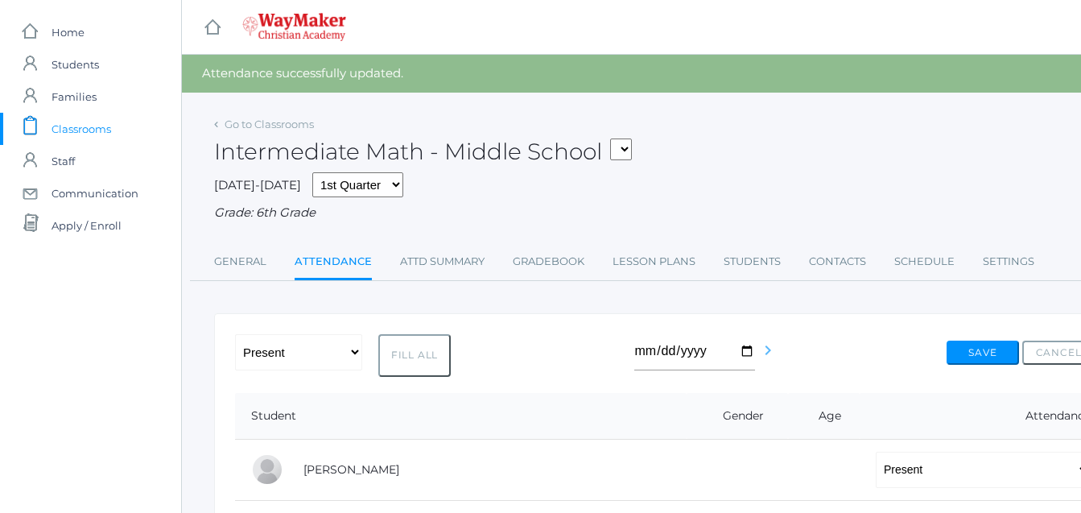
click at [765, 350] on icon "chevron_right" at bounding box center [767, 349] width 19 height 19
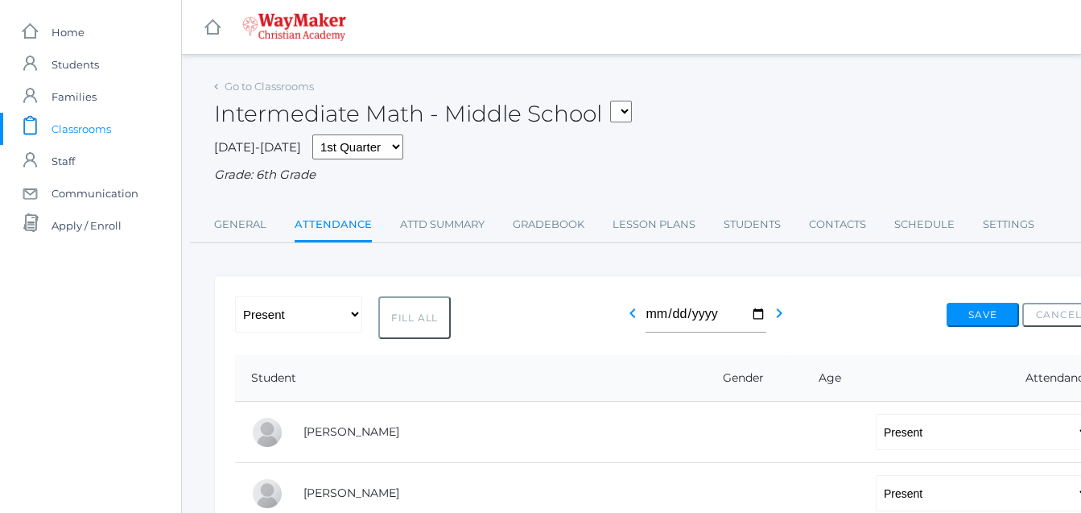
click at [776, 315] on icon "chevron_right" at bounding box center [778, 312] width 19 height 19
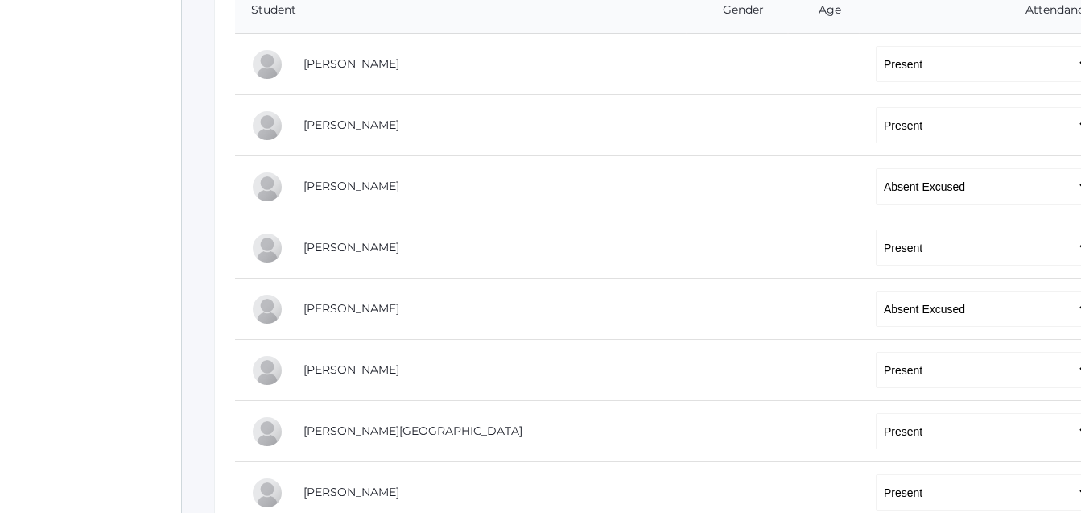
scroll to position [372, 0]
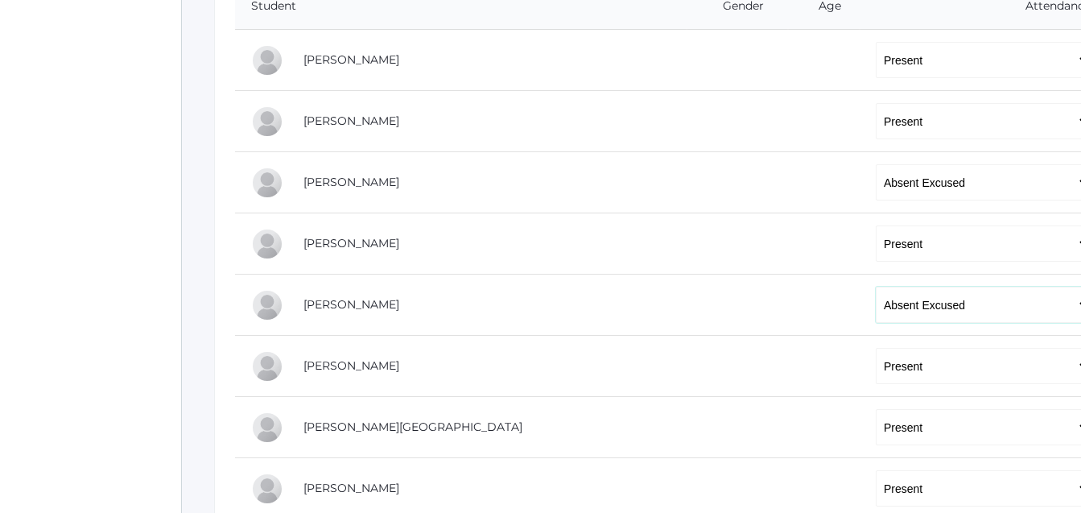
click at [876, 311] on select "-- Present Tardy Excused Tardy Unexcused Absent Excused Absent Unexcused" at bounding box center [983, 305] width 215 height 36
click at [876, 314] on select "-- Present Tardy Excused Tardy Unexcused Absent Excused Absent Unexcused" at bounding box center [983, 305] width 215 height 36
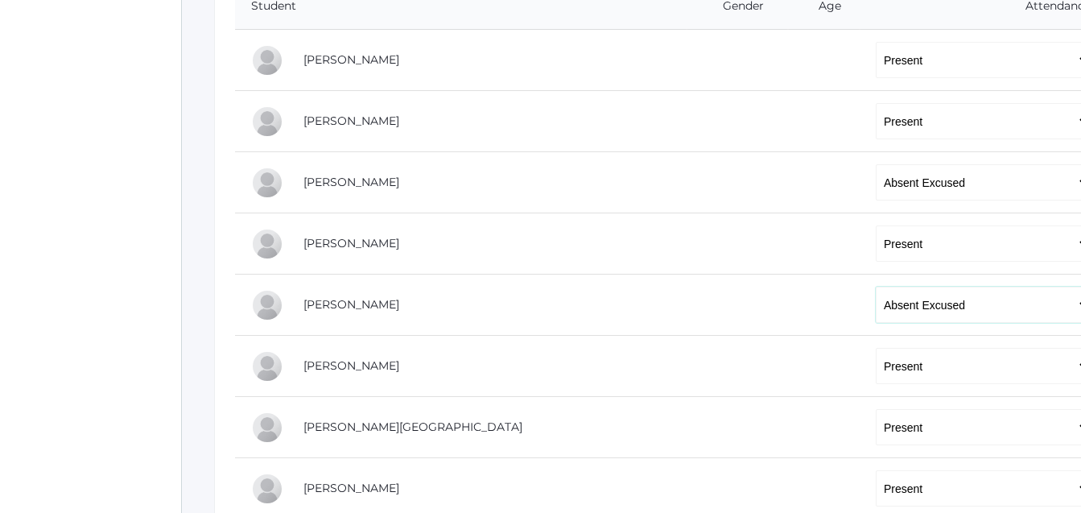
select select "P"
click at [876, 288] on select "-- Present Tardy Excused Tardy Unexcused Absent Excused Absent Unexcused" at bounding box center [983, 305] width 215 height 36
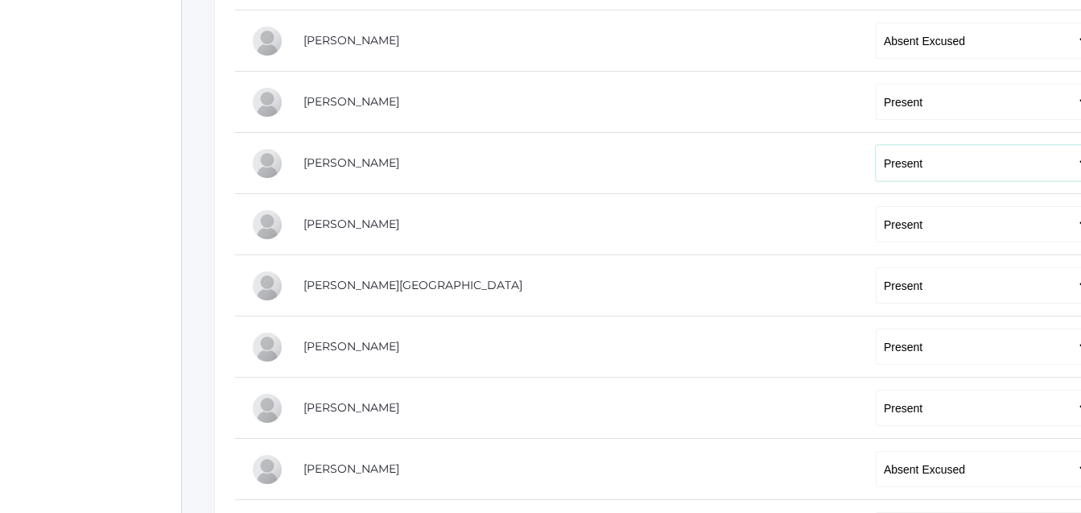
scroll to position [690, 0]
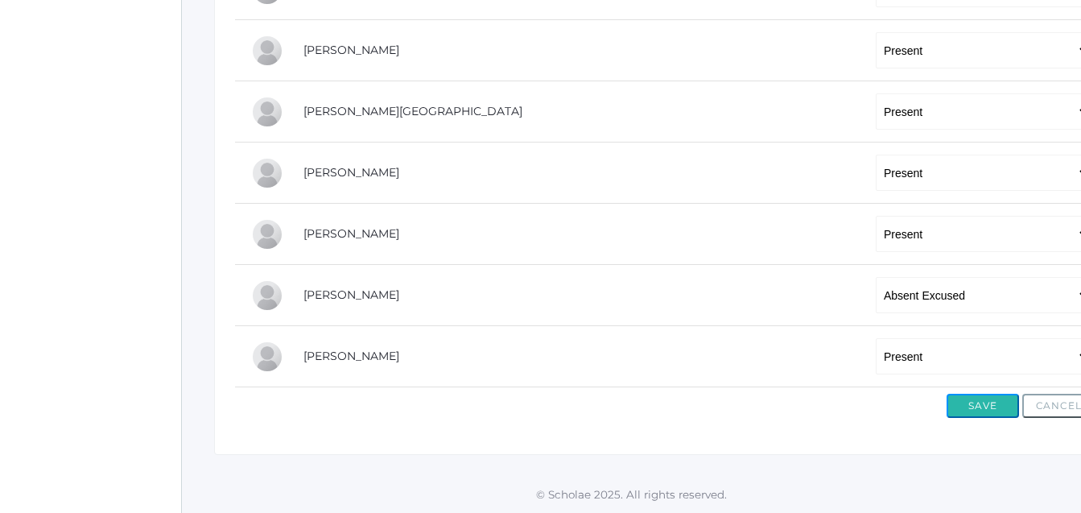
click at [974, 405] on button "Save" at bounding box center [983, 406] width 72 height 24
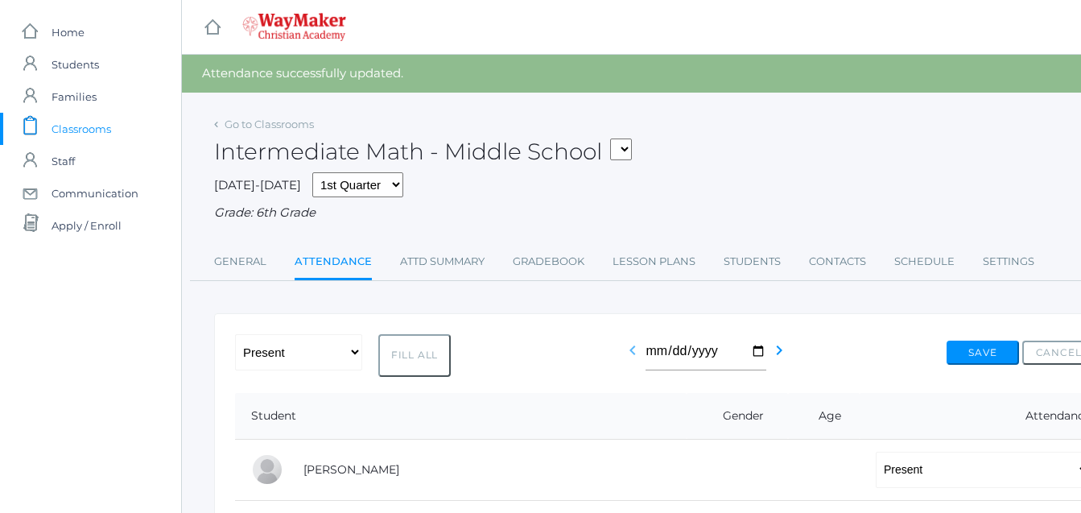
click at [629, 349] on icon "chevron_left" at bounding box center [632, 349] width 19 height 19
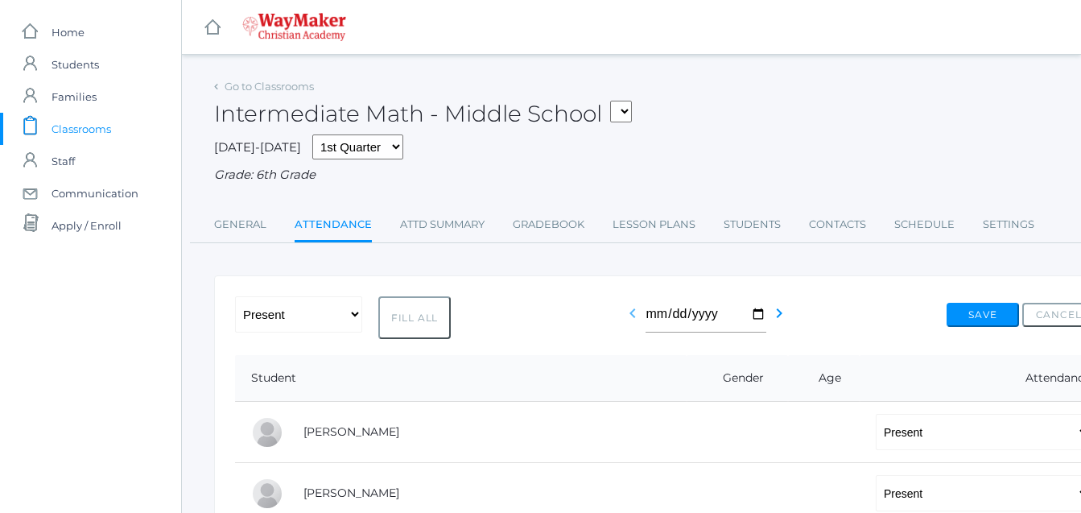
click at [629, 323] on icon "chevron_left" at bounding box center [632, 312] width 19 height 19
click at [629, 324] on div "-- Present Tardy Excused Tardy Unexcused Absent Excused Absent Unexcused Fill A…" at bounding box center [665, 317] width 860 height 43
drag, startPoint x: 629, startPoint y: 324, endPoint x: 543, endPoint y: 324, distance: 86.1
click at [543, 324] on div "-- Present Tardy Excused Tardy Unexcused Absent Excused Absent Unexcused Fill A…" at bounding box center [665, 317] width 860 height 43
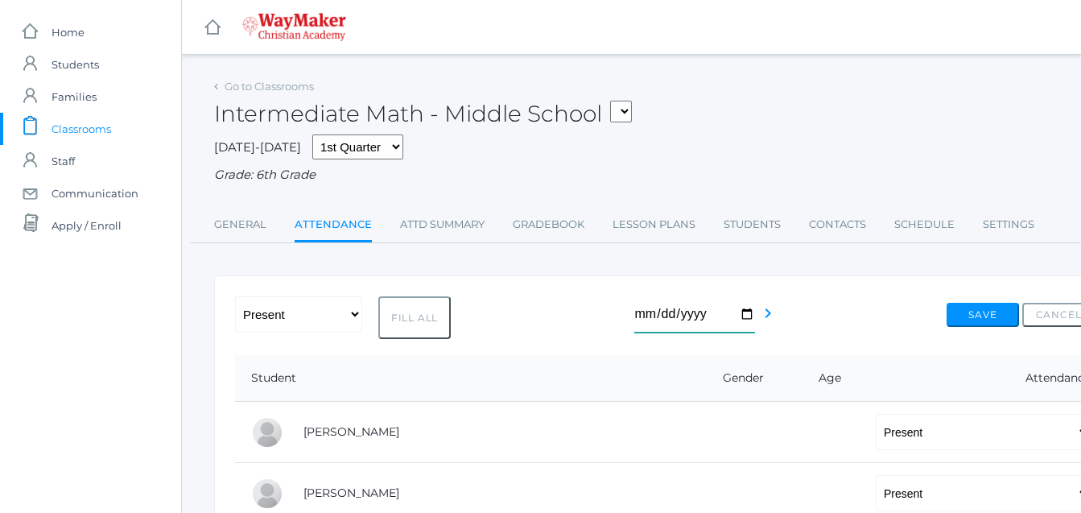
click at [745, 319] on input "[DATE]" at bounding box center [694, 314] width 121 height 36
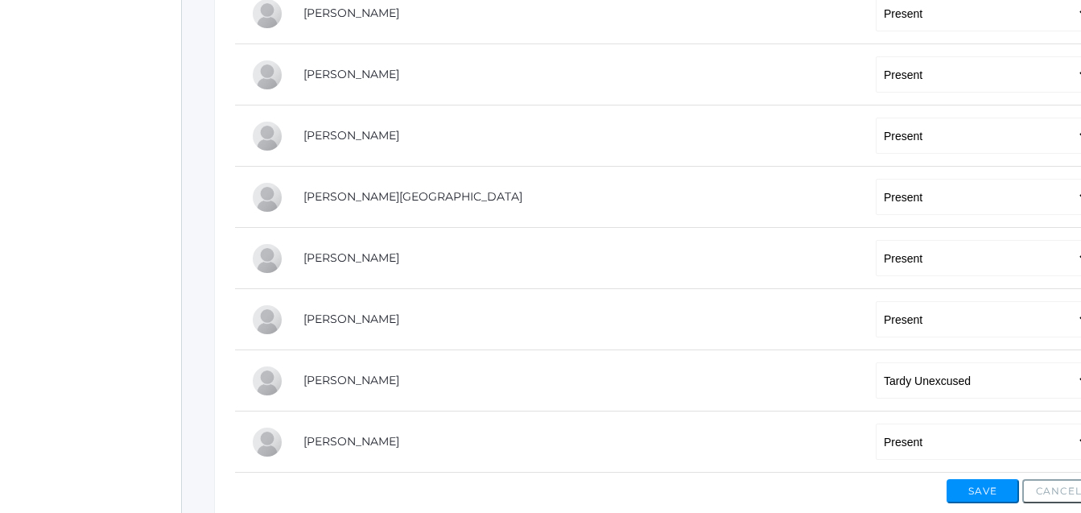
scroll to position [690, 0]
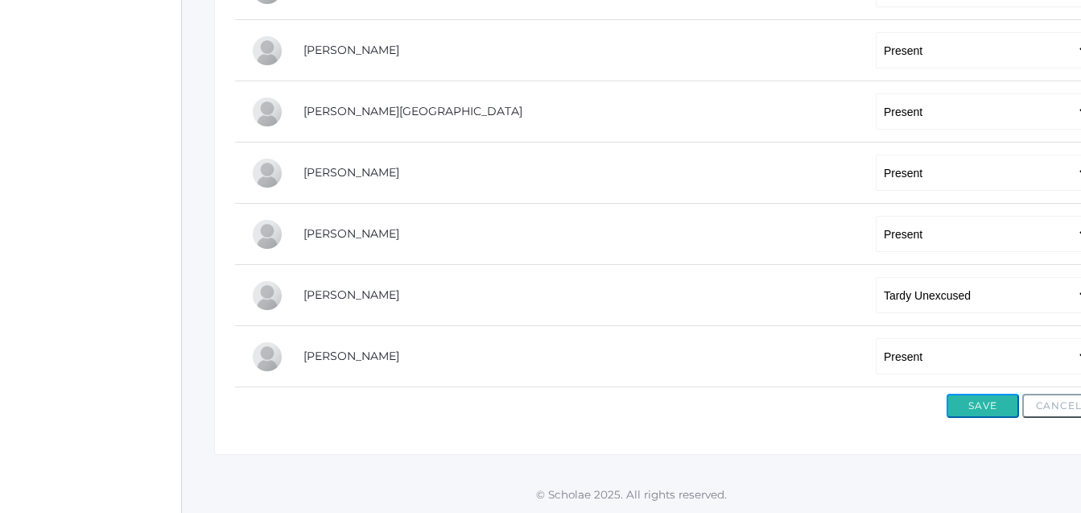
click at [995, 406] on button "Save" at bounding box center [983, 406] width 72 height 24
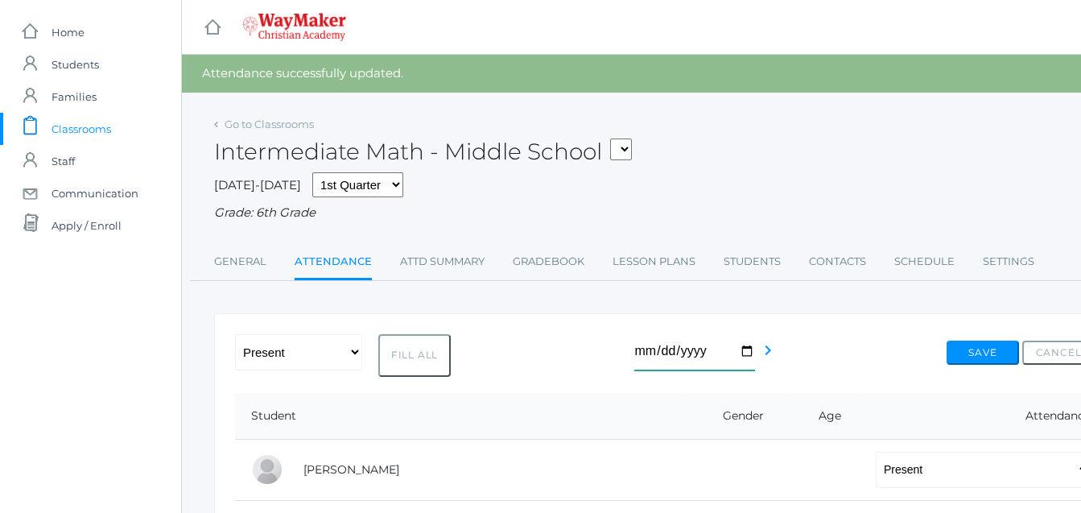
click at [744, 358] on input "[DATE]" at bounding box center [694, 352] width 121 height 36
type input "[DATE]"
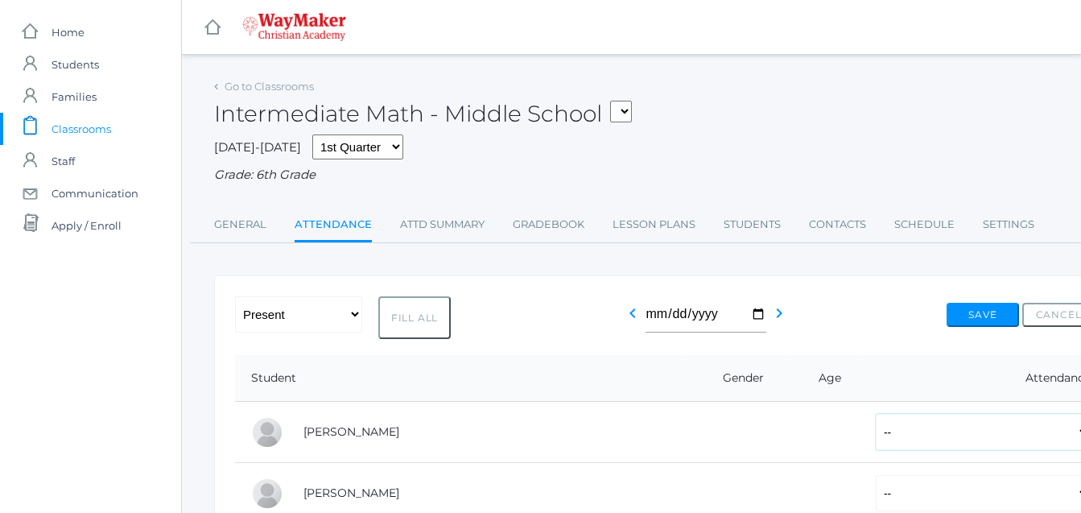
click at [884, 435] on select "-- Present Tardy Excused Tardy Unexcused Absent Excused Absent Unexcused" at bounding box center [983, 432] width 215 height 36
click at [876, 437] on select "-- Present Tardy Excused Tardy Unexcused Absent Excused Absent Unexcused" at bounding box center [983, 432] width 215 height 36
click at [876, 422] on select "-- Present Tardy Excused Tardy Unexcused Absent Excused Absent Unexcused" at bounding box center [983, 432] width 215 height 36
select select "P"
click at [876, 415] on select "-- Present Tardy Excused Tardy Unexcused Absent Excused Absent Unexcused" at bounding box center [983, 432] width 215 height 36
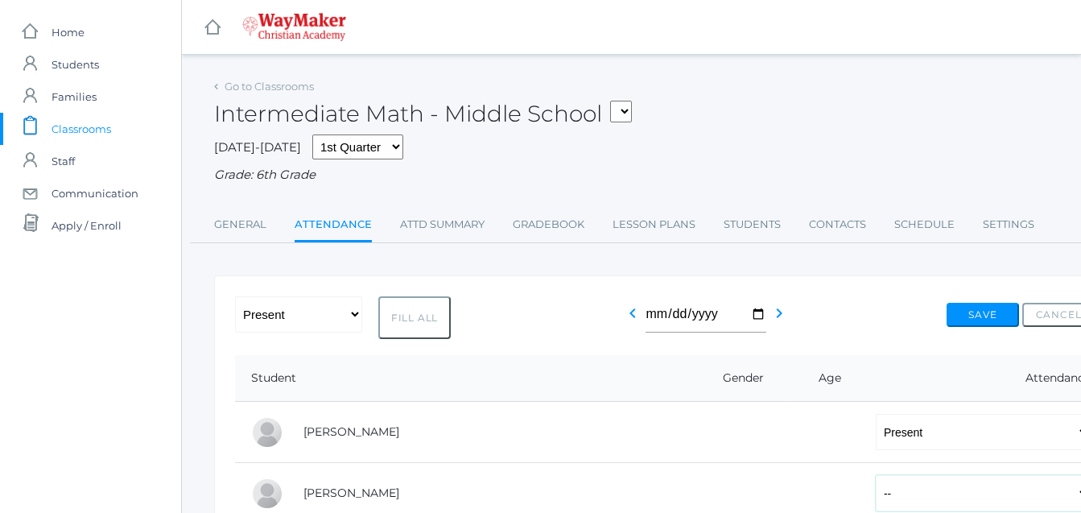
click at [876, 491] on select "-- Present Tardy Excused Tardy Unexcused Absent Excused Absent Unexcused" at bounding box center [983, 493] width 215 height 36
click at [876, 496] on select "-- Present Tardy Excused Tardy Unexcused Absent Excused Absent Unexcused" at bounding box center [983, 493] width 215 height 36
select select "P"
click at [876, 477] on select "-- Present Tardy Excused Tardy Unexcused Absent Excused Absent Unexcused" at bounding box center [983, 493] width 215 height 36
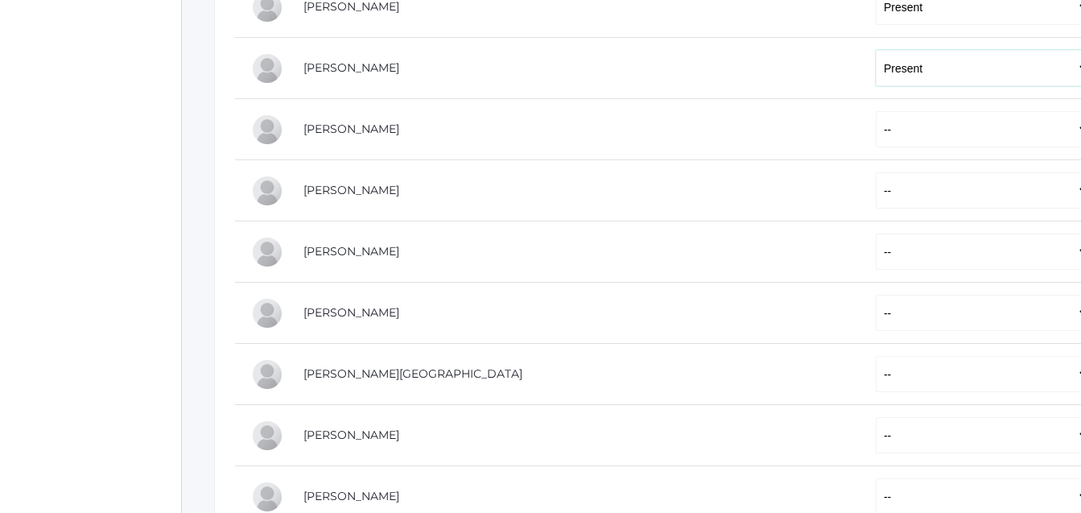
scroll to position [426, 0]
click at [876, 140] on select "-- Present Tardy Excused Tardy Unexcused Absent Excused Absent Unexcused" at bounding box center [983, 128] width 215 height 36
select select "P"
click at [876, 112] on select "-- Present Tardy Excused Tardy Unexcused Absent Excused Absent Unexcused" at bounding box center [983, 128] width 215 height 36
click at [876, 194] on select "-- Present Tardy Excused Tardy Unexcused Absent Excused Absent Unexcused" at bounding box center [983, 189] width 215 height 36
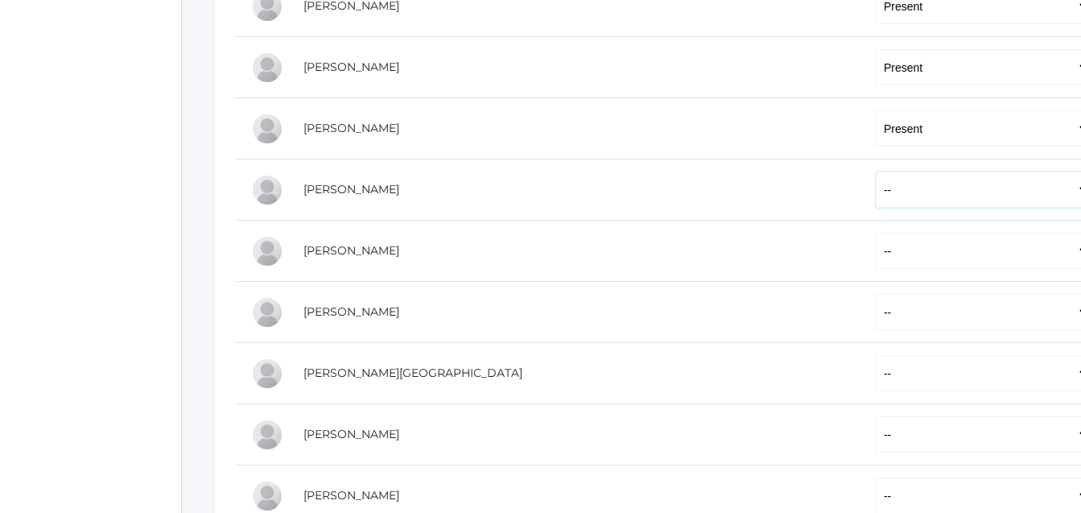
select select "P"
click at [876, 173] on select "-- Present Tardy Excused Tardy Unexcused Absent Excused Absent Unexcused" at bounding box center [983, 189] width 215 height 36
click at [876, 250] on select "-- Present Tardy Excused Tardy Unexcused Absent Excused Absent Unexcused" at bounding box center [983, 251] width 215 height 36
click at [876, 262] on select "-- Present Tardy Excused Tardy Unexcused Absent Excused Absent Unexcused" at bounding box center [983, 251] width 215 height 36
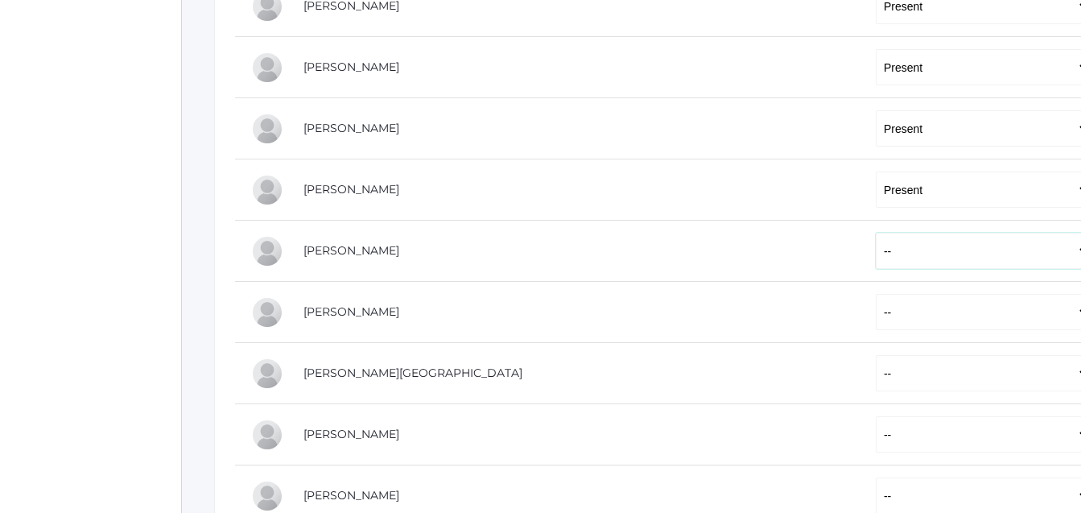
select select "P"
click at [876, 234] on select "-- Present Tardy Excused Tardy Unexcused Absent Excused Absent Unexcused" at bounding box center [983, 251] width 215 height 36
click at [876, 307] on select "-- Present Tardy Excused Tardy Unexcused Absent Excused Absent Unexcused" at bounding box center [983, 312] width 215 height 36
select select "P"
click at [876, 295] on select "-- Present Tardy Excused Tardy Unexcused Absent Excused Absent Unexcused" at bounding box center [983, 312] width 215 height 36
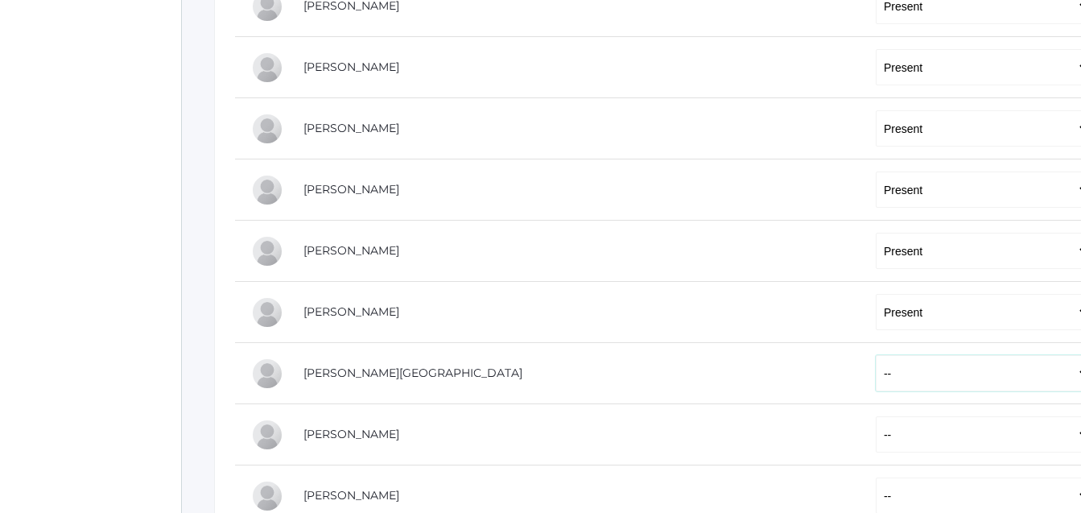
click at [876, 381] on select "-- Present Tardy Excused Tardy Unexcused Absent Excused Absent Unexcused" at bounding box center [983, 373] width 215 height 36
select select "P"
click at [876, 357] on select "-- Present Tardy Excused Tardy Unexcused Absent Excused Absent Unexcused" at bounding box center [983, 373] width 215 height 36
click at [876, 255] on select "-- Present Tardy Excused Tardy Unexcused Absent Excused Absent Unexcused" at bounding box center [983, 251] width 215 height 36
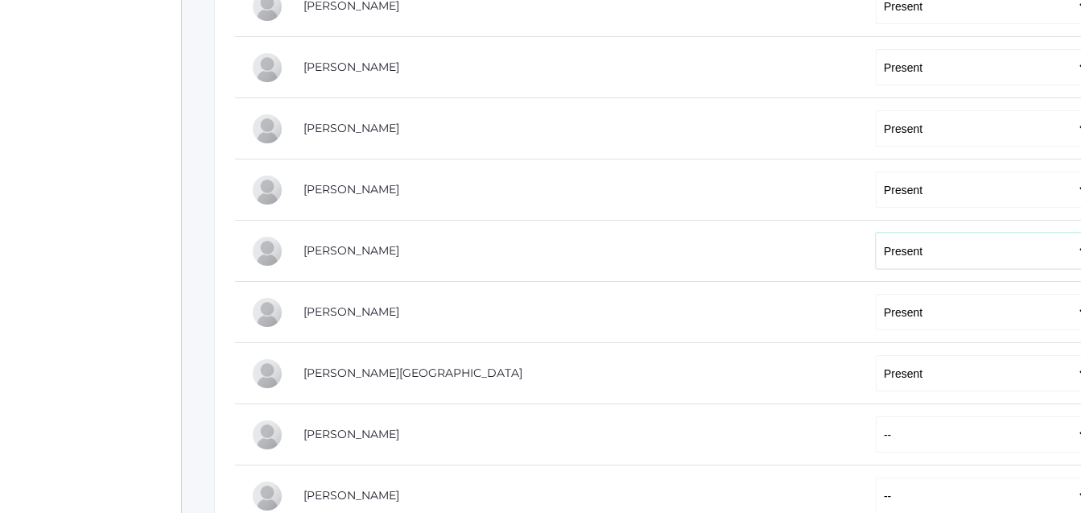
drag, startPoint x: 838, startPoint y: 255, endPoint x: 856, endPoint y: 439, distance: 185.3
click at [856, 439] on tbody "[PERSON_NAME] -- Present Tardy Excused Tardy Unexcused Absent Excused Absent Un…" at bounding box center [665, 312] width 860 height 673
click at [876, 438] on select "-- Present Tardy Excused Tardy Unexcused Absent Excused Absent Unexcused" at bounding box center [983, 434] width 215 height 36
select select "P"
click at [876, 418] on select "-- Present Tardy Excused Tardy Unexcused Absent Excused Absent Unexcused" at bounding box center [983, 434] width 215 height 36
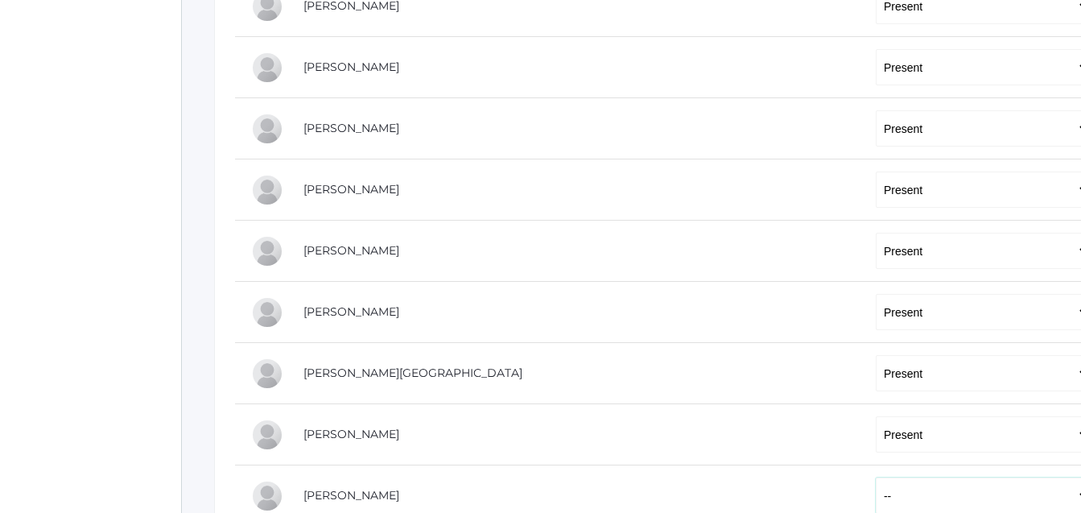
scroll to position [428, 0]
click at [876, 493] on select "-- Present Tardy Excused Tardy Unexcused Absent Excused Absent Unexcused" at bounding box center [983, 493] width 215 height 36
select select "P"
click at [876, 477] on select "-- Present Tardy Excused Tardy Unexcused Absent Excused Absent Unexcused" at bounding box center [983, 493] width 215 height 36
drag, startPoint x: 841, startPoint y: 480, endPoint x: 842, endPoint y: 382, distance: 98.2
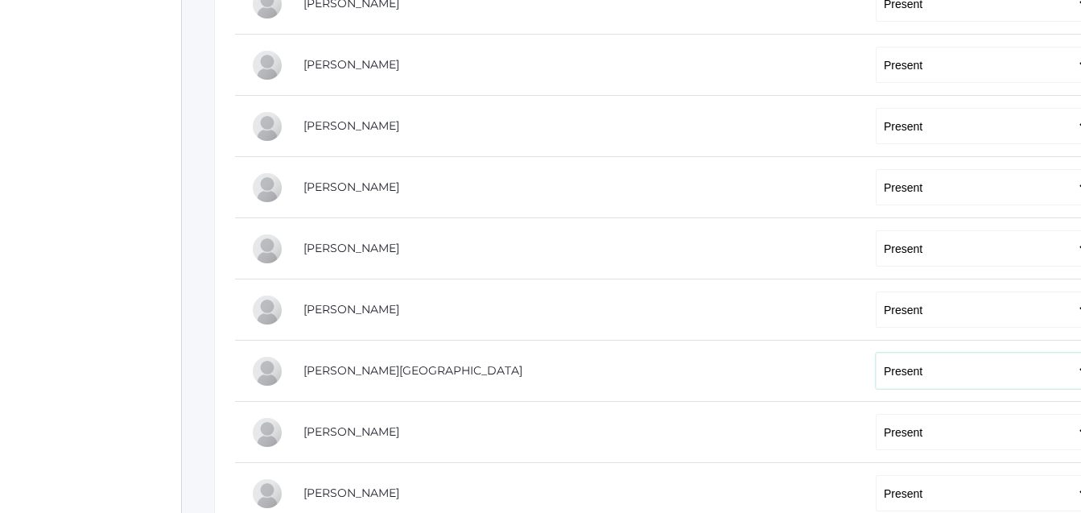
click at [876, 382] on select "-- Present Tardy Excused Tardy Unexcused Absent Excused Absent Unexcused" at bounding box center [983, 371] width 215 height 36
click at [687, 363] on td at bounding box center [738, 370] width 102 height 61
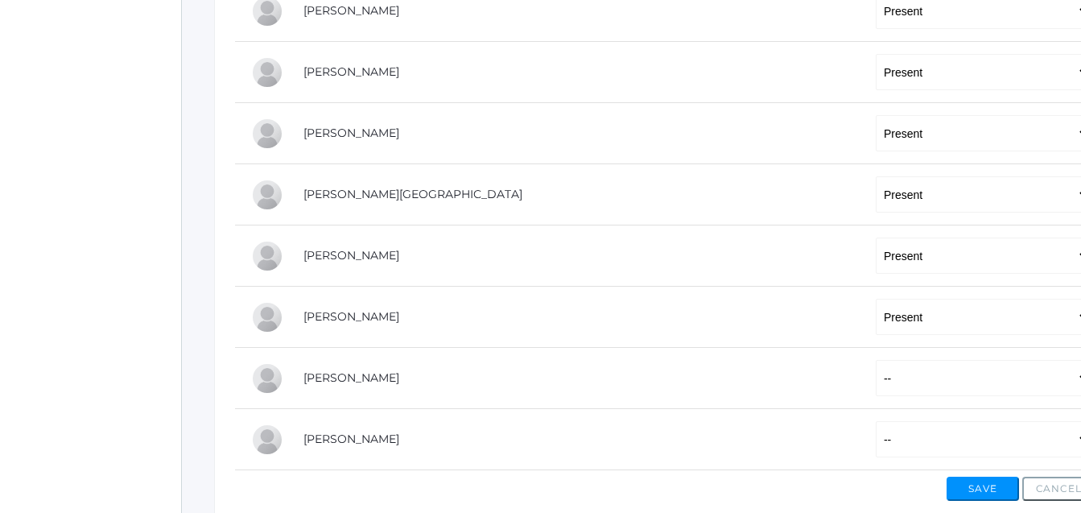
scroll to position [690, 0]
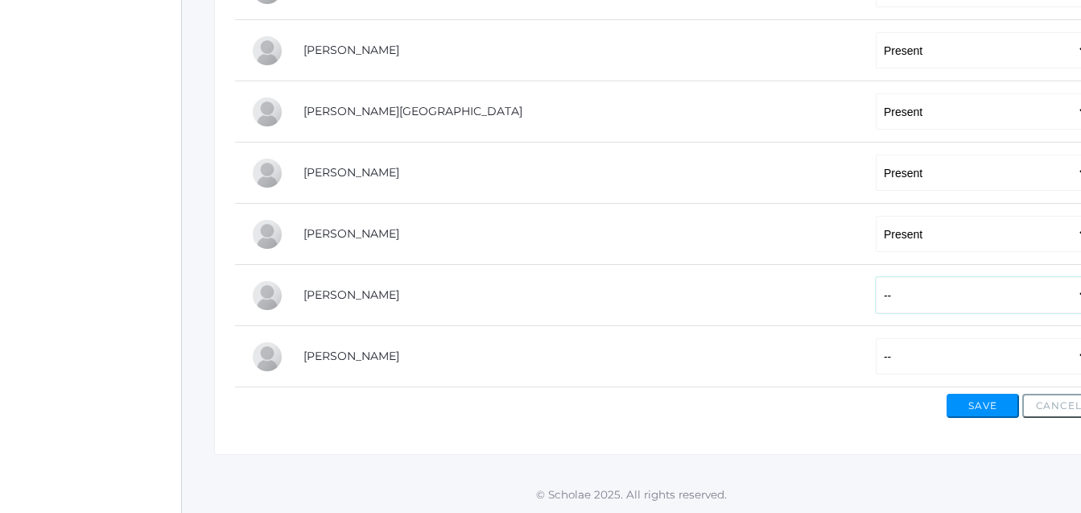
click at [876, 297] on select "-- Present Tardy Excused Tardy Unexcused Absent Excused Absent Unexcused" at bounding box center [983, 295] width 215 height 36
select select "AE"
click at [876, 277] on select "-- Present Tardy Excused Tardy Unexcused Absent Excused Absent Unexcused" at bounding box center [983, 295] width 215 height 36
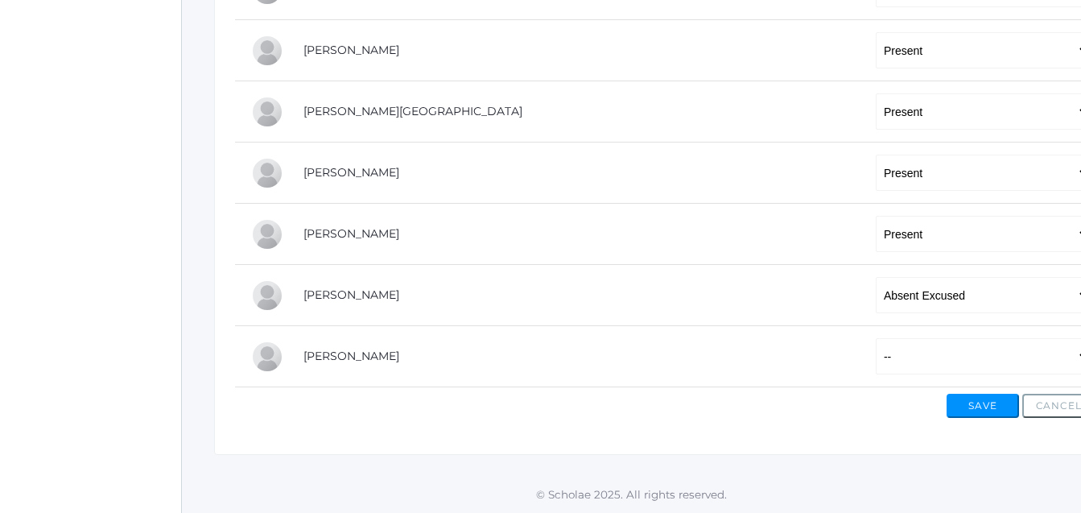
click at [828, 415] on div "Save Cancel" at bounding box center [665, 402] width 860 height 31
drag, startPoint x: 828, startPoint y: 415, endPoint x: 828, endPoint y: 357, distance: 57.1
click at [876, 357] on select "-- Present Tardy Excused Tardy Unexcused Absent Excused Absent Unexcused" at bounding box center [983, 356] width 215 height 36
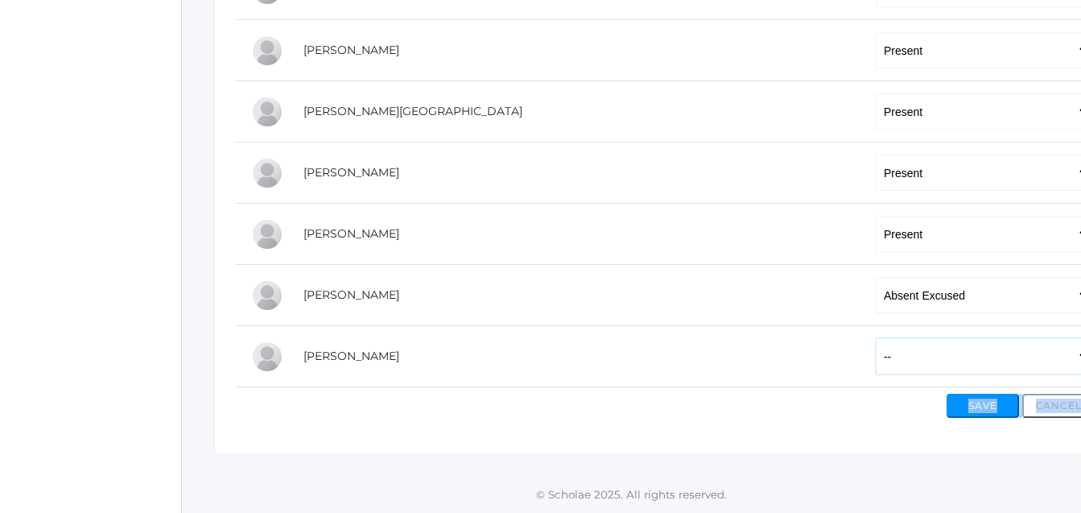
select select "P"
click at [876, 338] on select "-- Present Tardy Excused Tardy Unexcused Absent Excused Absent Unexcused" at bounding box center [983, 356] width 215 height 36
click at [820, 412] on div "Save Cancel" at bounding box center [665, 402] width 860 height 31
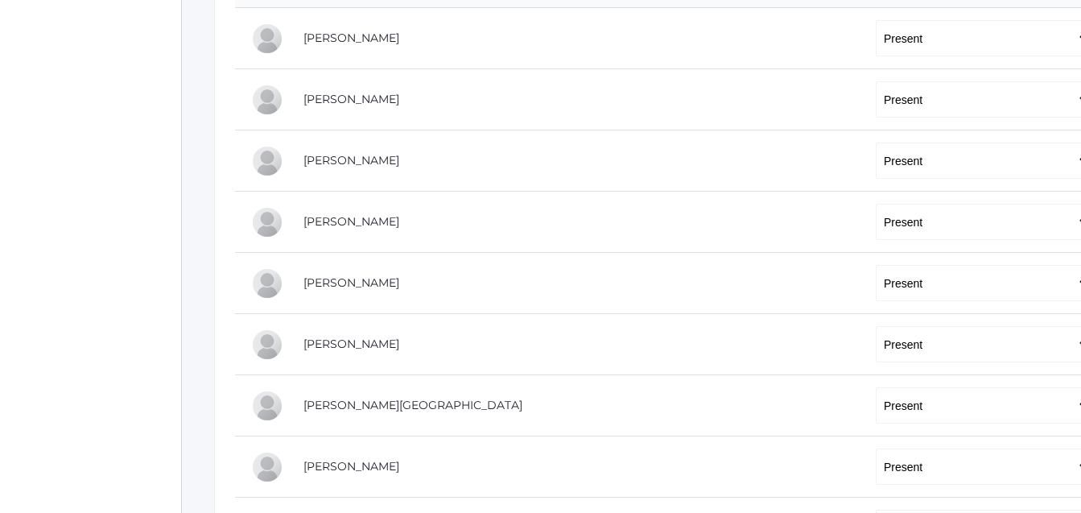
scroll to position [393, 0]
click at [876, 174] on select "-- Present Tardy Excused Tardy Unexcused Absent Excused Absent Unexcused" at bounding box center [983, 161] width 215 height 36
select select "AE"
click at [876, 145] on select "-- Present Tardy Excused Tardy Unexcused Absent Excused Absent Unexcused" at bounding box center [983, 161] width 215 height 36
drag, startPoint x: 832, startPoint y: 178, endPoint x: 847, endPoint y: 289, distance: 112.0
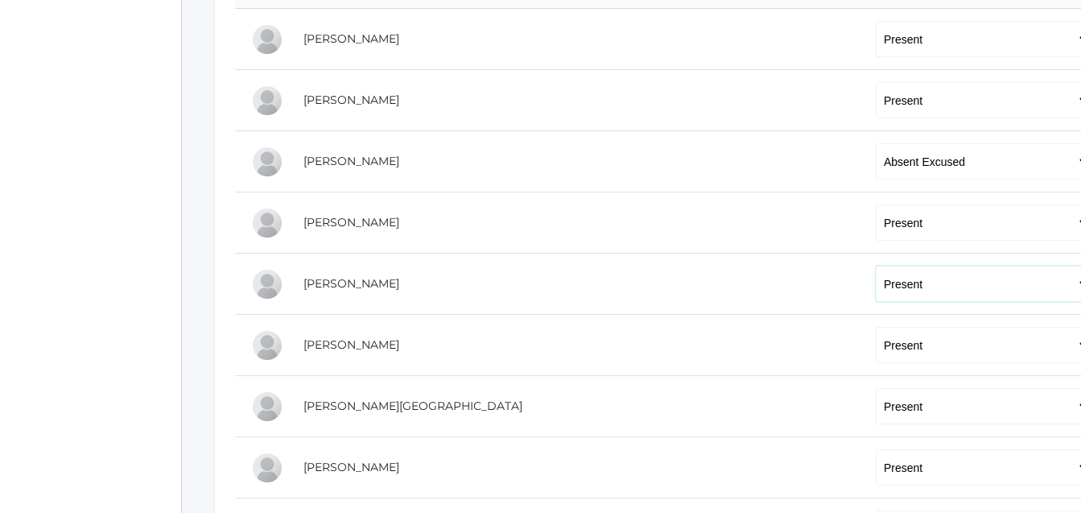
click at [876, 289] on select "-- Present Tardy Excused Tardy Unexcused Absent Excused Absent Unexcused" at bounding box center [983, 284] width 215 height 36
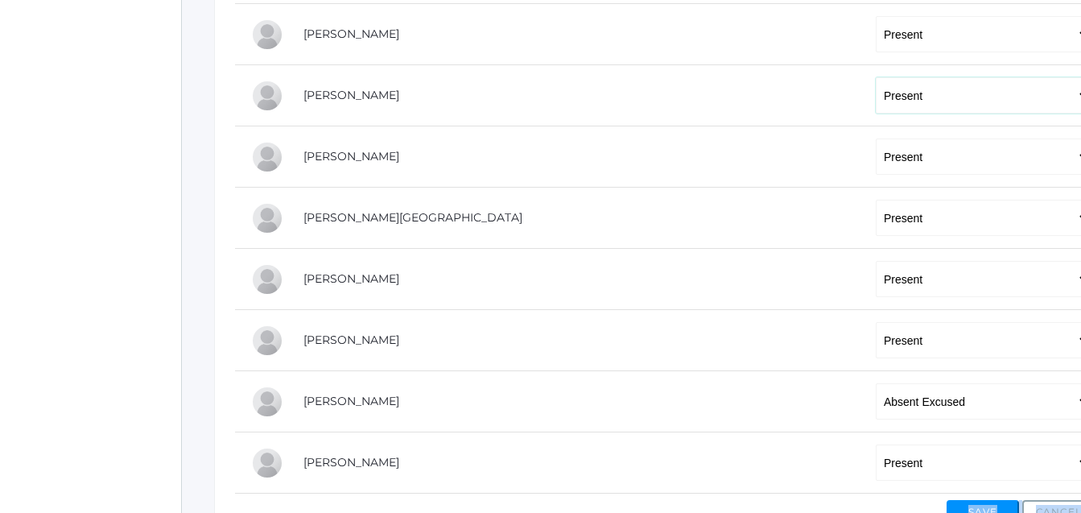
scroll to position [690, 0]
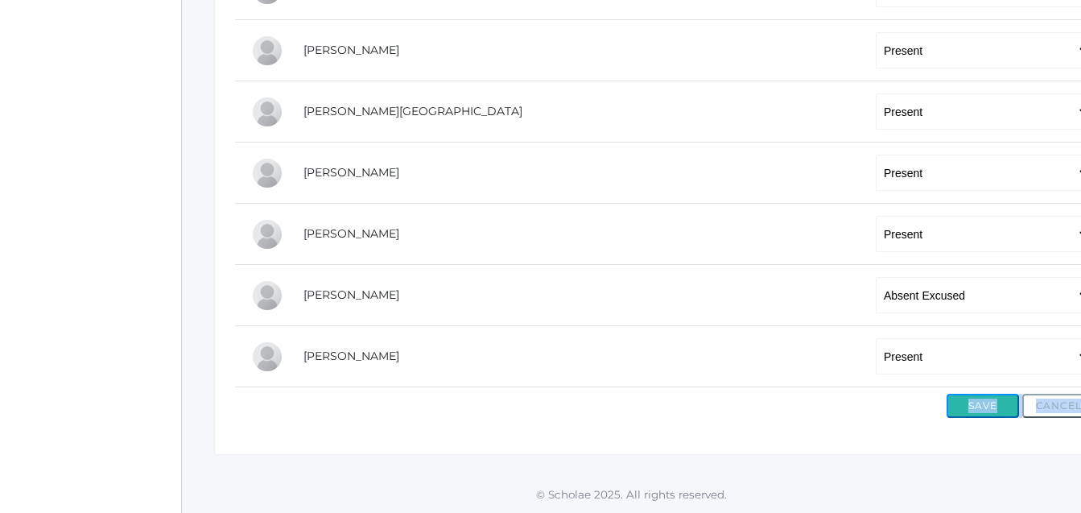
click at [996, 402] on button "Save" at bounding box center [983, 406] width 72 height 24
